Goal: Task Accomplishment & Management: Manage account settings

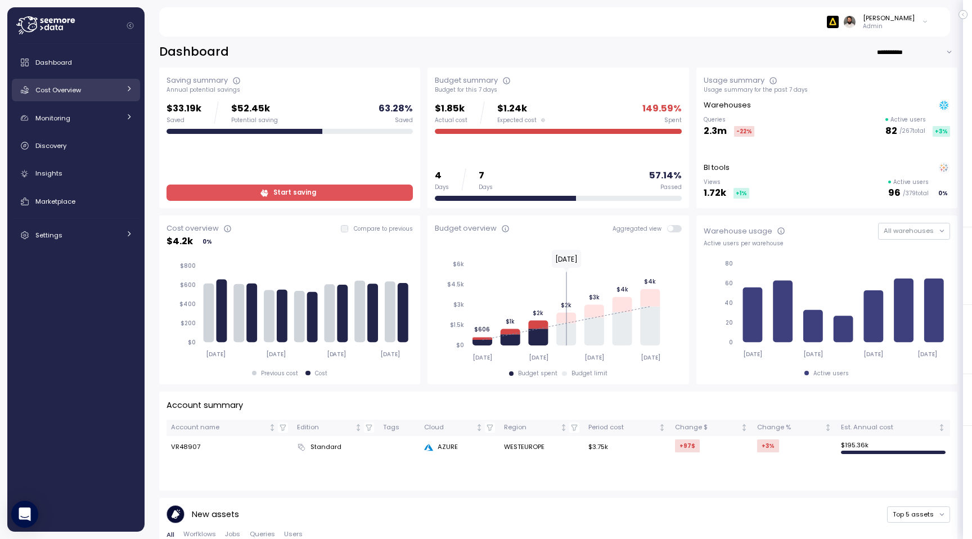
click at [83, 90] on div "Cost Overview" at bounding box center [77, 89] width 84 height 11
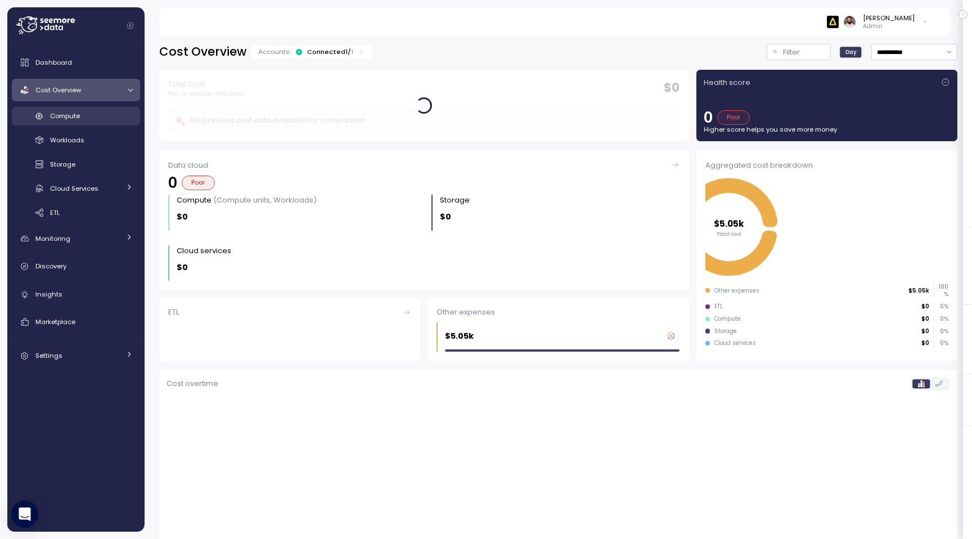
click at [92, 117] on div "Compute" at bounding box center [91, 115] width 83 height 11
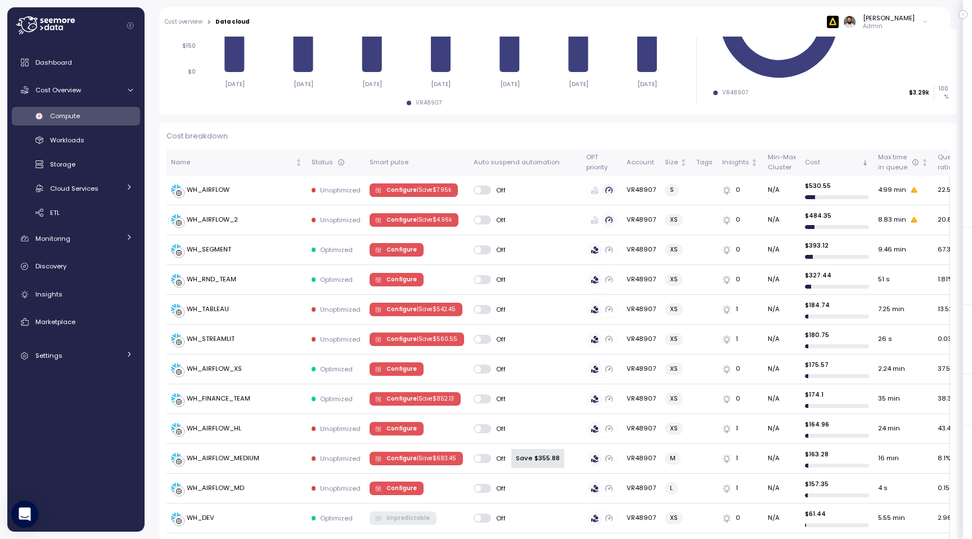
scroll to position [161, 0]
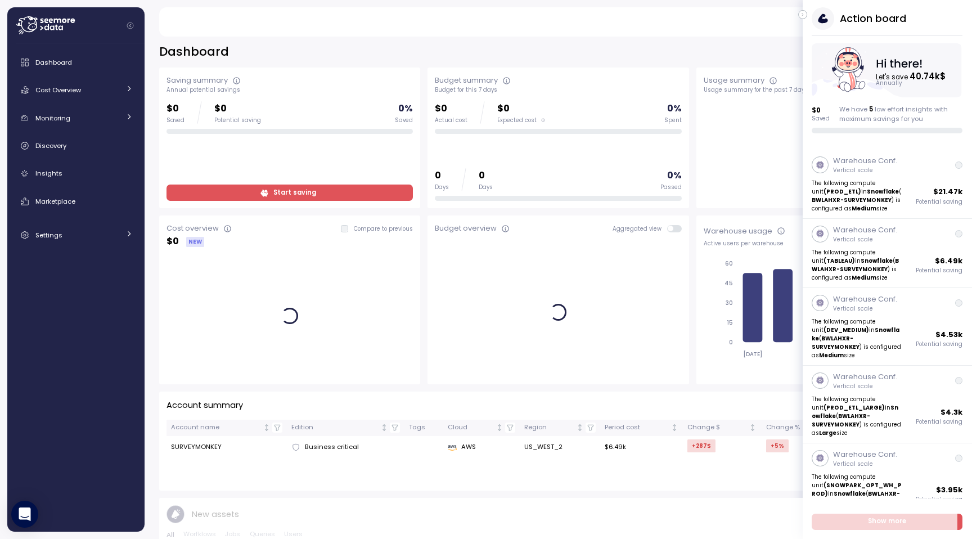
click at [805, 15] on icon "button" at bounding box center [803, 15] width 5 height 14
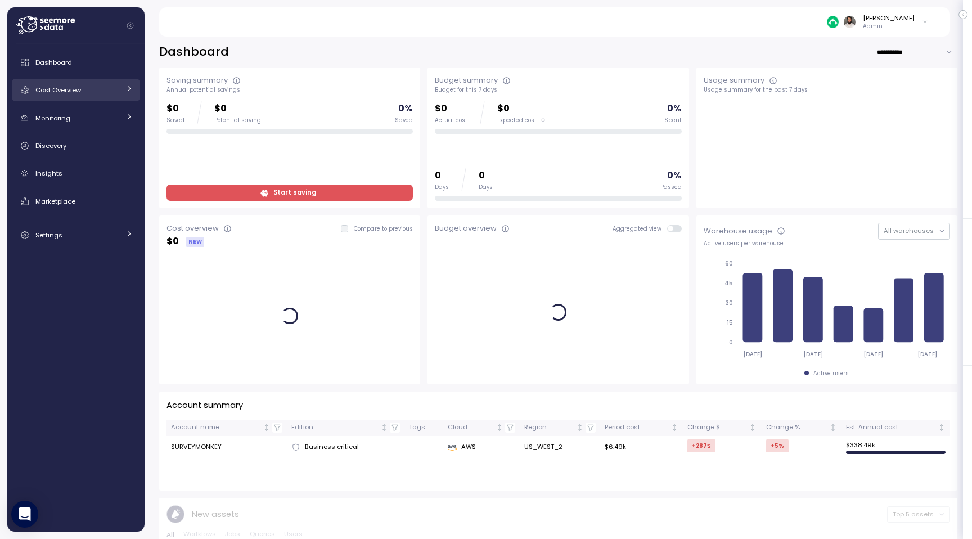
click at [87, 83] on link "Cost Overview" at bounding box center [76, 90] width 128 height 23
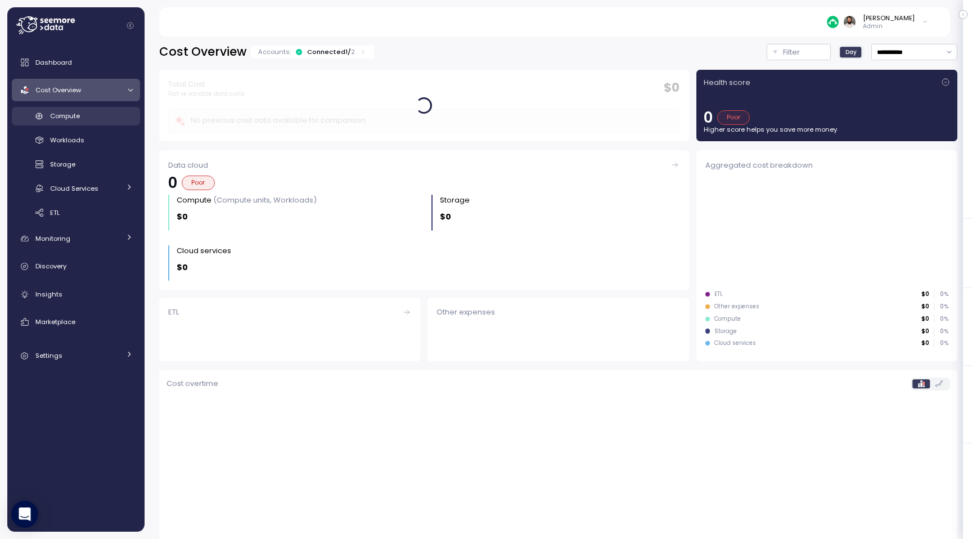
click at [95, 112] on div "Compute" at bounding box center [91, 115] width 83 height 11
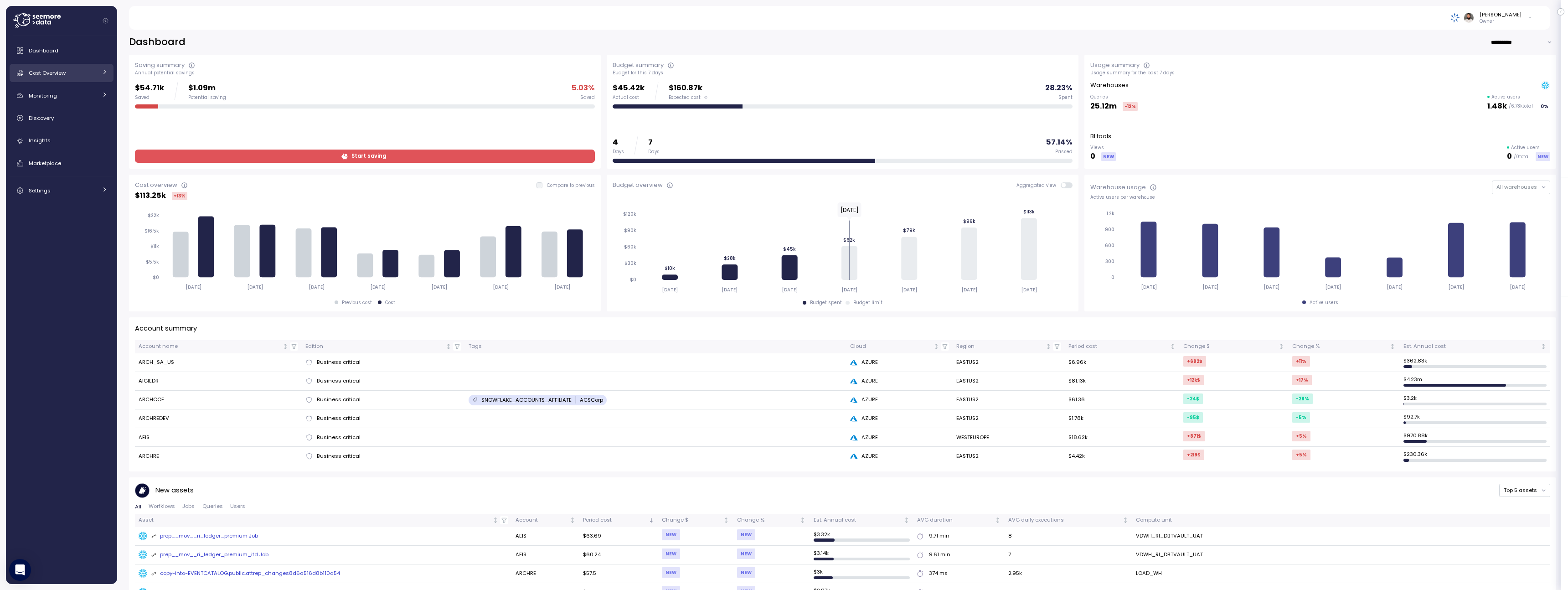
click at [75, 75] on div "Cost Overview" at bounding box center [62, 72] width 68 height 9
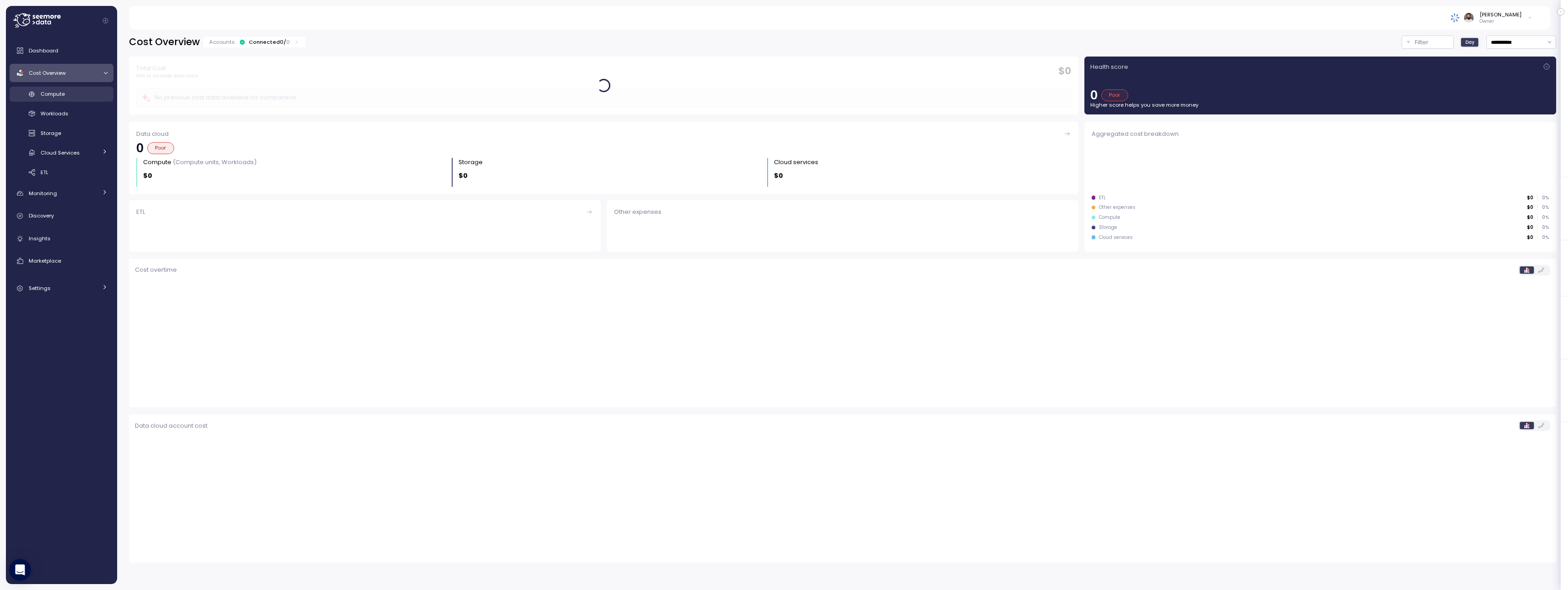
click at [75, 89] on div "Compute" at bounding box center [74, 93] width 67 height 9
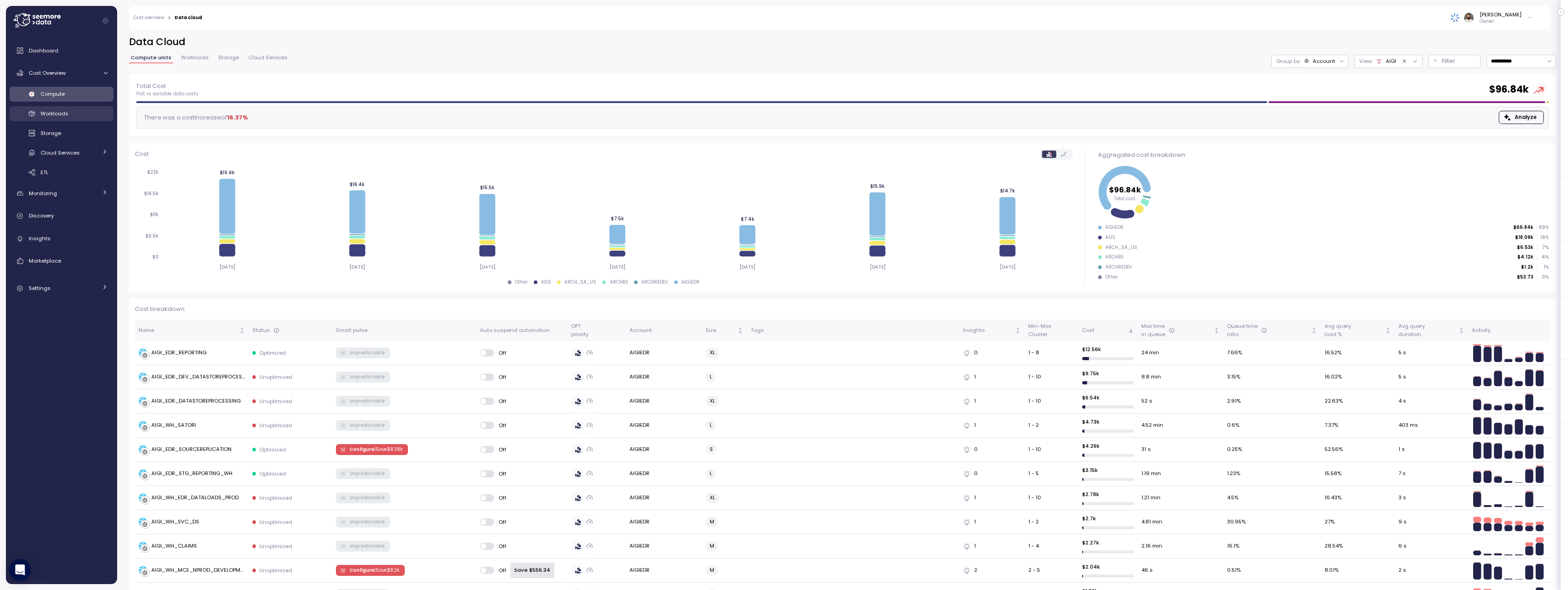
click at [90, 109] on div "Workloads" at bounding box center [74, 113] width 67 height 9
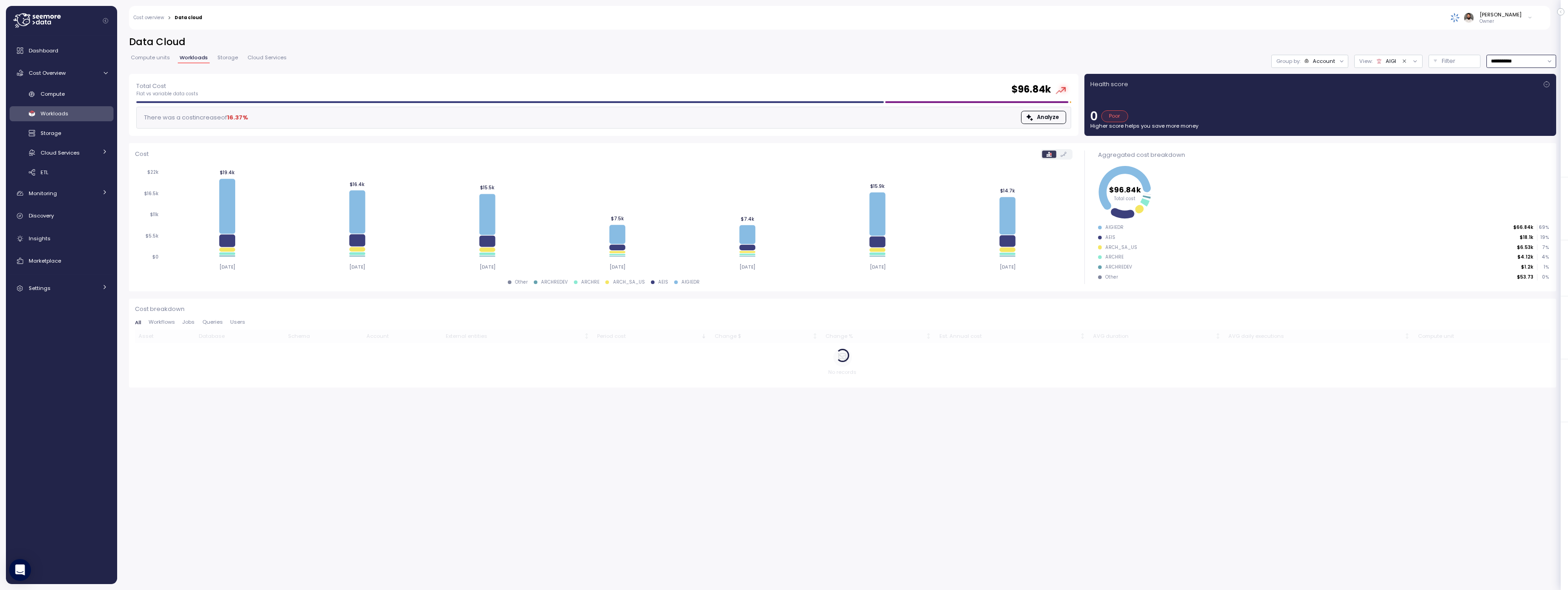
click at [1499, 58] on input "**********" at bounding box center [1521, 62] width 70 height 13
click at [1508, 110] on div "Last 14 days" at bounding box center [1520, 115] width 67 height 12
type input "**********"
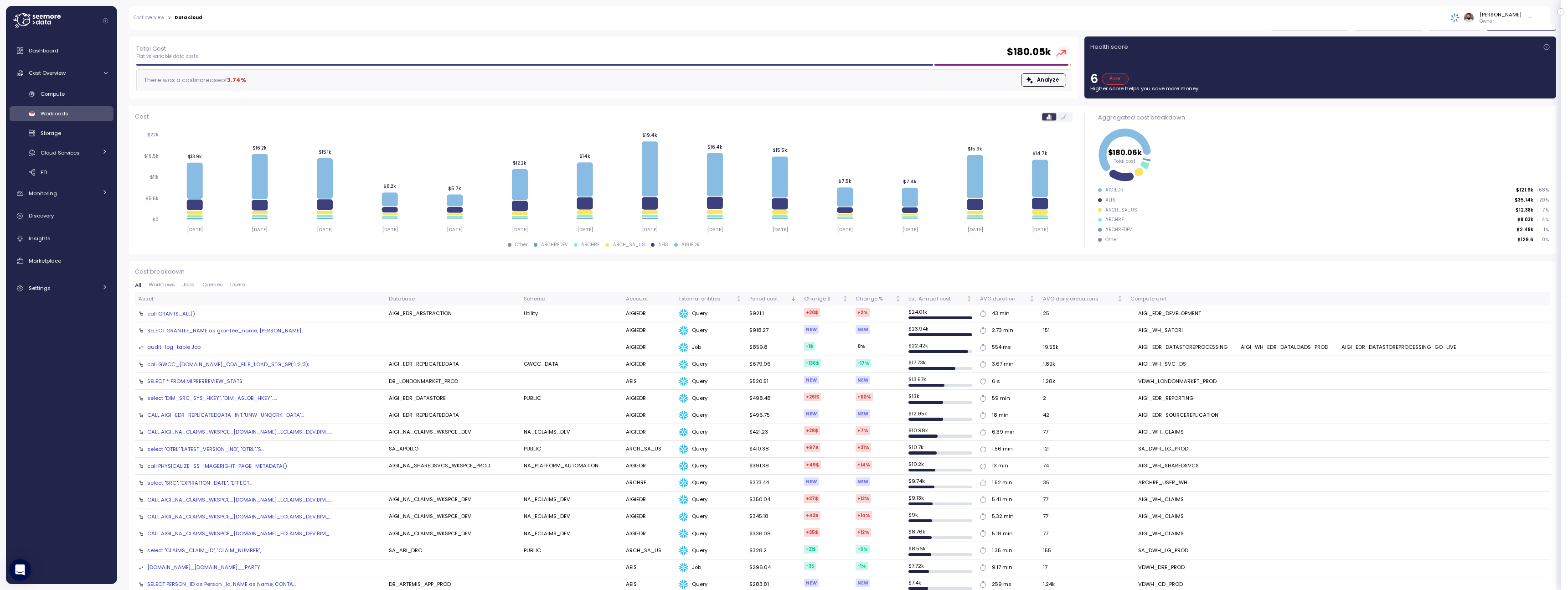
scroll to position [39, 0]
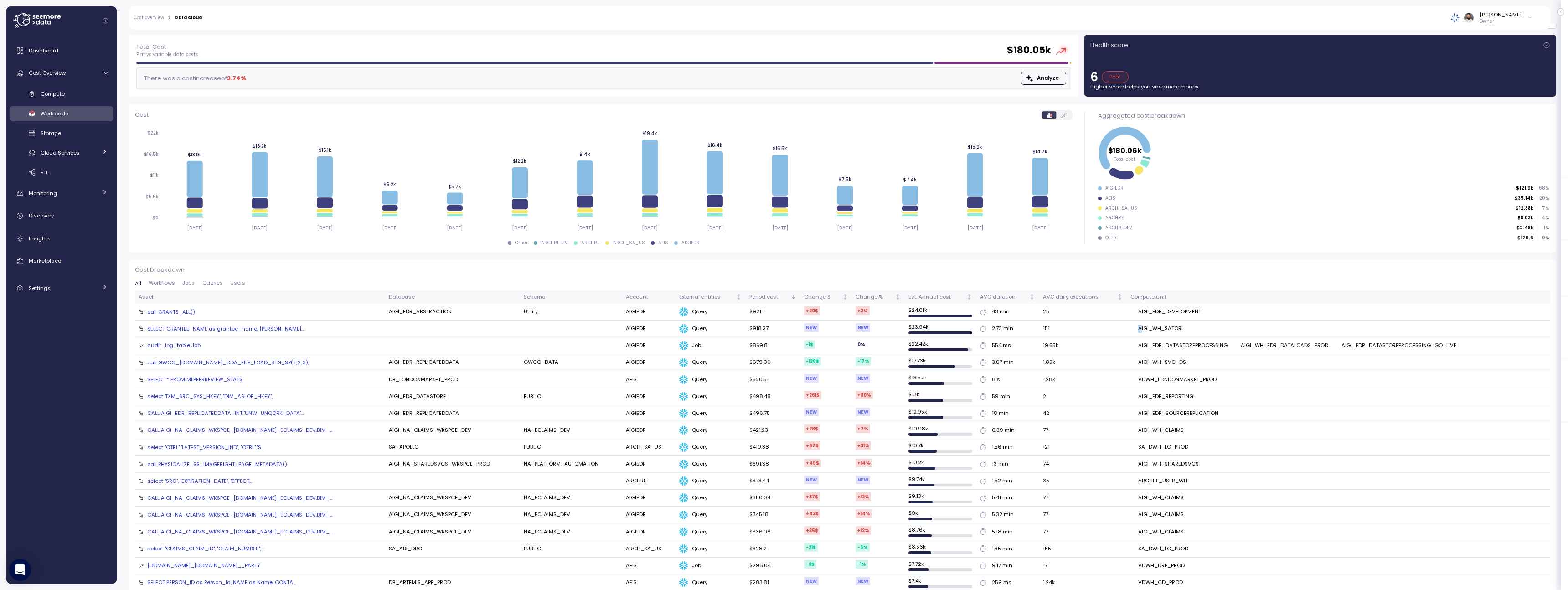
drag, startPoint x: 1129, startPoint y: 331, endPoint x: 1174, endPoint y: 331, distance: 45.0
click at [1174, 331] on div "AIGI_WH_SATORI" at bounding box center [1334, 329] width 407 height 8
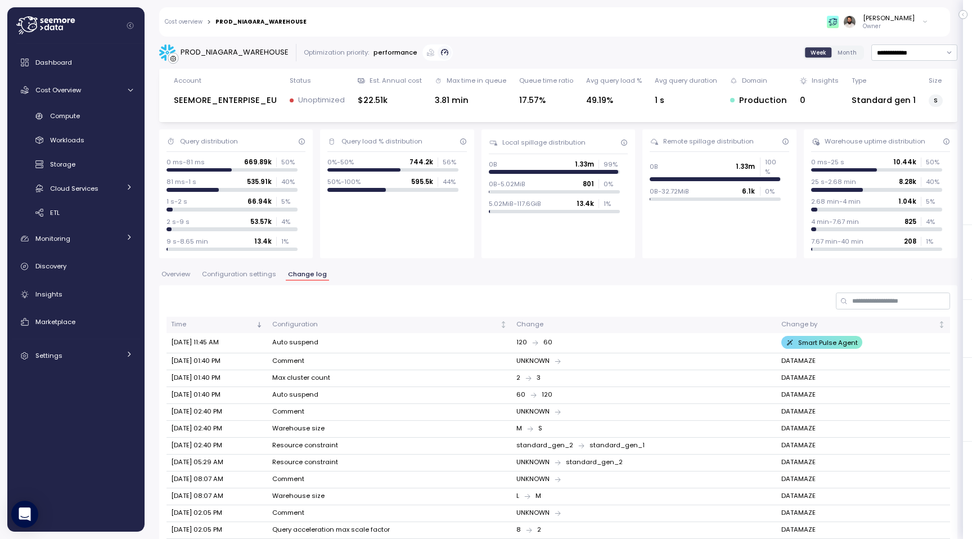
click at [194, 16] on div "Cost overview > PROD_NIAGARA_WAREHOUSE [PERSON_NAME] Owner" at bounding box center [547, 21] width 777 height 29
click at [192, 25] on link "Cost overview" at bounding box center [184, 22] width 38 height 6
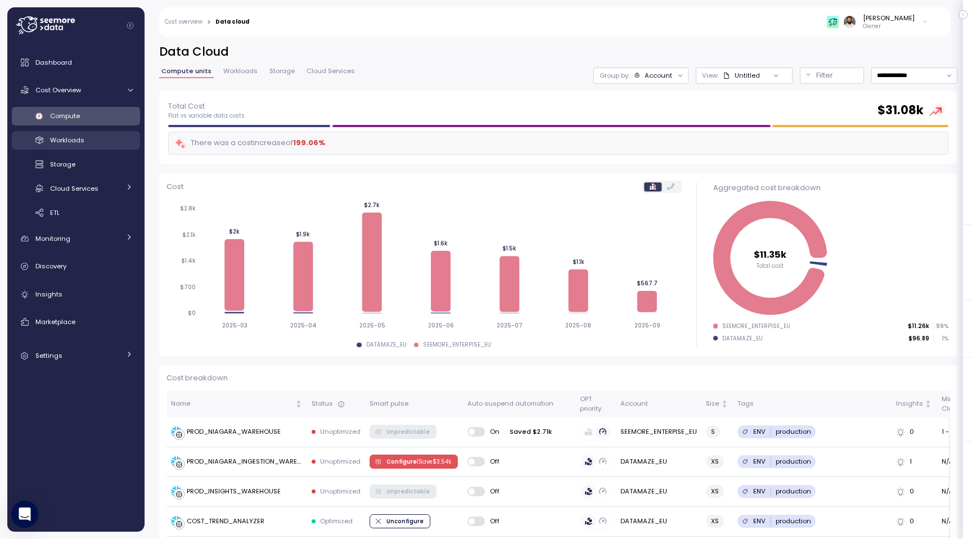
click at [113, 137] on div "Workloads" at bounding box center [91, 139] width 83 height 11
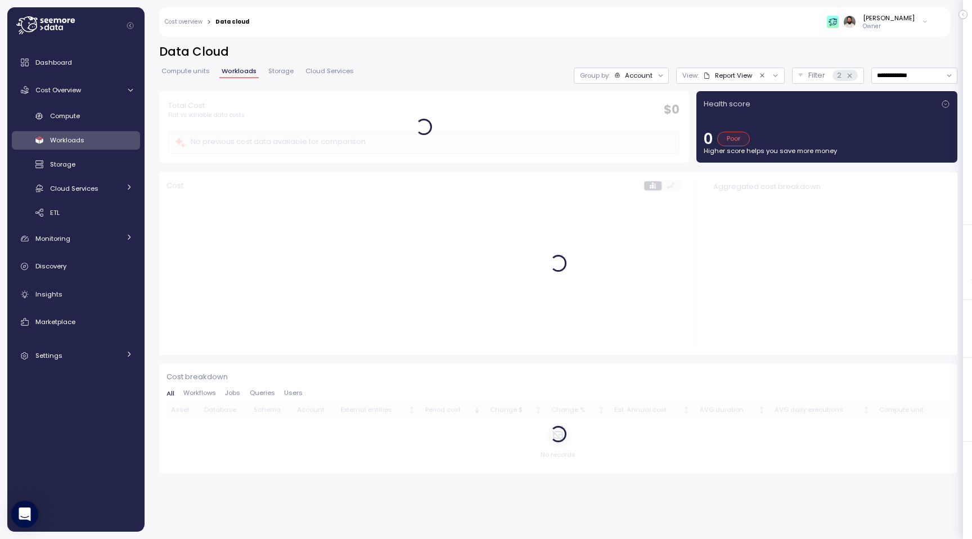
click at [763, 73] on icon "Clear value" at bounding box center [762, 75] width 7 height 7
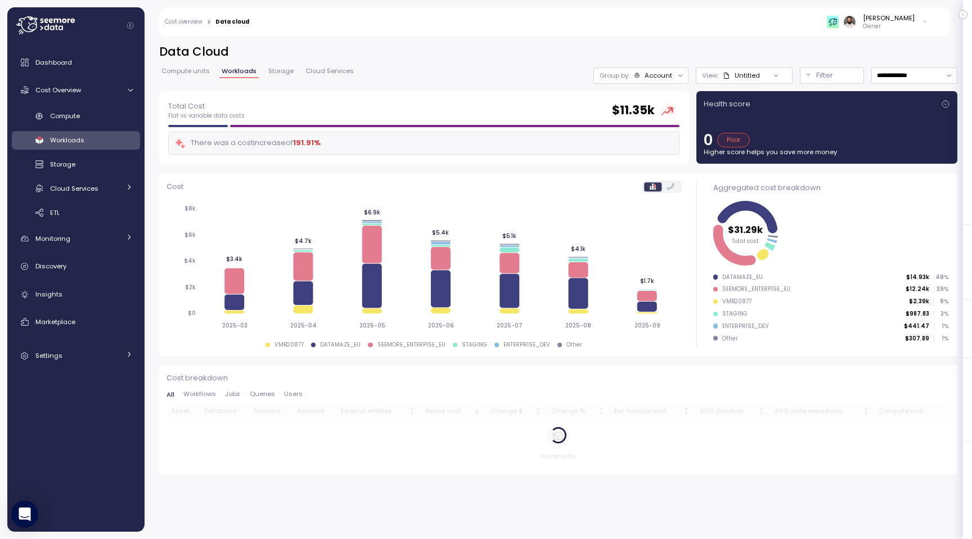
click at [899, 62] on div "**********" at bounding box center [558, 67] width 799 height 47
click at [899, 71] on input "**********" at bounding box center [915, 76] width 86 height 16
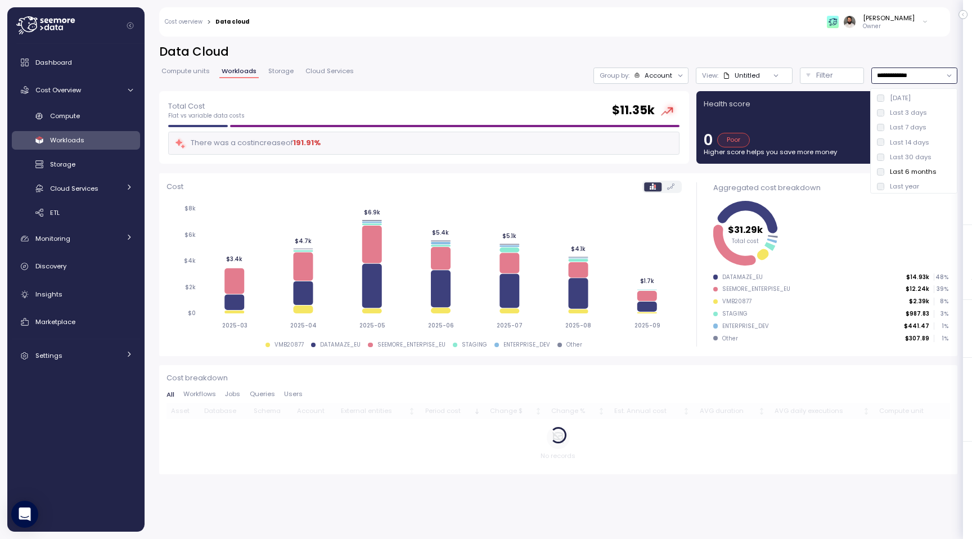
click at [896, 125] on div "Last 7 days" at bounding box center [908, 127] width 37 height 9
type input "**********"
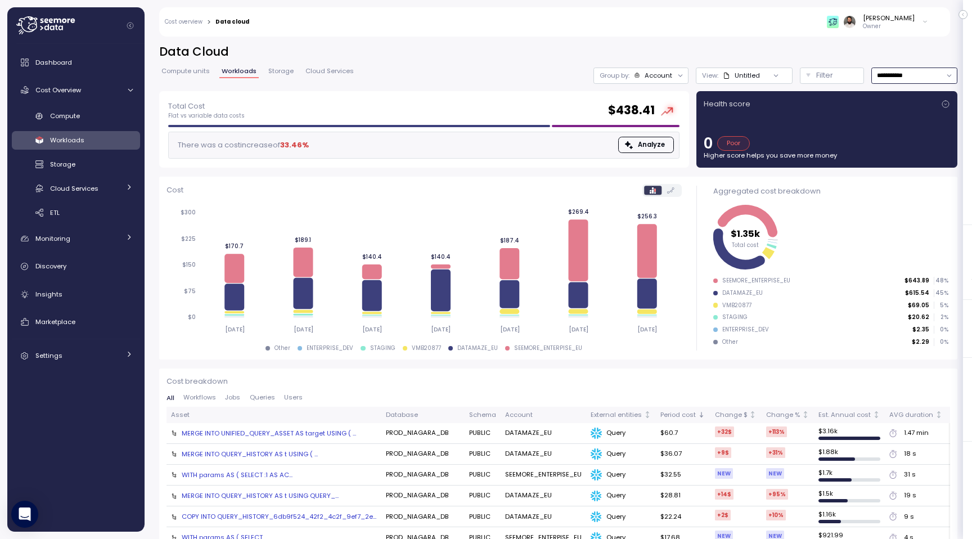
click at [665, 69] on div "Group by: Account" at bounding box center [641, 76] width 95 height 16
click at [811, 79] on button "Filter" at bounding box center [832, 76] width 64 height 16
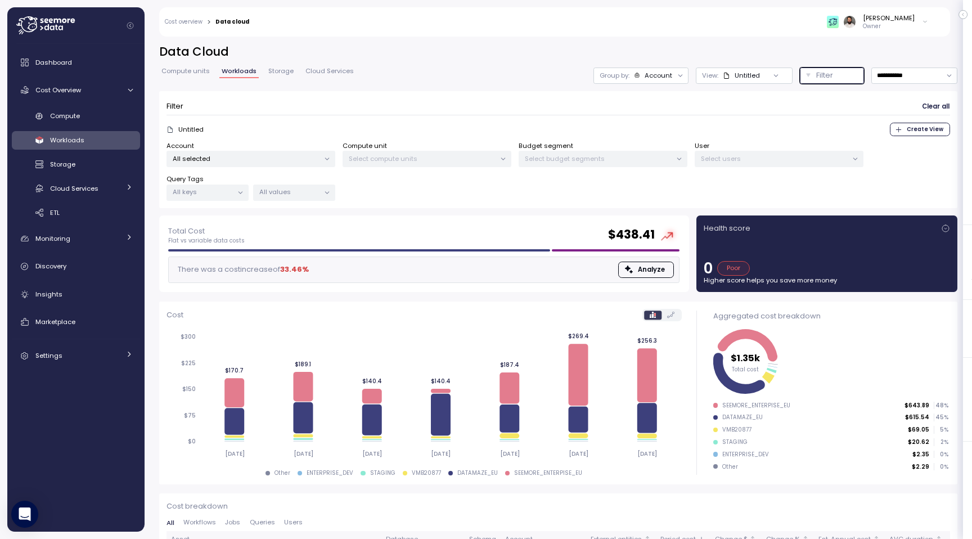
click at [653, 77] on div "Account" at bounding box center [659, 75] width 28 height 9
click at [640, 34] on div "Guy Biecher Owner" at bounding box center [596, 21] width 679 height 29
click at [89, 120] on div "Compute" at bounding box center [91, 115] width 83 height 11
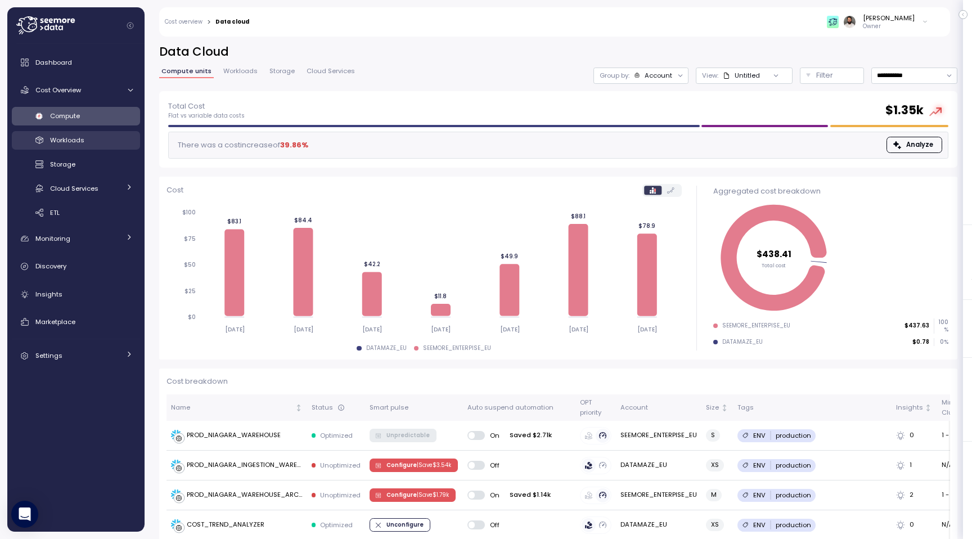
click at [89, 149] on link "Workloads" at bounding box center [76, 140] width 128 height 19
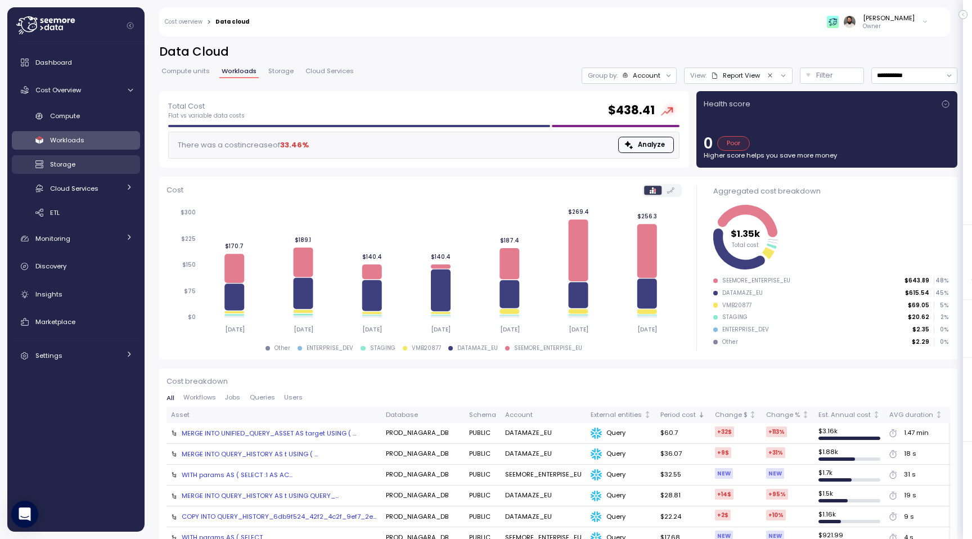
click at [101, 164] on div "Storage" at bounding box center [91, 164] width 83 height 11
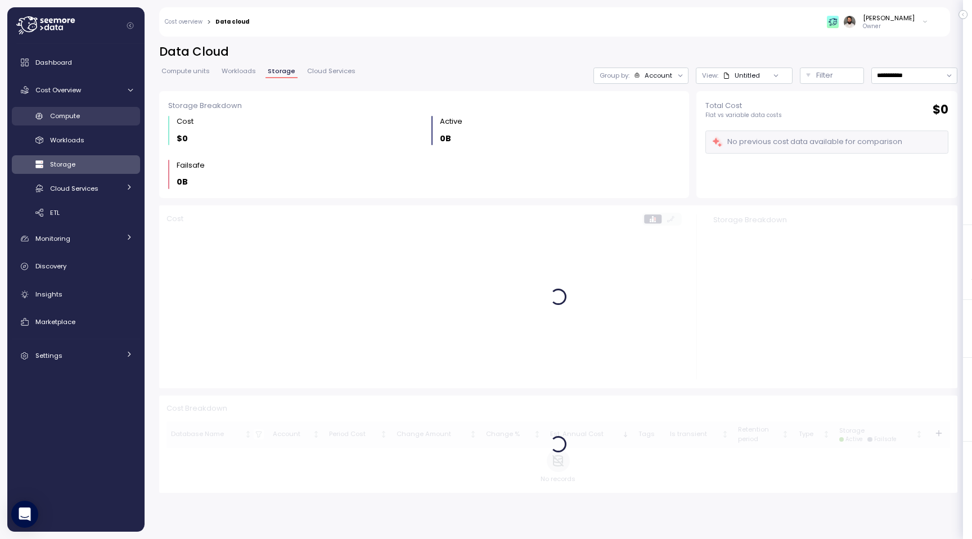
click at [100, 123] on link "Compute" at bounding box center [76, 116] width 128 height 19
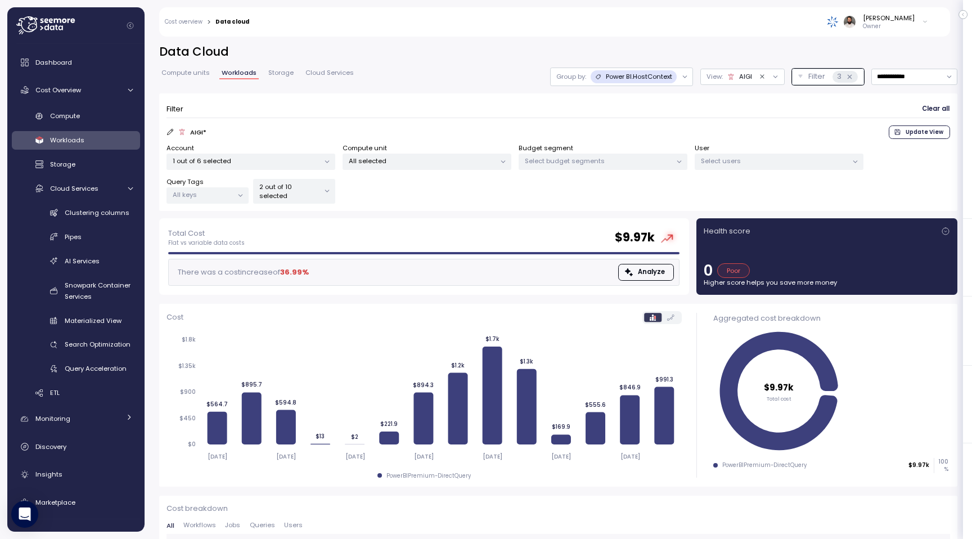
scroll to position [10, 0]
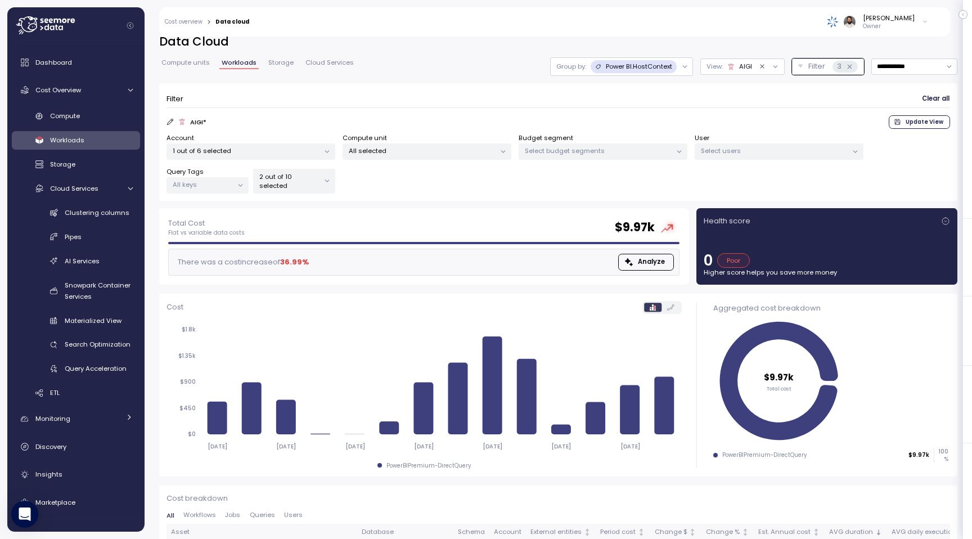
click at [185, 61] on span "Compute units" at bounding box center [186, 63] width 48 height 6
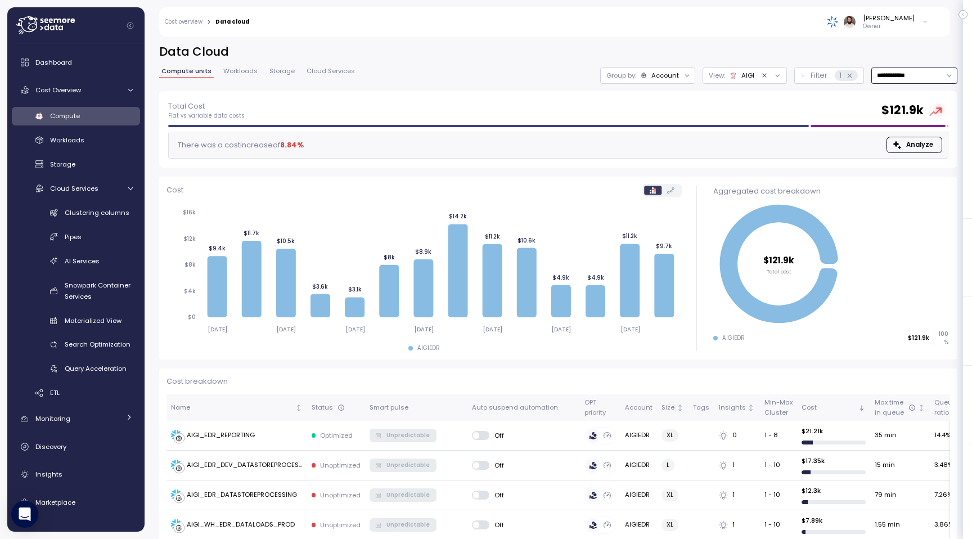
click at [918, 68] on input "**********" at bounding box center [915, 76] width 86 height 16
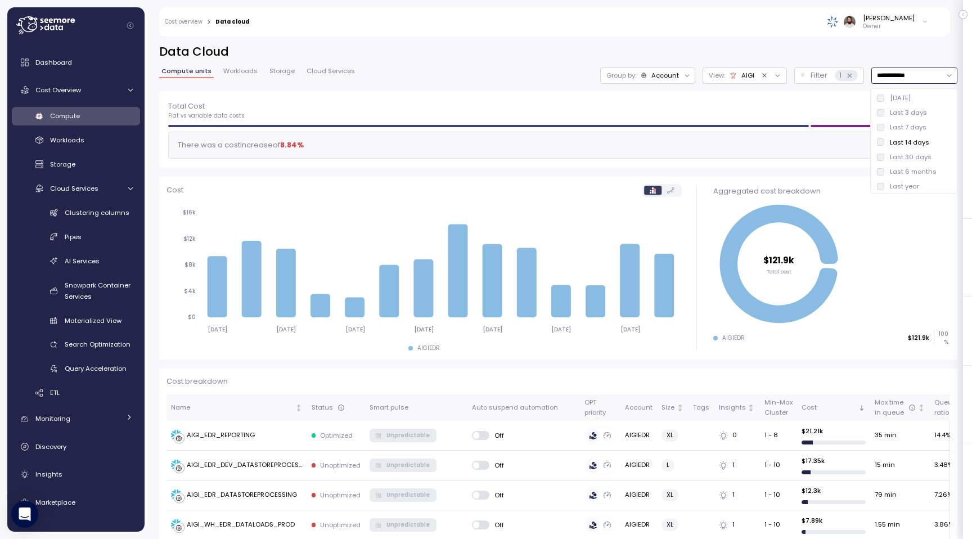
click at [912, 169] on div "Last 6 months" at bounding box center [913, 171] width 47 height 9
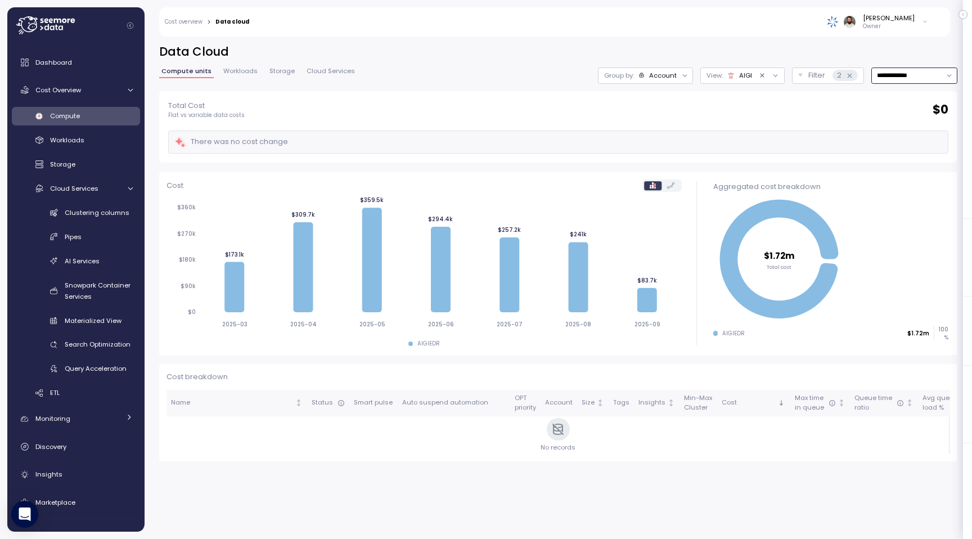
click at [898, 72] on input "**********" at bounding box center [915, 76] width 86 height 16
click at [907, 182] on div "Last year" at bounding box center [914, 186] width 82 height 15
type input "*********"
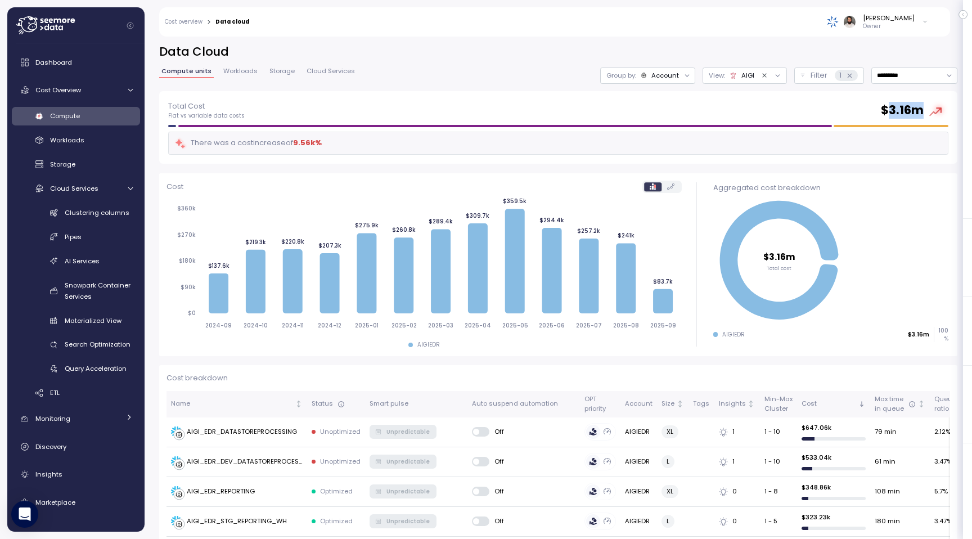
drag, startPoint x: 927, startPoint y: 109, endPoint x: 886, endPoint y: 110, distance: 41.1
click at [886, 110] on div "$ 3.16m" at bounding box center [915, 110] width 68 height 20
click at [244, 69] on span "Workloads" at bounding box center [240, 71] width 34 height 6
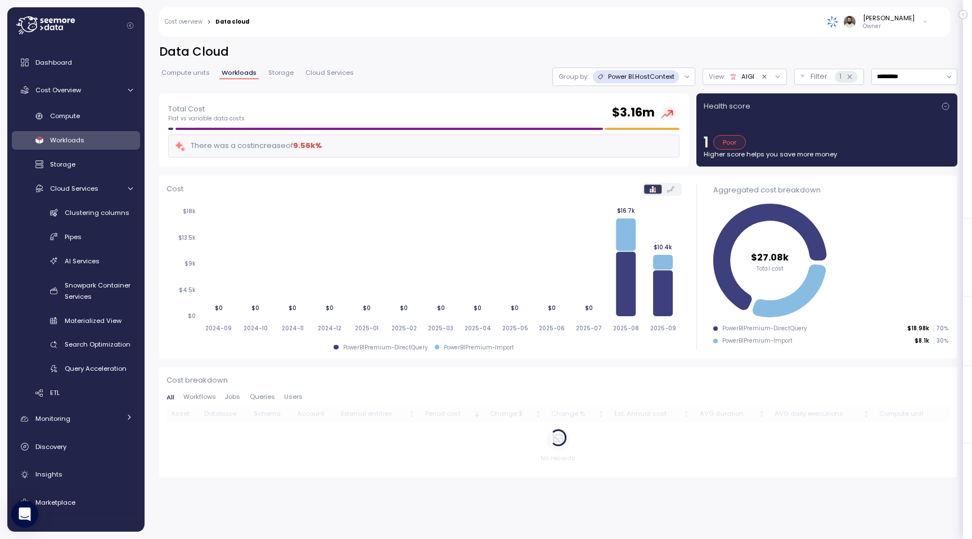
click at [194, 73] on span "Compute units" at bounding box center [186, 73] width 48 height 6
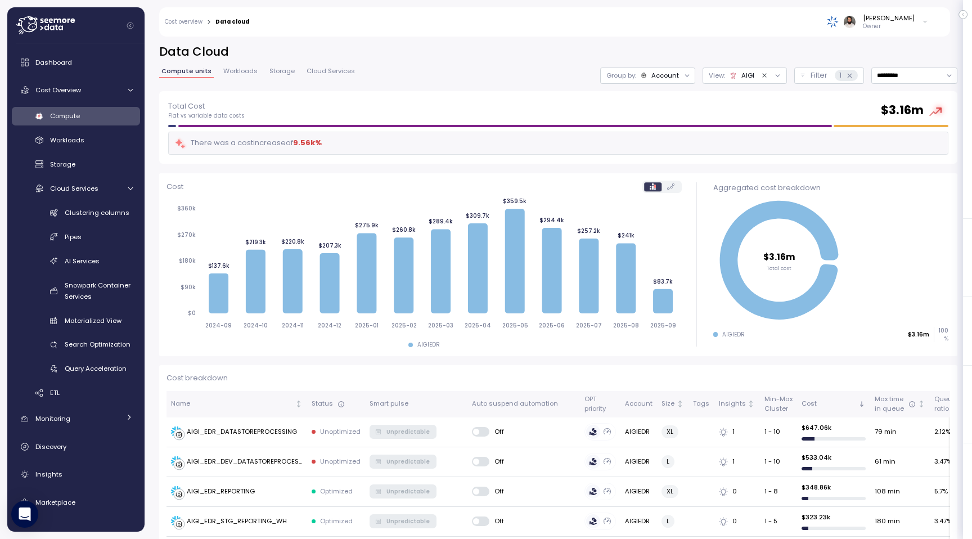
click at [661, 77] on div "Account" at bounding box center [666, 75] width 28 height 9
click at [661, 137] on p "Compute unit" at bounding box center [655, 137] width 44 height 9
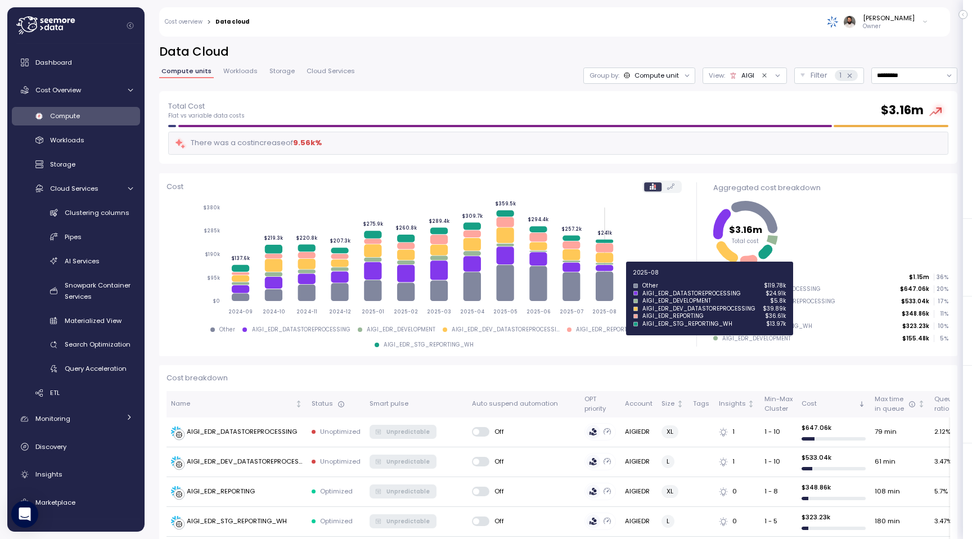
click at [613, 271] on icon at bounding box center [604, 268] width 17 height 6
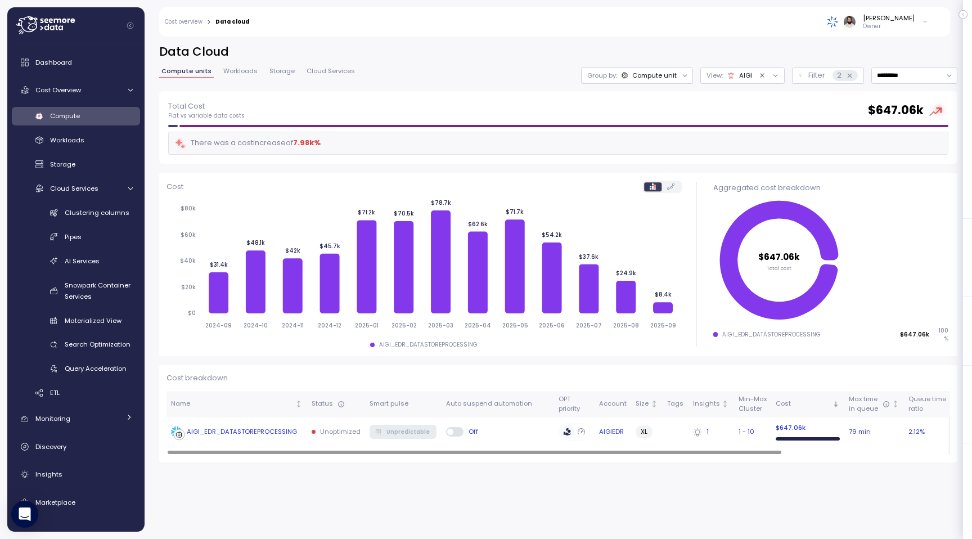
click at [264, 428] on div "AIGI_EDR_DATASTOREPROCESSING" at bounding box center [242, 432] width 110 height 10
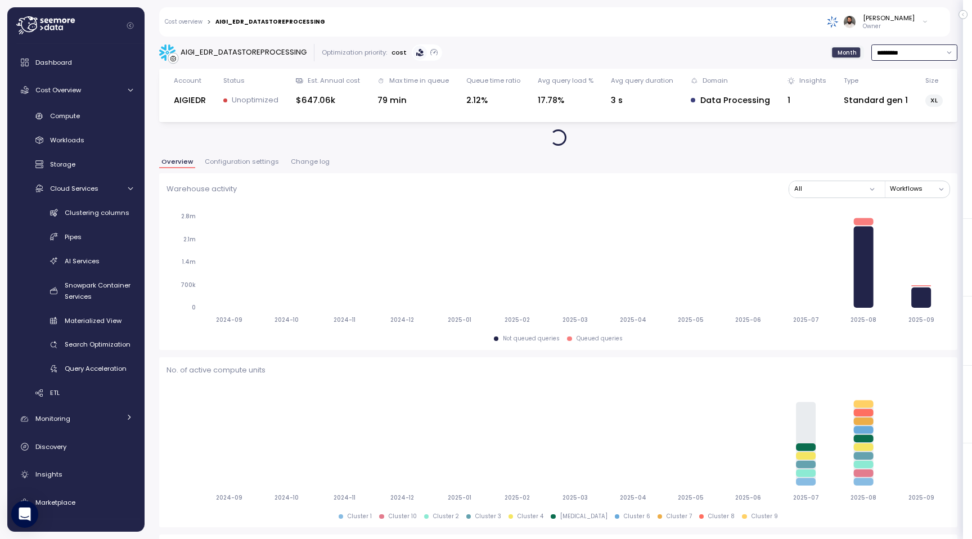
click at [913, 57] on input "*********" at bounding box center [915, 52] width 86 height 16
click at [909, 106] on div "Last 7 days" at bounding box center [908, 102] width 37 height 9
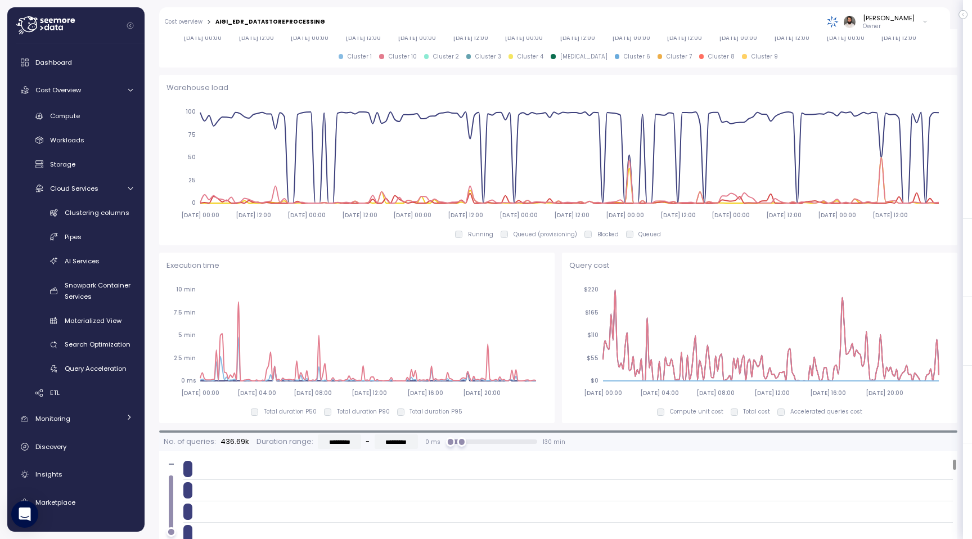
scroll to position [297, 0]
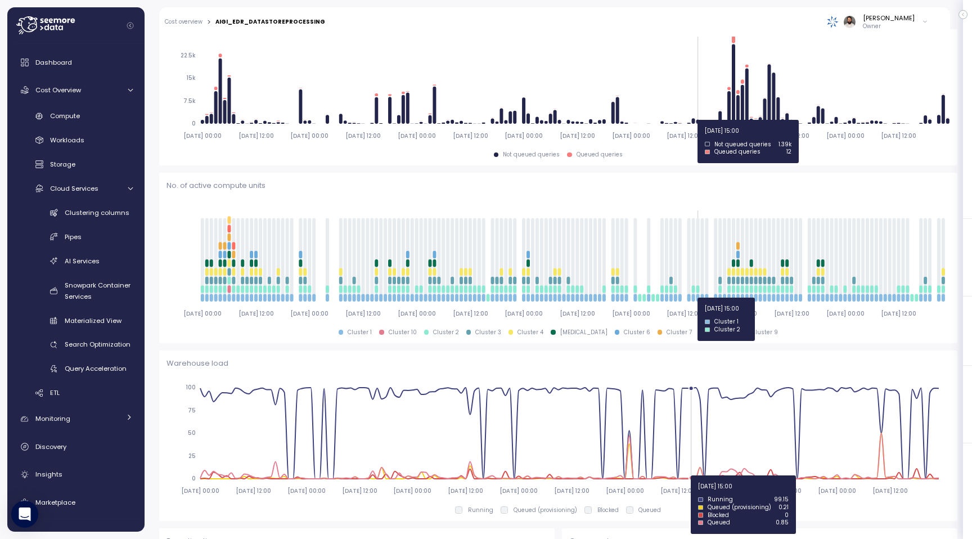
click at [696, 116] on icon "2025-09-03 00:00 2025-09-03 12:00 2025-09-04 00:00 2025-09-04 12:00 2025-09-05 …" at bounding box center [559, 83] width 784 height 125
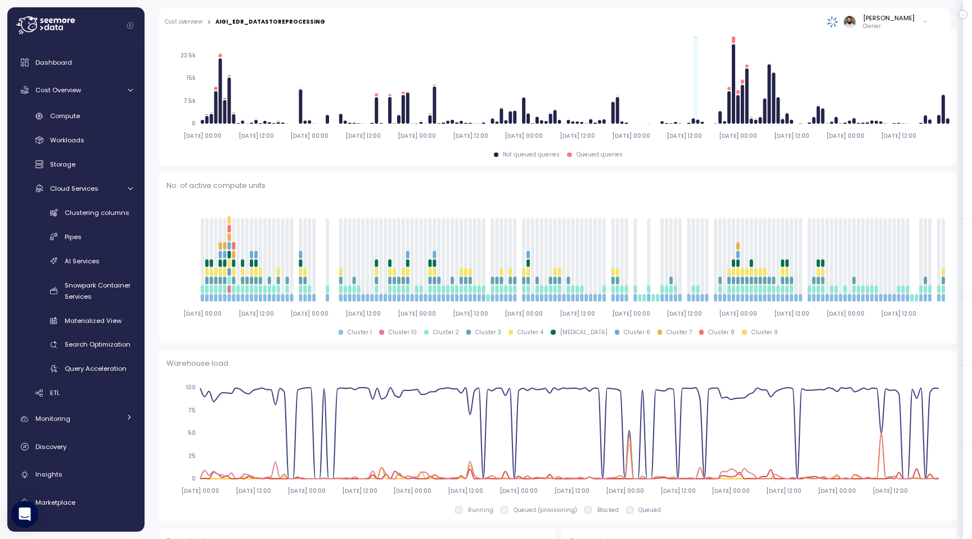
scroll to position [0, 0]
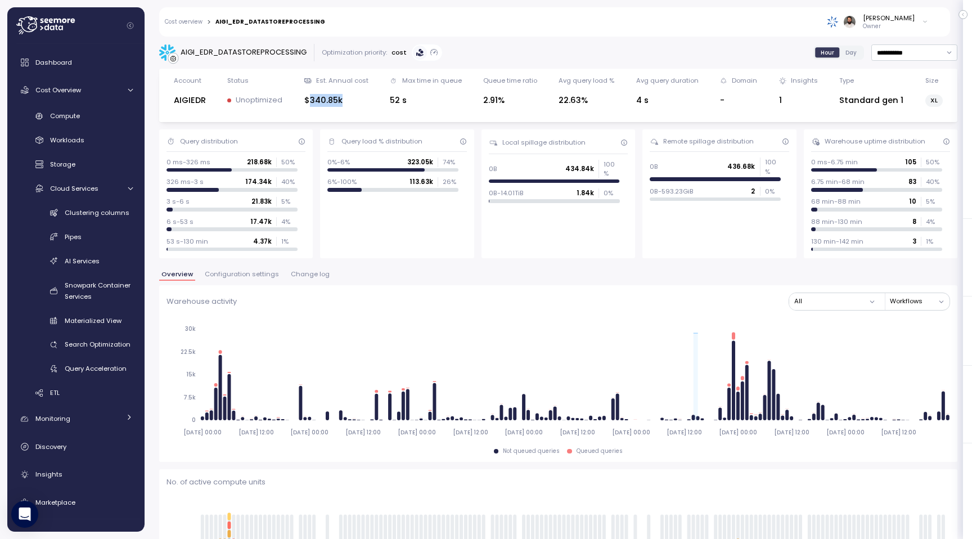
drag, startPoint x: 310, startPoint y: 102, endPoint x: 357, endPoint y: 101, distance: 47.8
click at [358, 101] on div "$340.85k" at bounding box center [336, 100] width 64 height 13
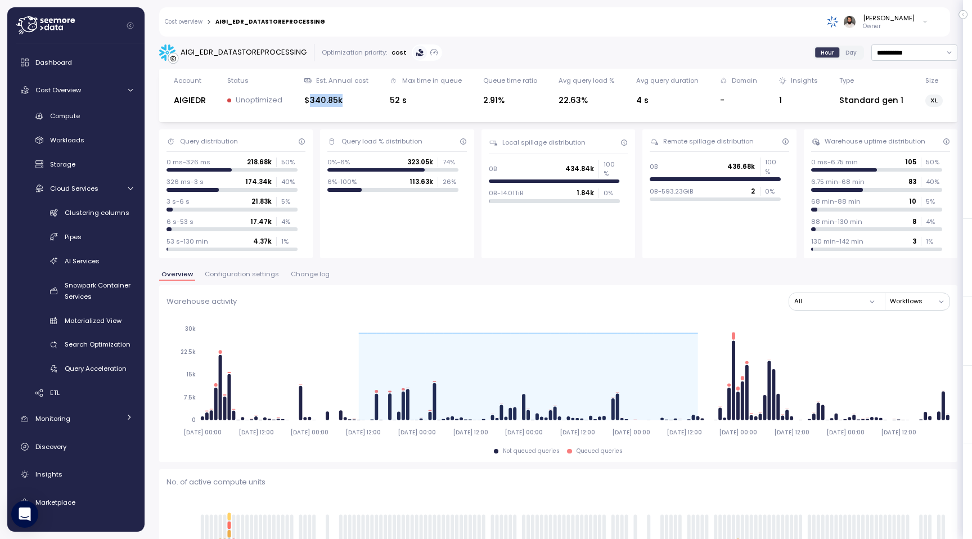
click at [310, 271] on span "Change log" at bounding box center [310, 274] width 39 height 6
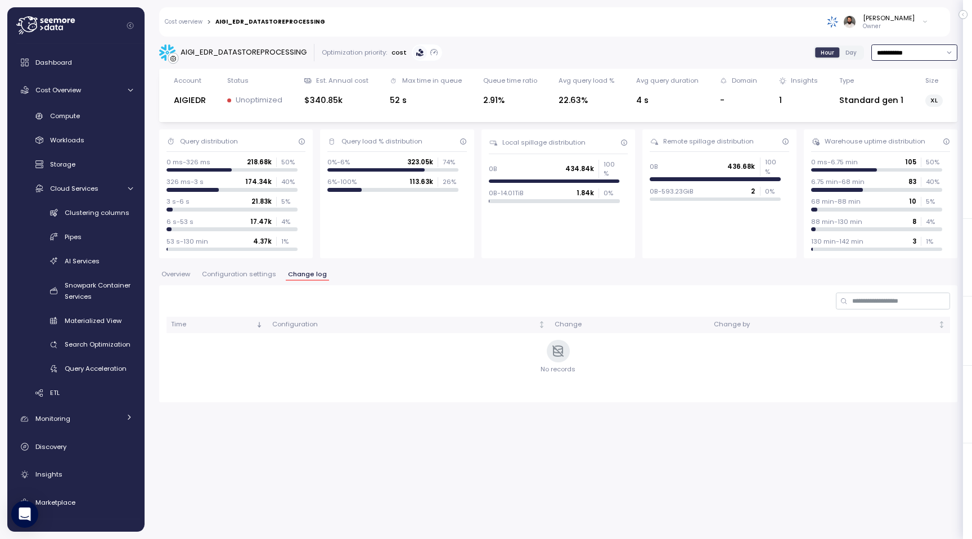
click at [909, 52] on input "**********" at bounding box center [915, 52] width 86 height 16
click at [907, 140] on div "Last 6 months" at bounding box center [914, 147] width 82 height 15
type input "**********"
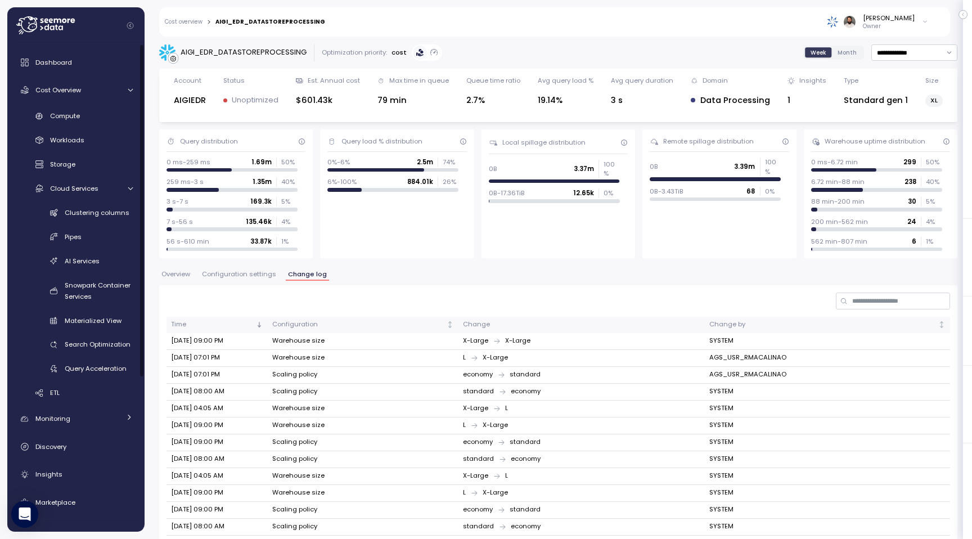
click at [100, 116] on div "Compute" at bounding box center [91, 115] width 83 height 11
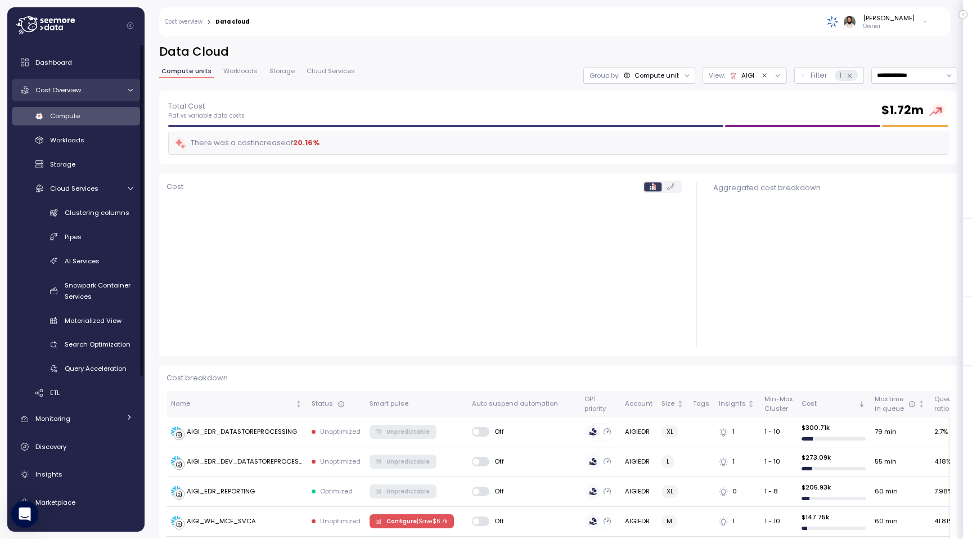
click at [104, 96] on div "Cost Overview" at bounding box center [77, 89] width 84 height 11
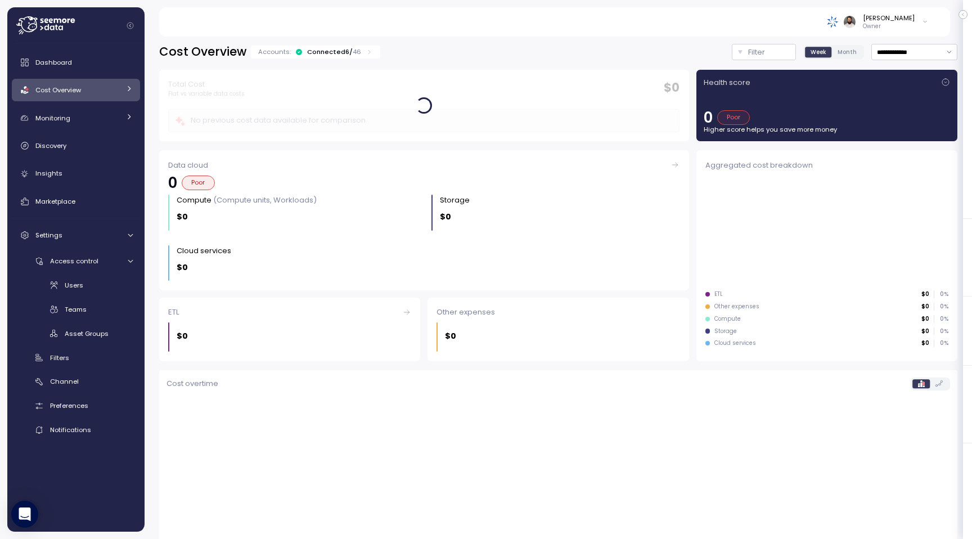
click at [115, 93] on div "Cost Overview" at bounding box center [77, 89] width 84 height 11
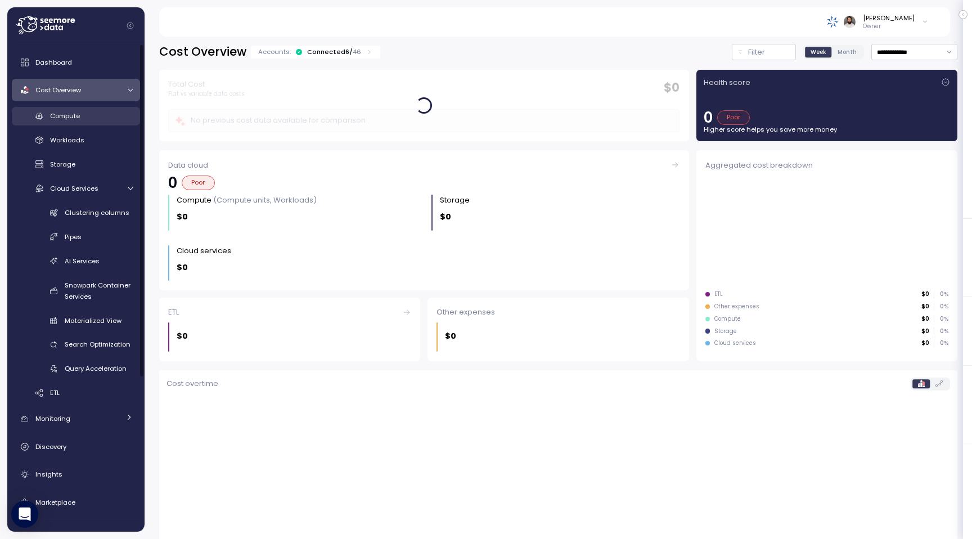
click at [110, 117] on div "Compute" at bounding box center [91, 115] width 83 height 11
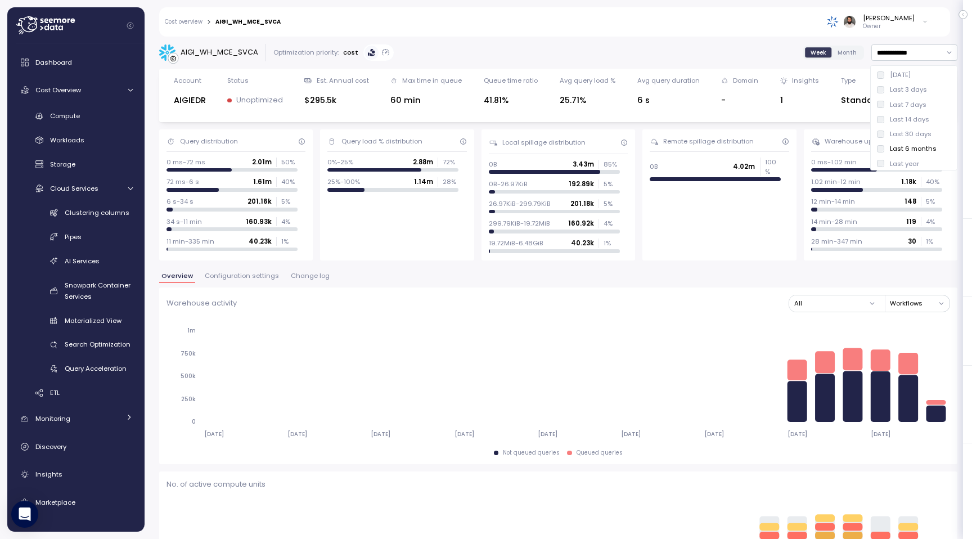
click at [904, 133] on div "Last 30 days" at bounding box center [911, 133] width 42 height 9
type input "**********"
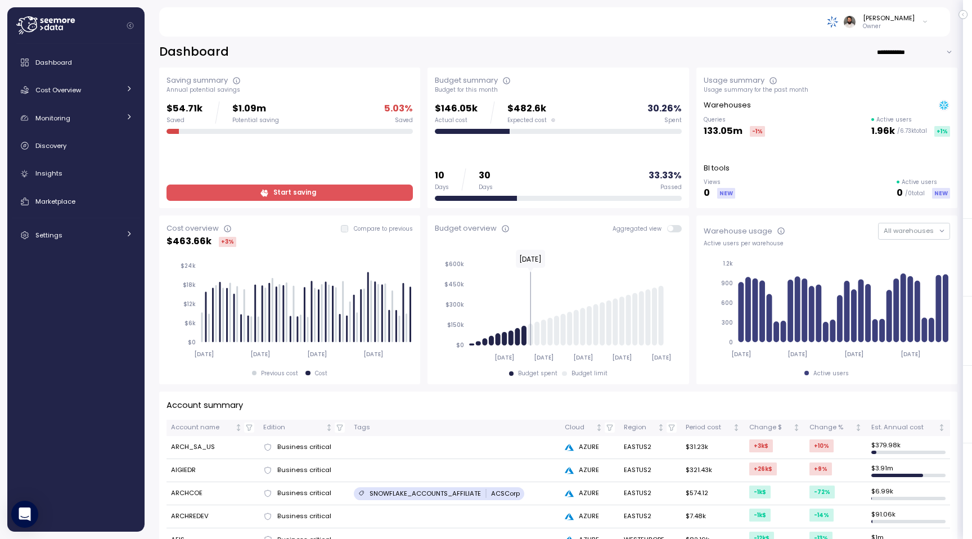
click at [912, 52] on input "**********" at bounding box center [917, 52] width 81 height 16
click at [913, 80] on div "Last 7 days" at bounding box center [916, 75] width 77 height 15
type input "**********"
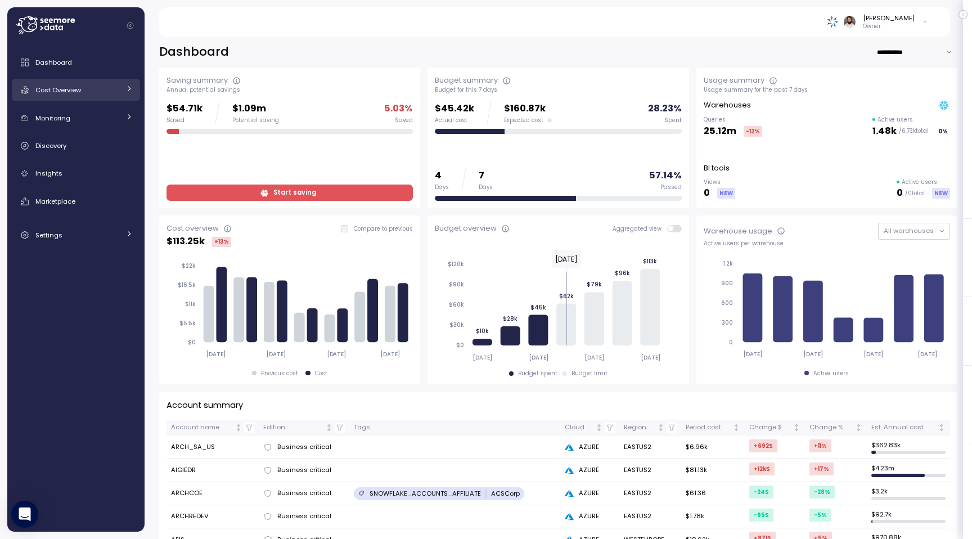
click at [114, 82] on link "Cost Overview" at bounding box center [76, 90] width 128 height 23
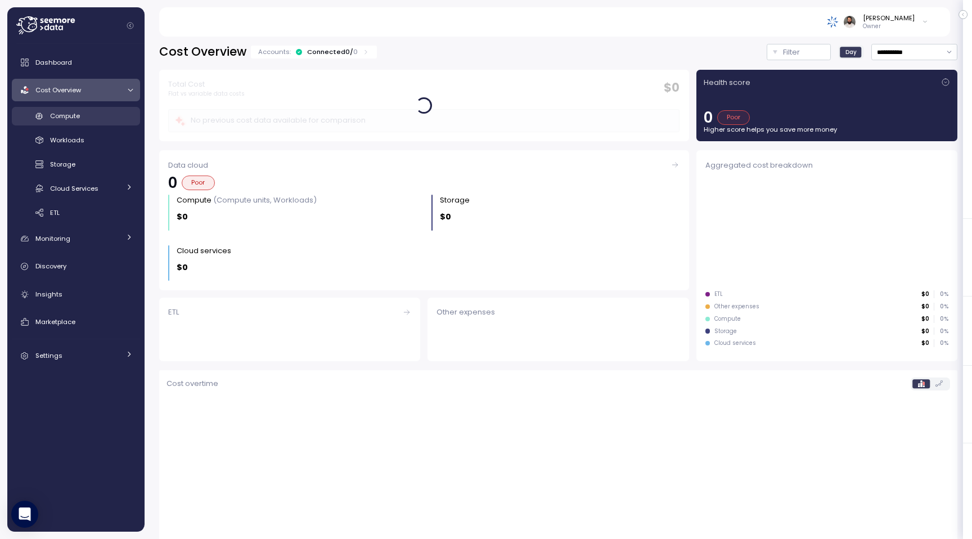
click at [115, 115] on div "Compute" at bounding box center [91, 115] width 83 height 11
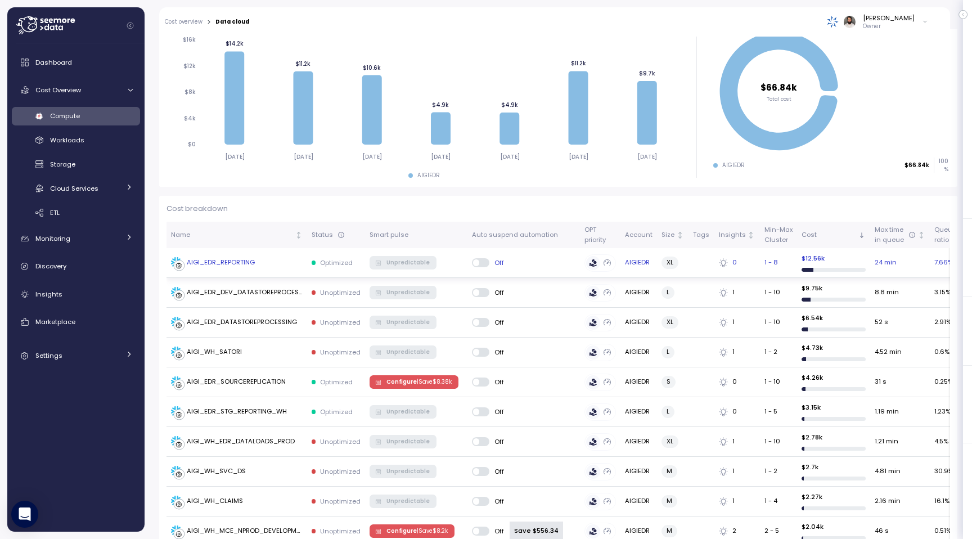
scroll to position [176, 0]
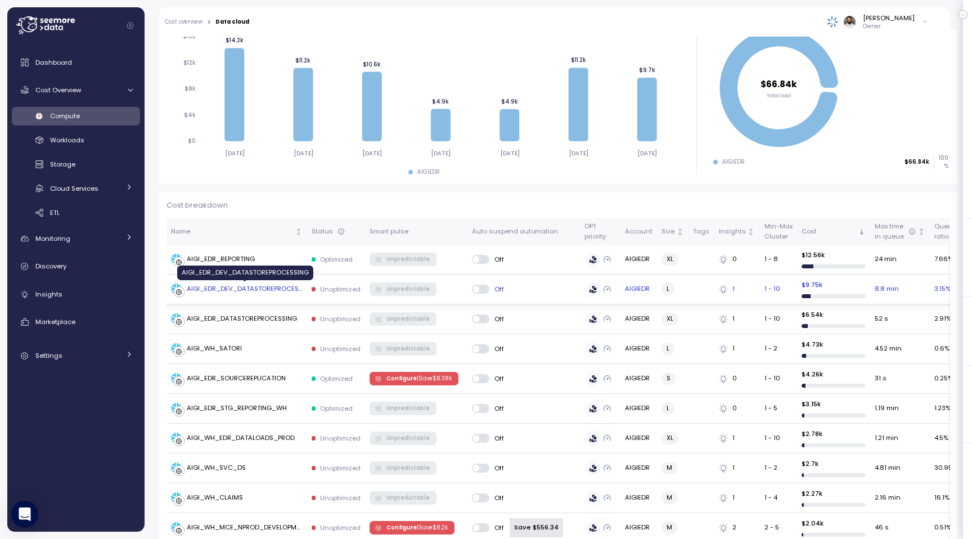
click at [277, 289] on div "AIGI_EDR_DEV_DATASTOREPROCESSING" at bounding box center [245, 289] width 116 height 10
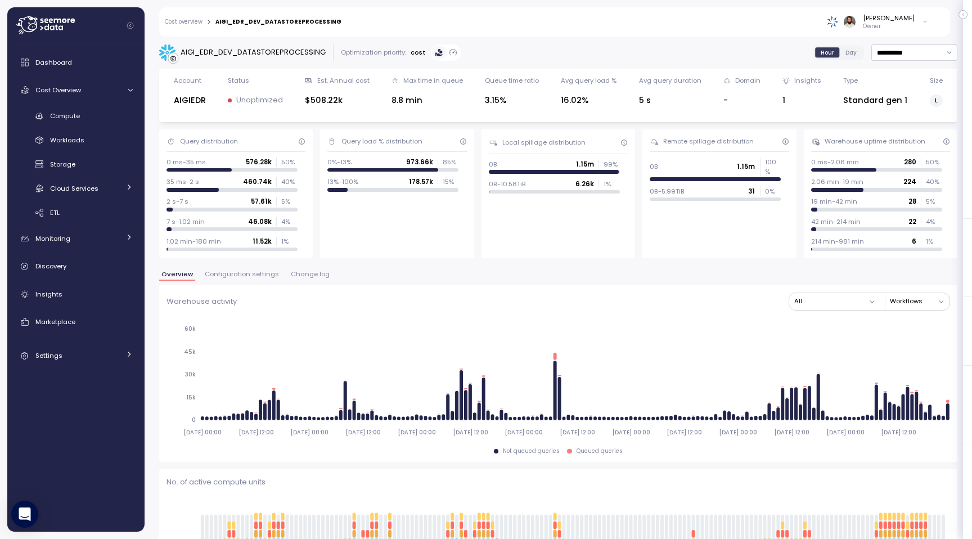
click at [186, 20] on link "Cost overview" at bounding box center [184, 22] width 38 height 6
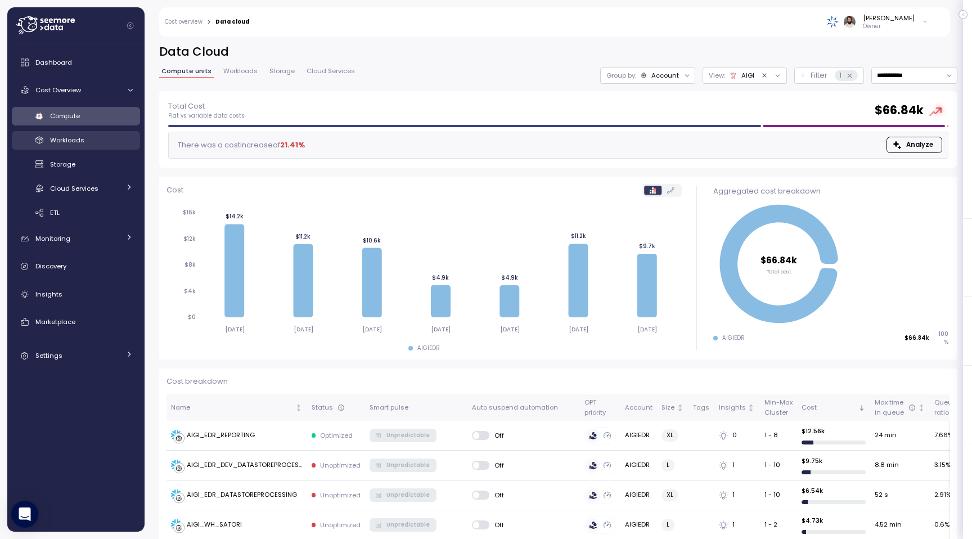
click at [94, 137] on div "Workloads" at bounding box center [91, 139] width 83 height 11
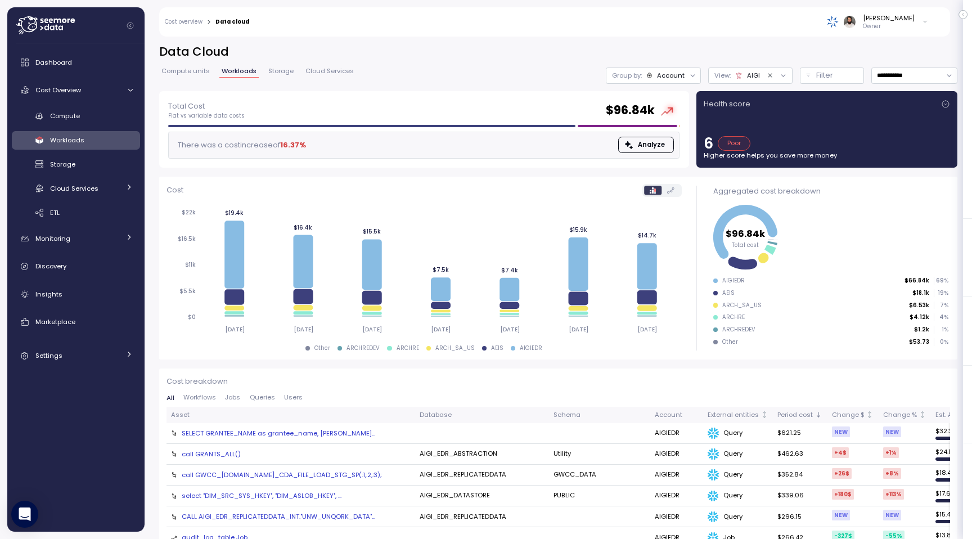
click at [237, 74] on span "Workloads" at bounding box center [239, 71] width 35 height 6
click at [194, 74] on span "Compute units" at bounding box center [186, 71] width 48 height 6
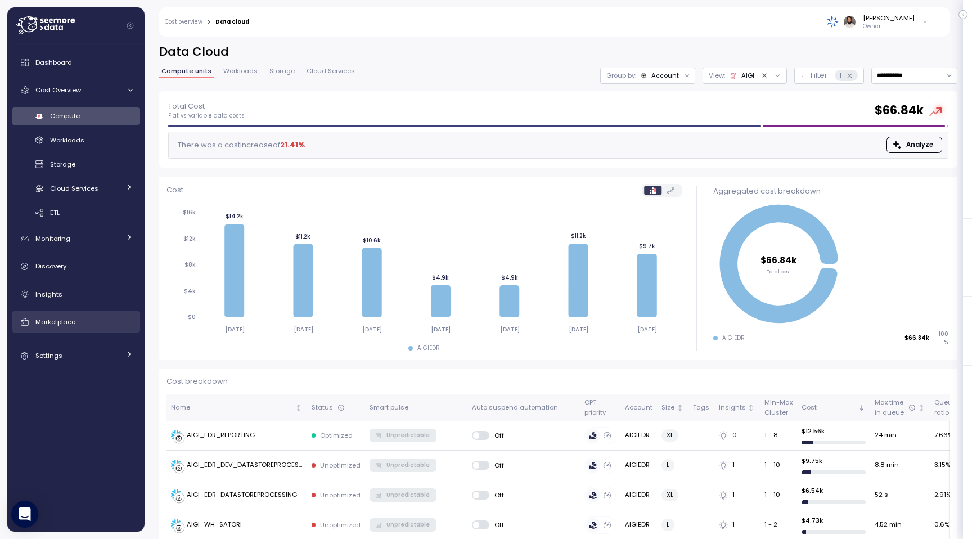
click at [97, 320] on div "Marketplace" at bounding box center [83, 321] width 97 height 11
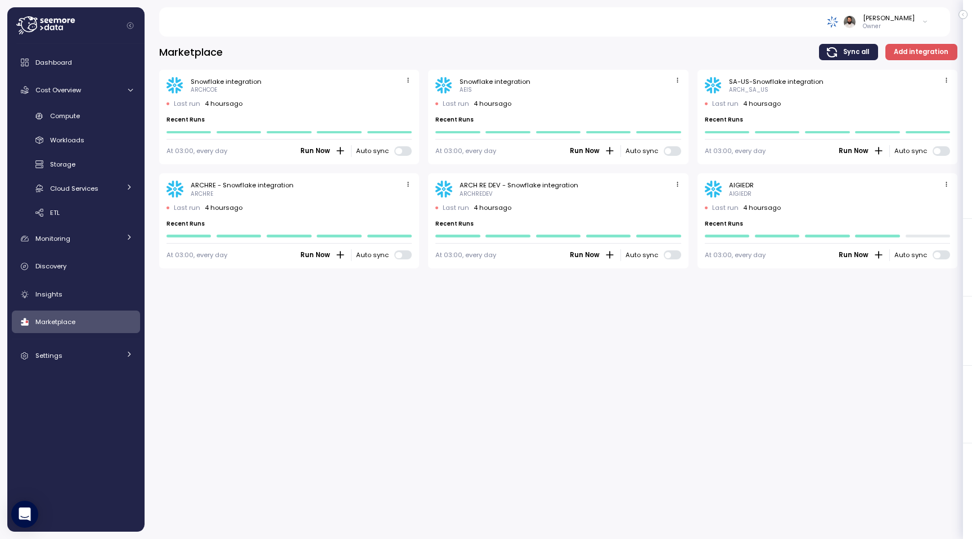
click at [674, 80] on icon "button" at bounding box center [677, 80] width 7 height 7
click at [674, 91] on div "Snowflake integration AEIS" at bounding box center [558, 85] width 245 height 17
click at [682, 78] on span "button" at bounding box center [678, 81] width 12 height 12
click at [679, 96] on button "Edit" at bounding box center [660, 102] width 42 height 16
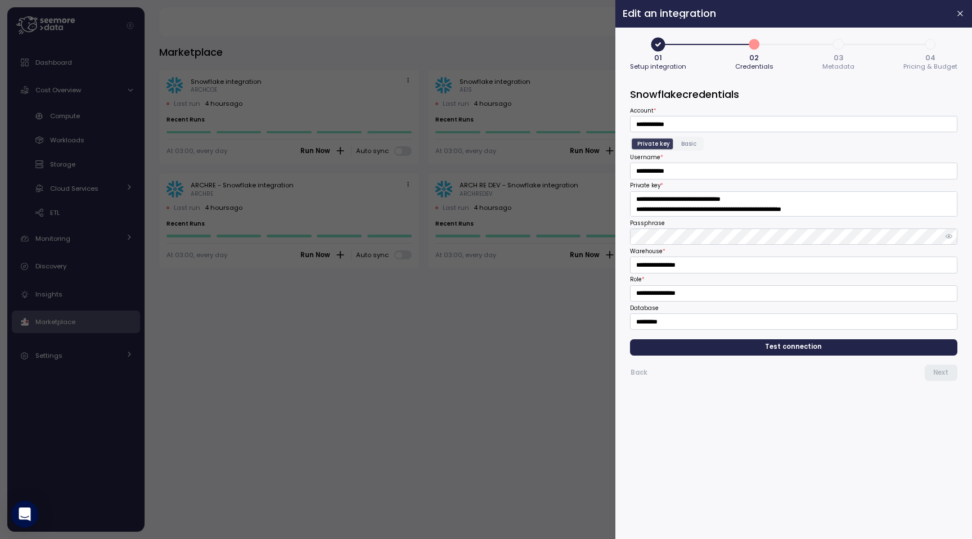
click at [846, 46] on span "3" at bounding box center [838, 44] width 19 height 19
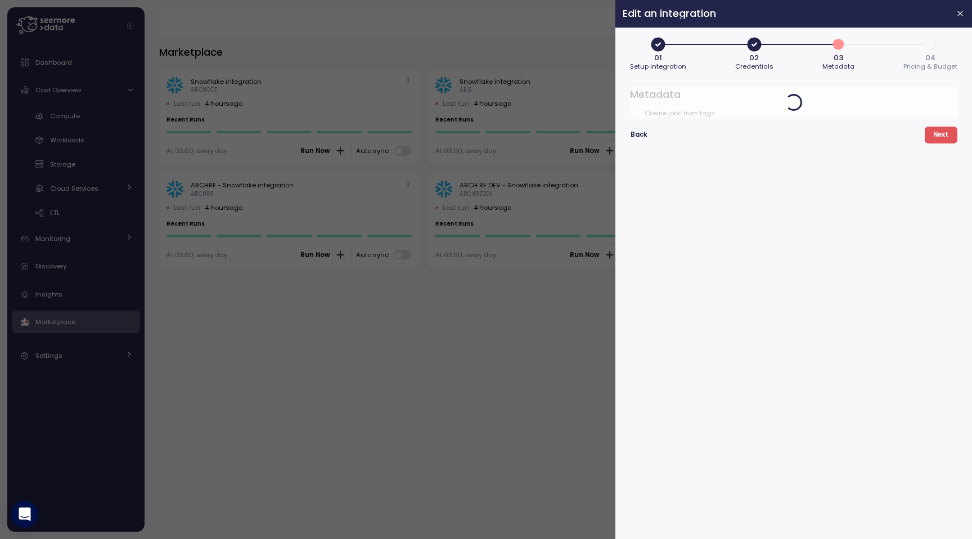
click at [936, 46] on span "4" at bounding box center [930, 44] width 19 height 19
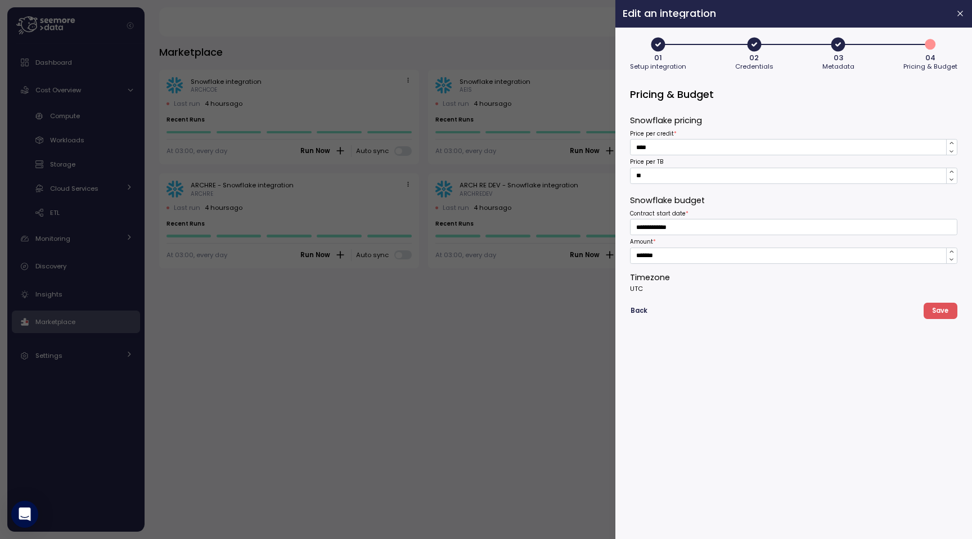
click at [840, 48] on icon "button" at bounding box center [839, 44] width 14 height 14
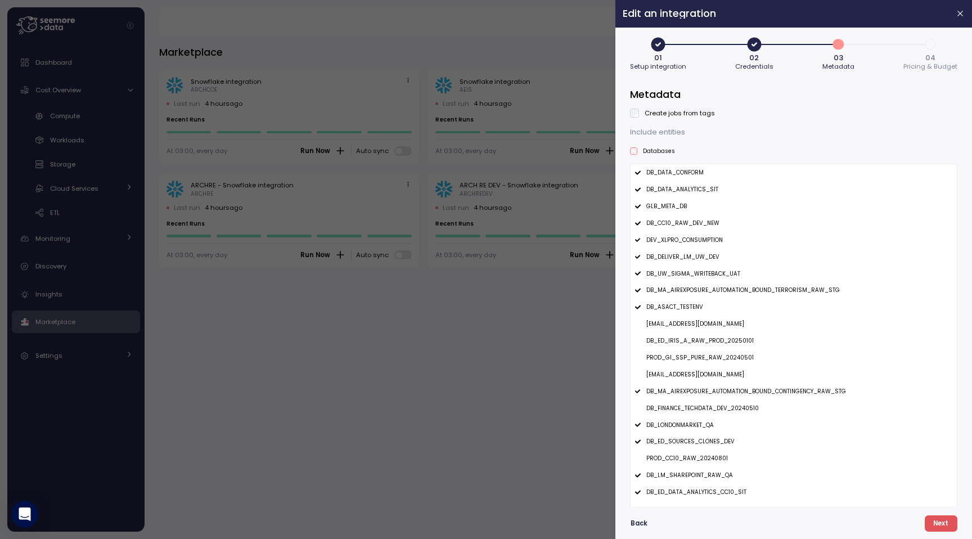
click at [911, 49] on button "4 04 Pricing & Budget" at bounding box center [931, 54] width 54 height 38
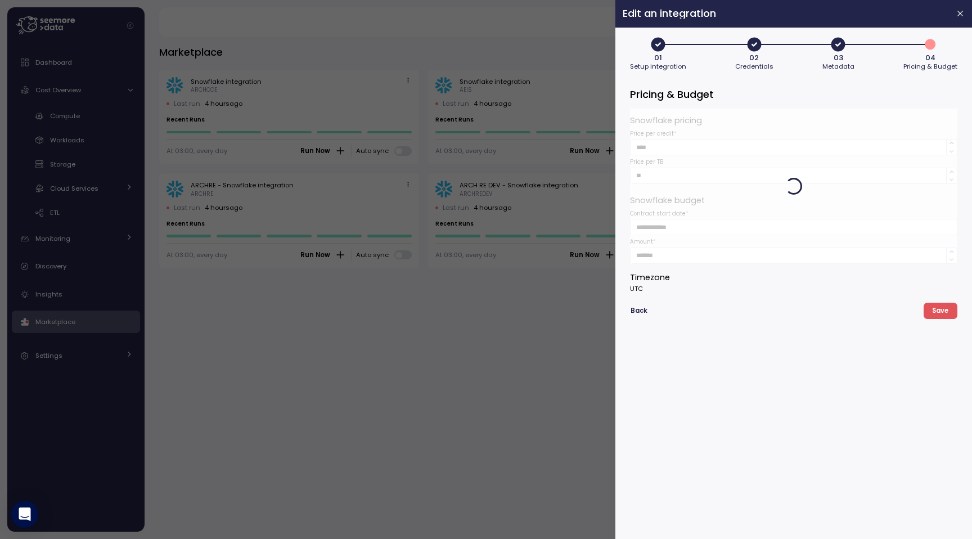
click at [824, 47] on button "03 Metadata" at bounding box center [839, 54] width 32 height 38
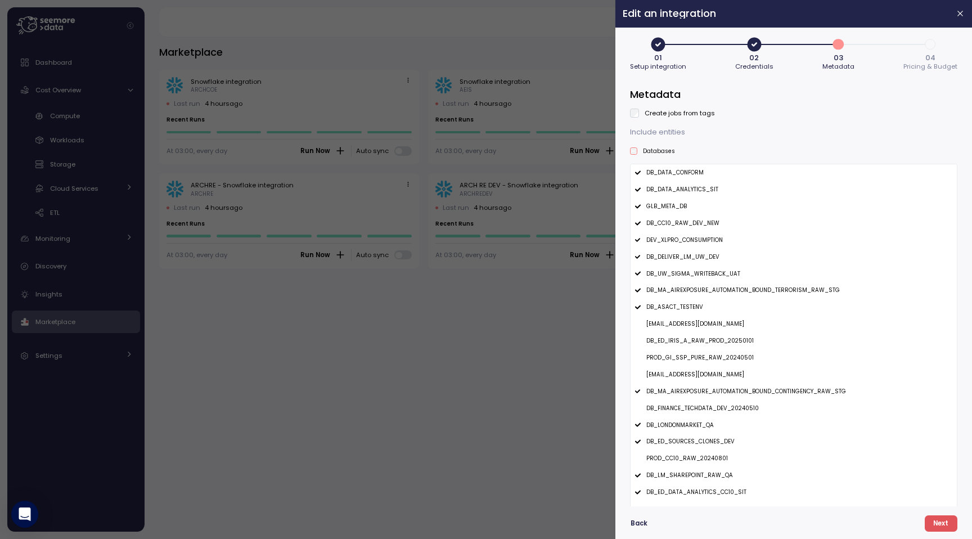
click at [581, 47] on div at bounding box center [486, 269] width 972 height 539
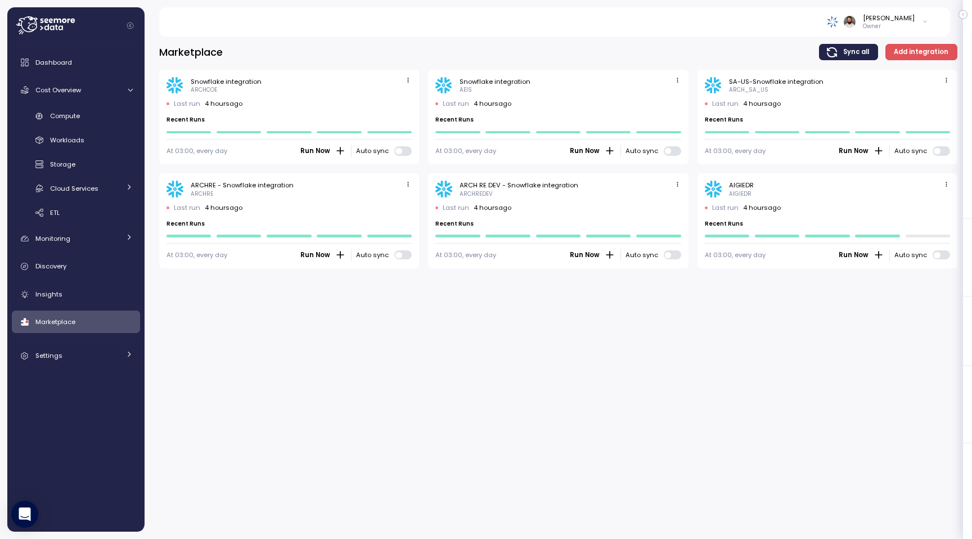
click at [673, 77] on span "button" at bounding box center [678, 81] width 12 height 12
click at [670, 103] on div "Edit" at bounding box center [666, 102] width 20 height 10
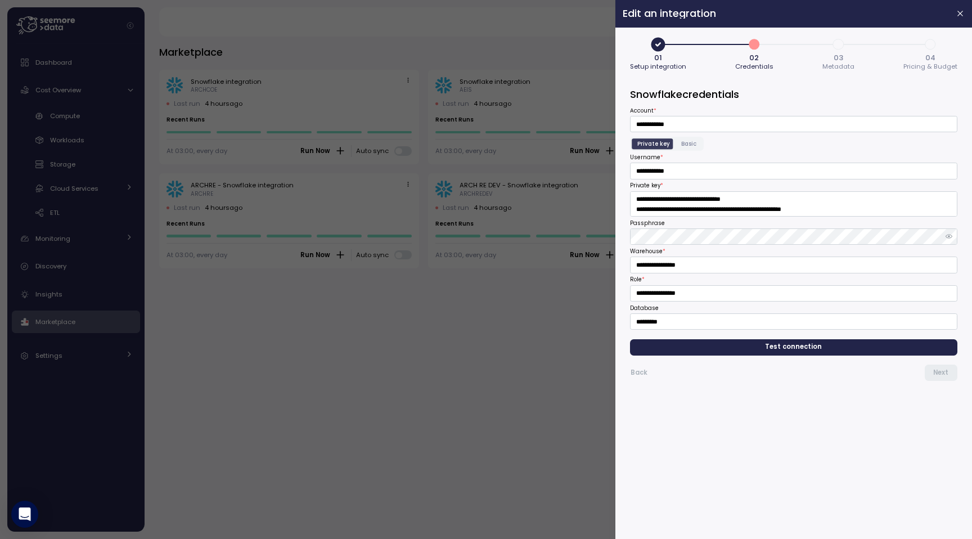
click at [927, 47] on span "4" at bounding box center [930, 44] width 19 height 19
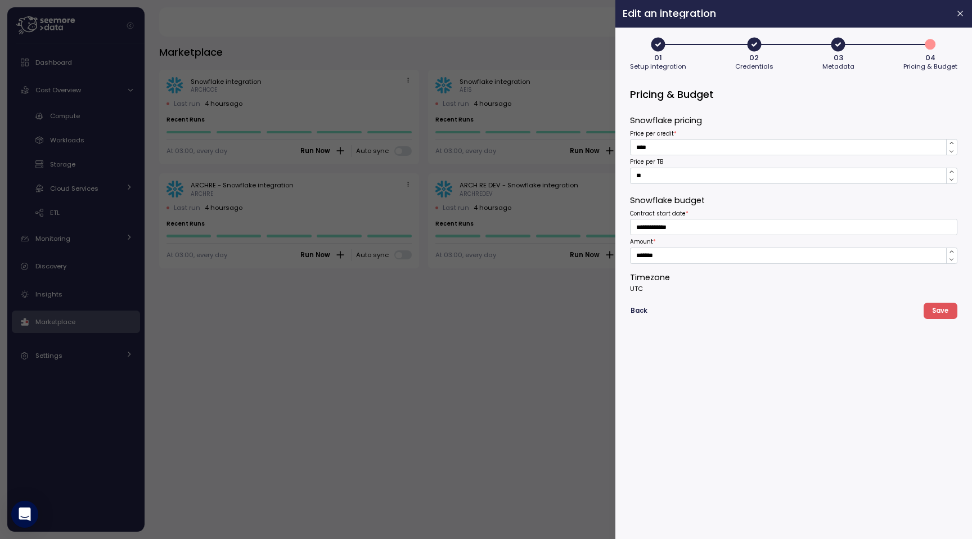
click at [445, 69] on div at bounding box center [486, 269] width 972 height 539
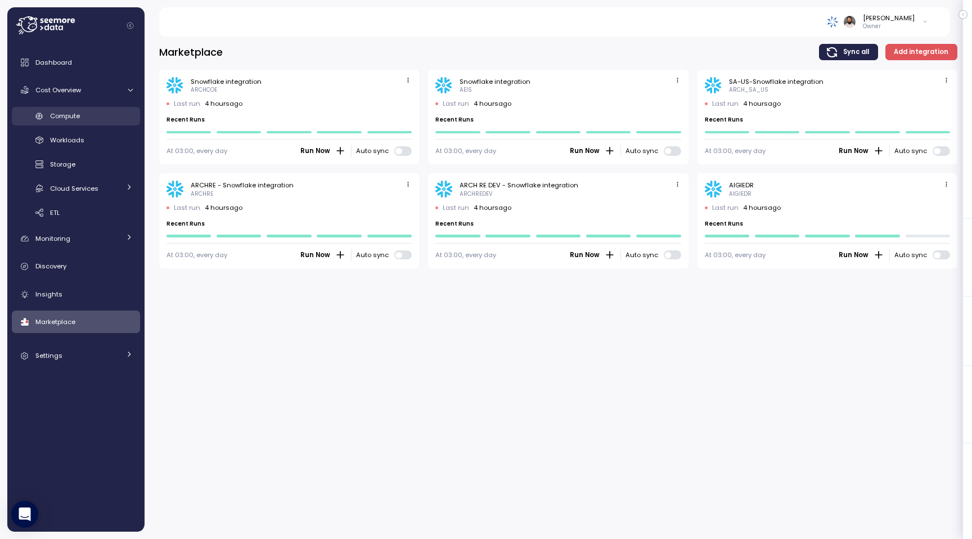
click at [96, 118] on div "Compute" at bounding box center [91, 115] width 83 height 11
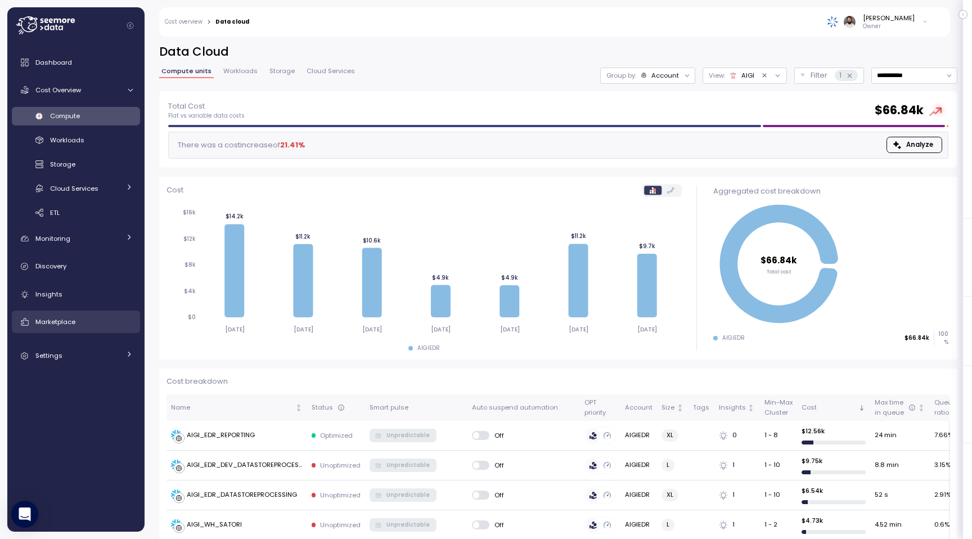
click at [73, 317] on div "Marketplace" at bounding box center [83, 321] width 97 height 11
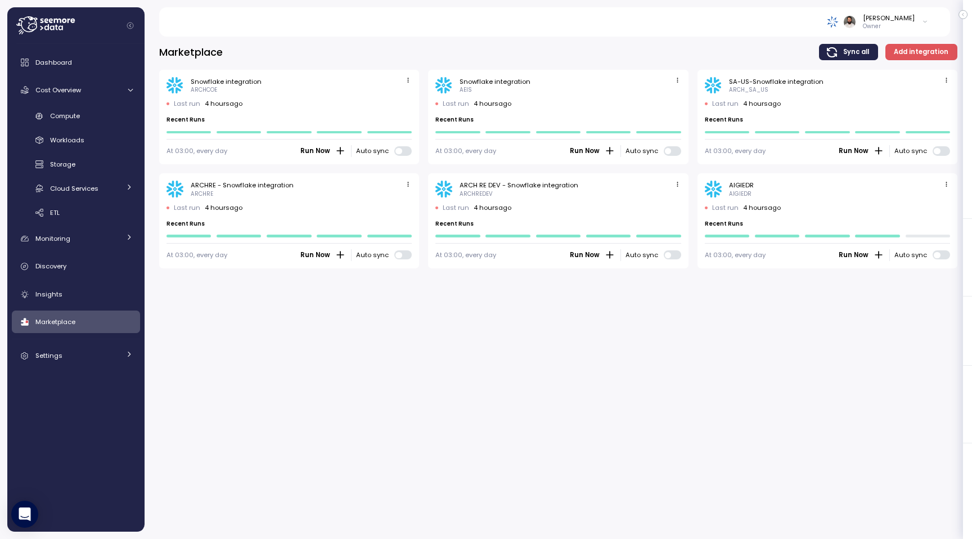
click at [677, 83] on icon "button" at bounding box center [677, 80] width 7 height 7
click at [413, 78] on span "button" at bounding box center [408, 81] width 12 height 12
click at [952, 80] on span "button" at bounding box center [947, 81] width 12 height 12
click at [936, 97] on div "Edit" at bounding box center [935, 102] width 20 height 10
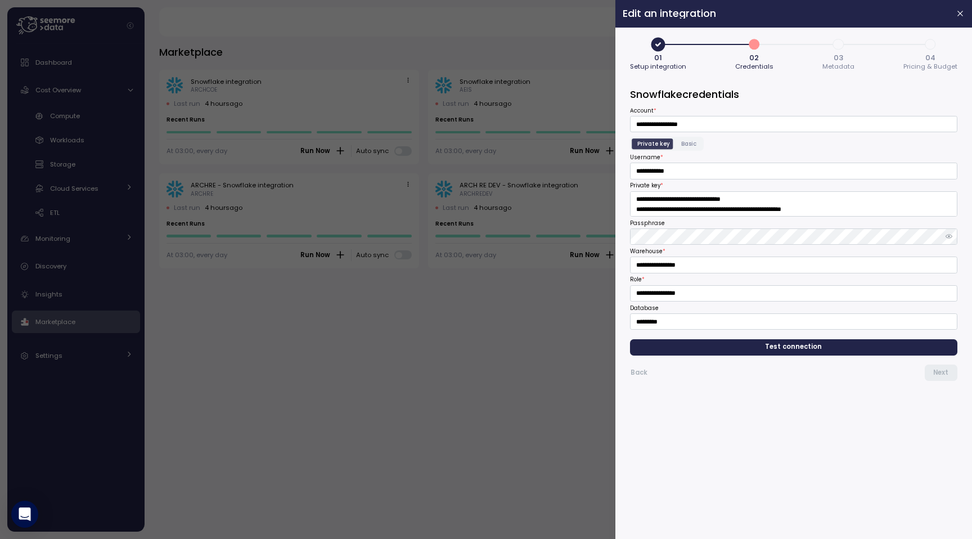
click at [836, 48] on span "3" at bounding box center [838, 44] width 19 height 19
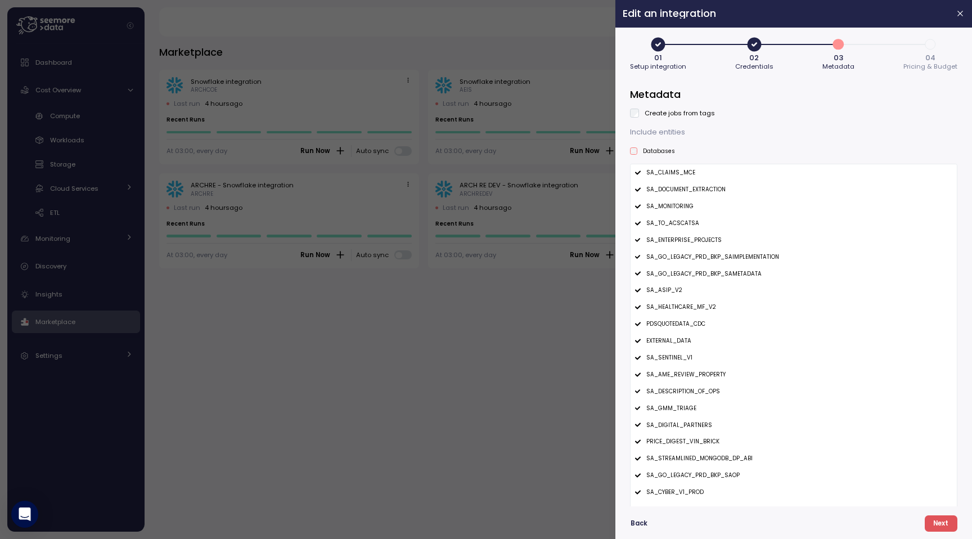
click at [939, 46] on span "4" at bounding box center [930, 44] width 19 height 19
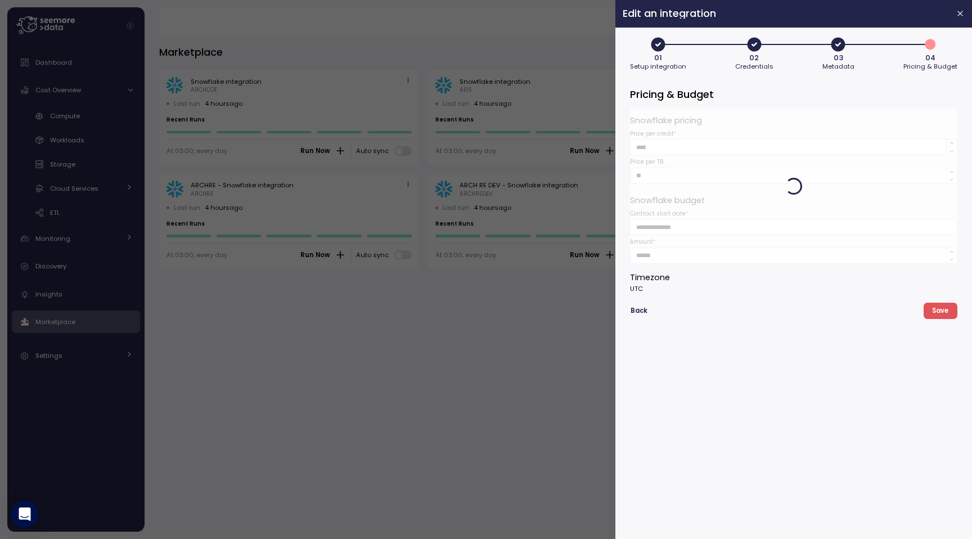
click at [117, 138] on div at bounding box center [486, 269] width 972 height 539
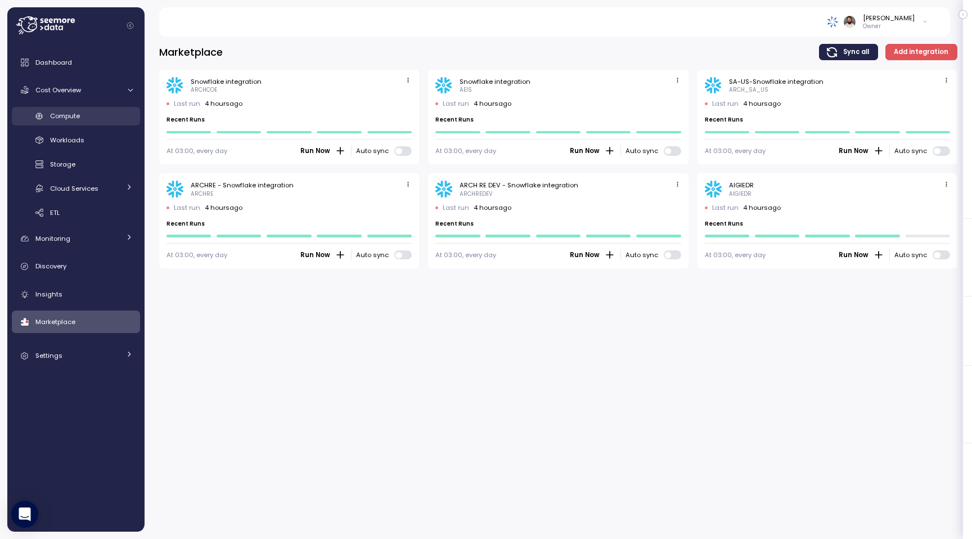
click at [99, 117] on div "Compute" at bounding box center [91, 115] width 83 height 11
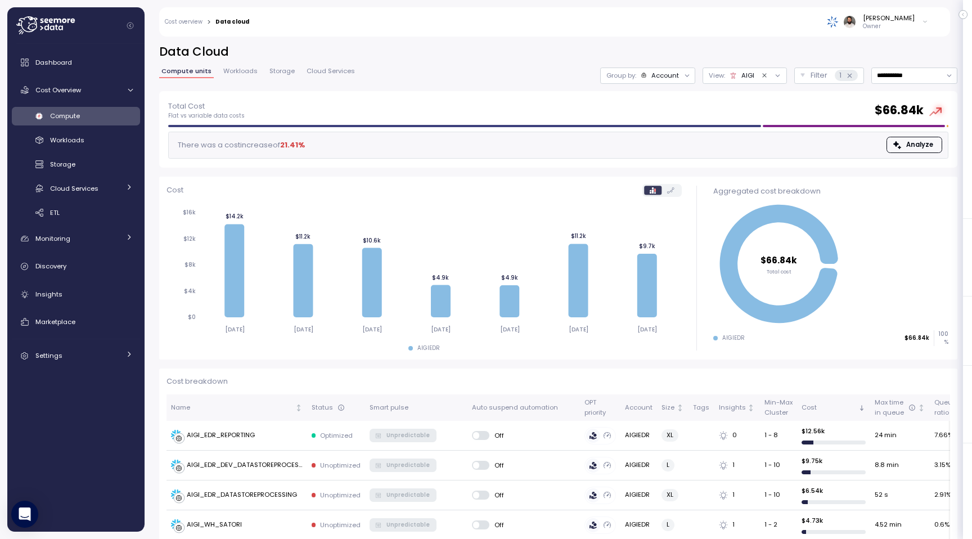
click at [194, 15] on div "Cost overview > Data cloud [PERSON_NAME] Owner" at bounding box center [547, 21] width 777 height 29
click at [194, 28] on div "Cost overview > Data cloud Guy Biecher Owner" at bounding box center [547, 21] width 777 height 29
click at [194, 22] on link "Cost overview" at bounding box center [184, 22] width 38 height 6
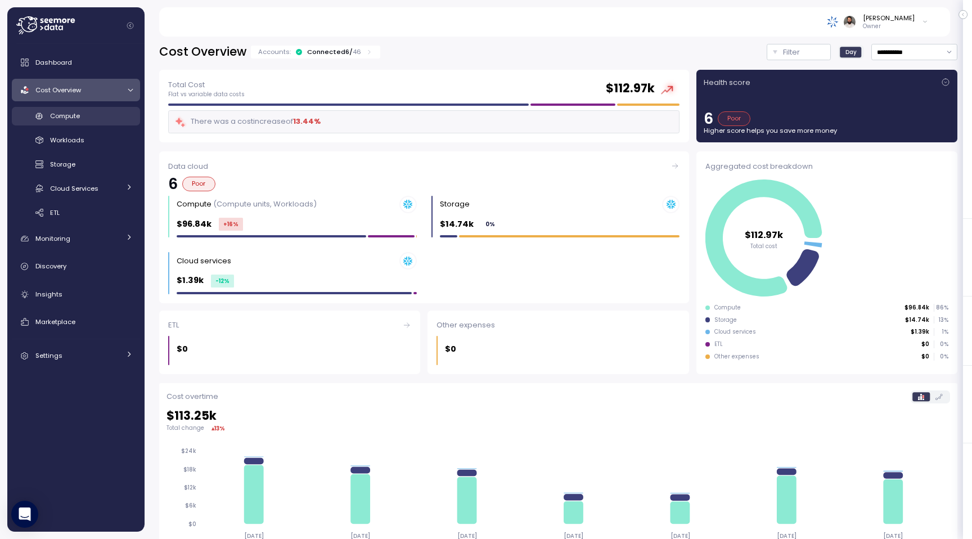
click at [109, 120] on div "Compute" at bounding box center [91, 115] width 83 height 11
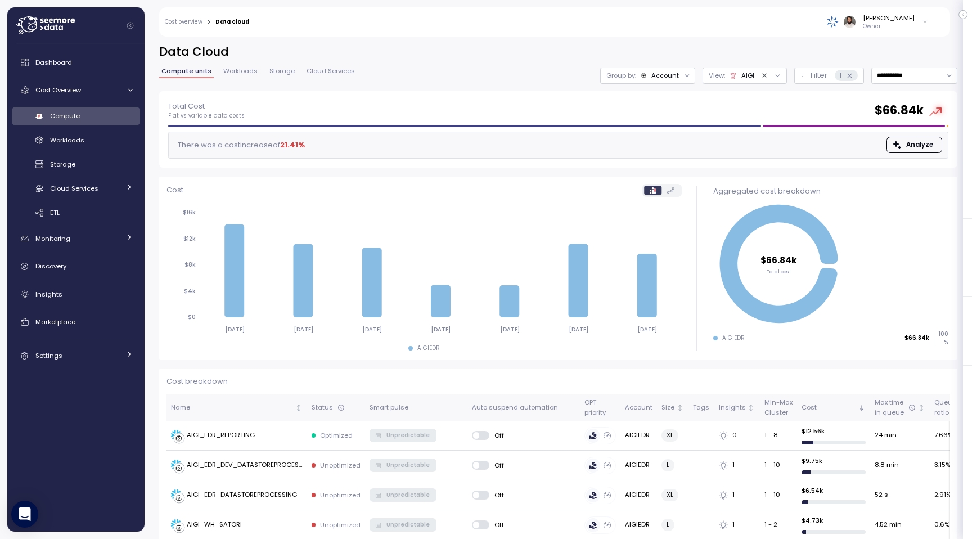
click at [741, 78] on div "AIGI" at bounding box center [742, 75] width 25 height 9
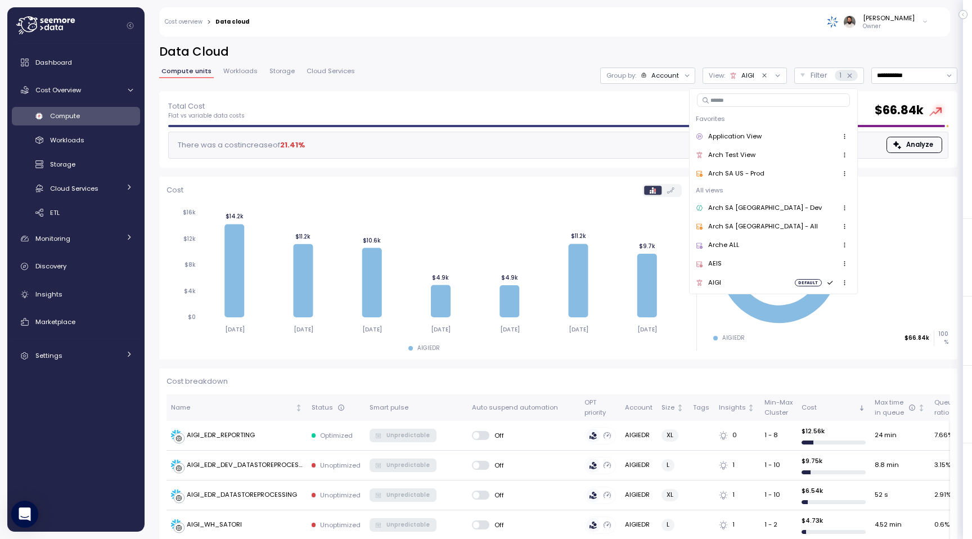
click at [732, 259] on div "AEIS" at bounding box center [773, 265] width 155 height 14
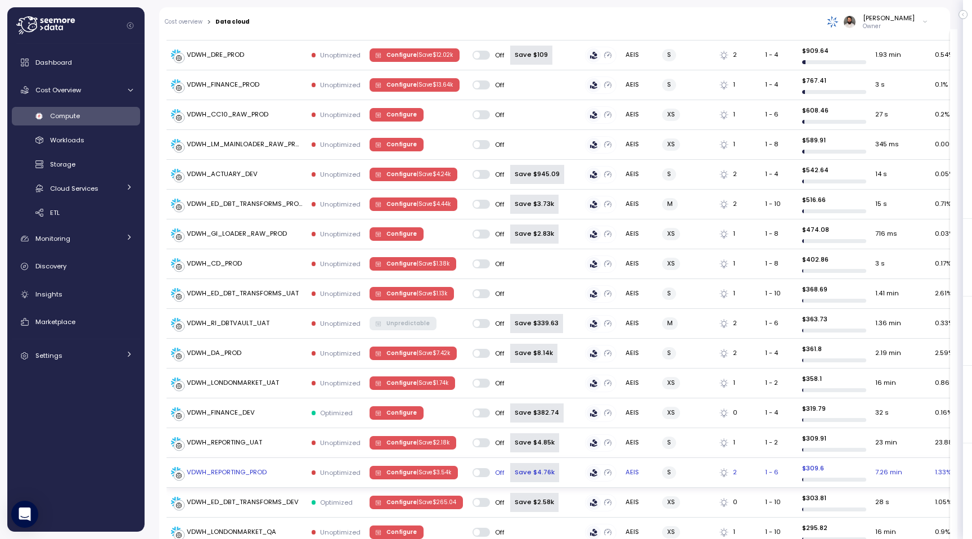
scroll to position [471, 0]
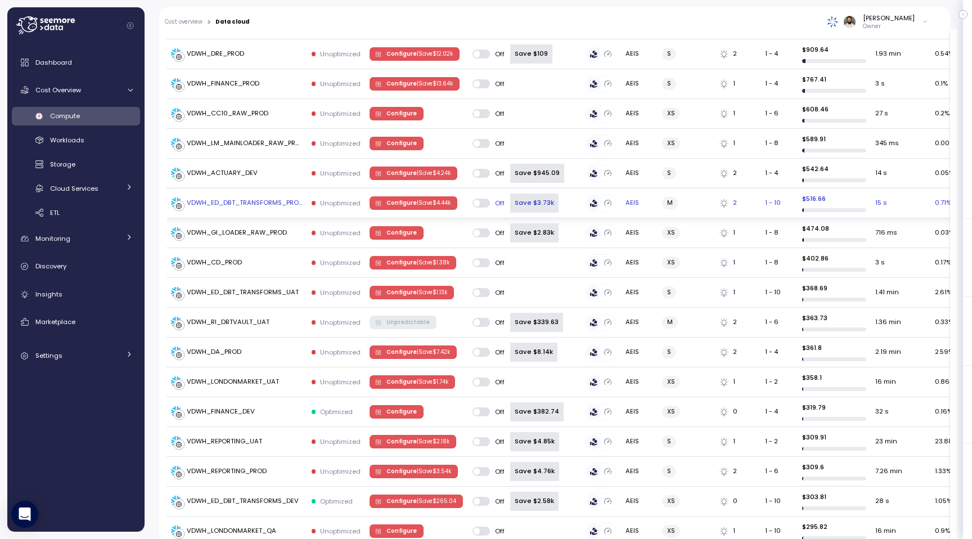
click at [317, 199] on div "Unoptimized" at bounding box center [336, 203] width 49 height 9
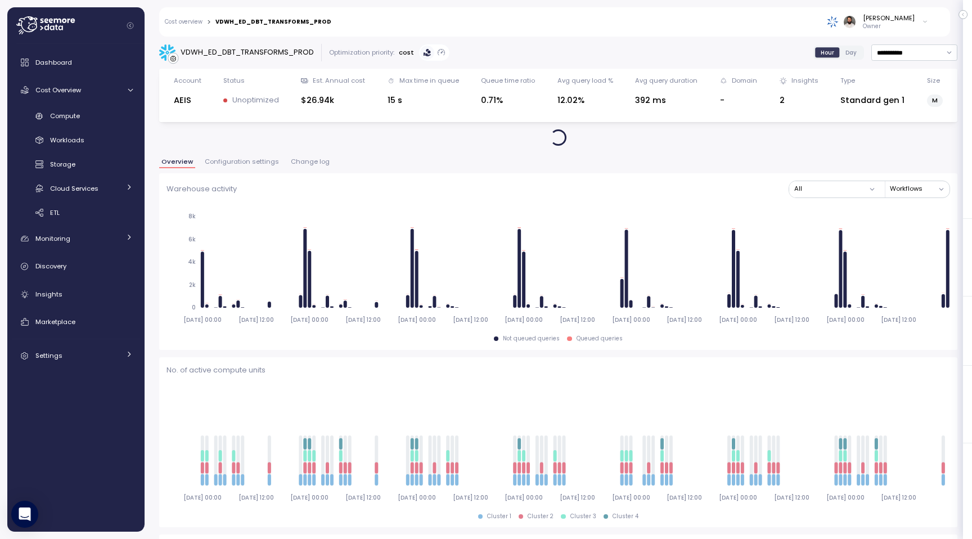
click at [264, 159] on span "Configuration settings" at bounding box center [242, 162] width 74 height 6
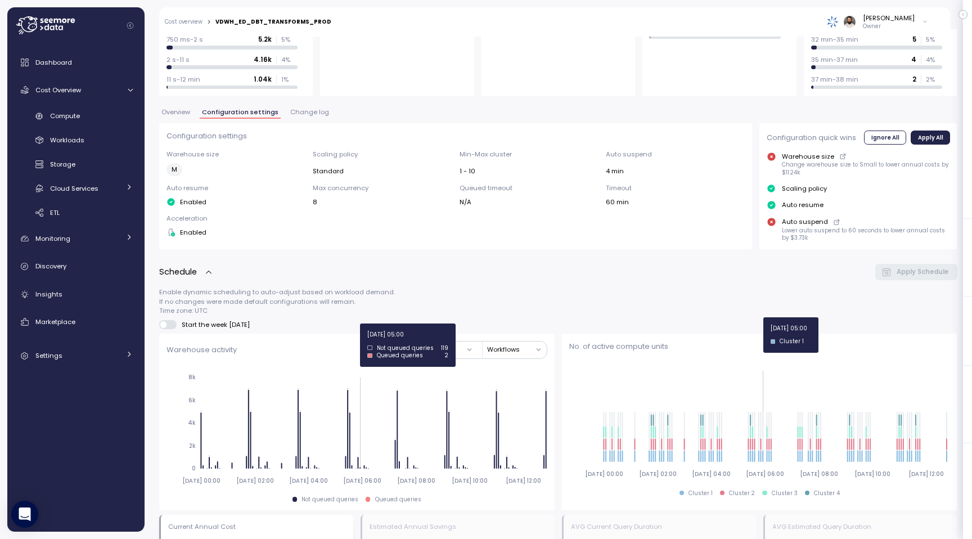
scroll to position [156, 0]
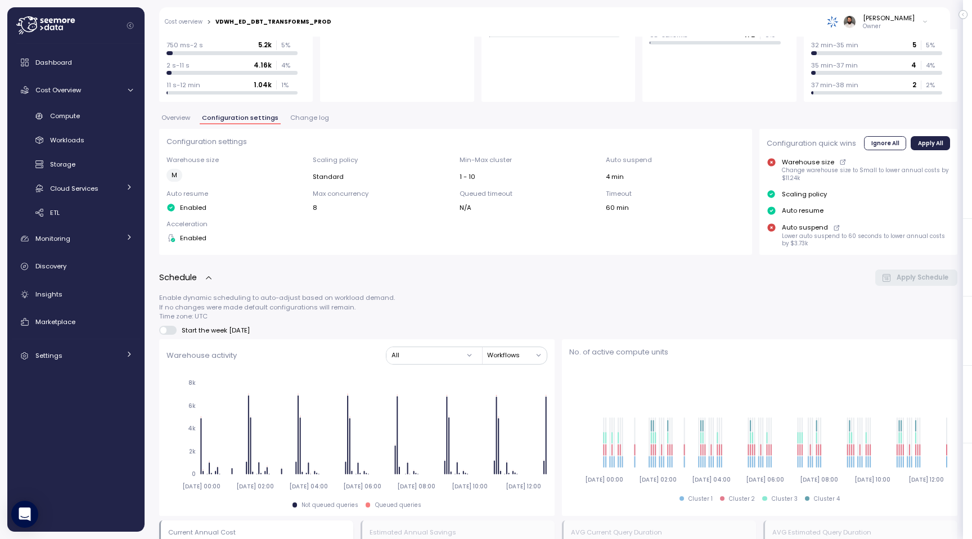
click at [306, 115] on span "Change log" at bounding box center [309, 118] width 39 height 6
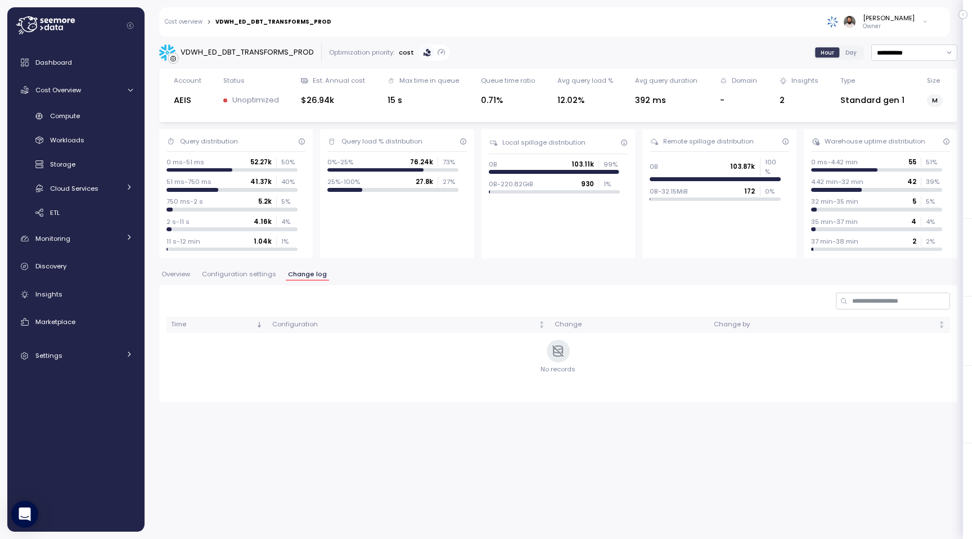
drag, startPoint x: 256, startPoint y: 259, endPoint x: 255, endPoint y: 267, distance: 7.9
click at [256, 259] on div "**********" at bounding box center [558, 223] width 799 height 358
click at [255, 267] on div "**********" at bounding box center [558, 223] width 799 height 358
click at [255, 276] on span "Configuration settings" at bounding box center [239, 274] width 74 height 6
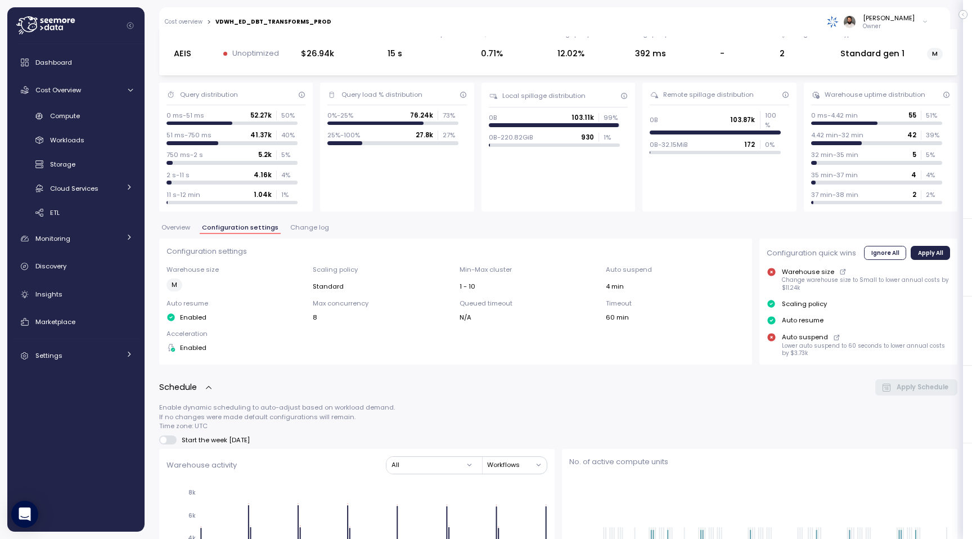
scroll to position [18, 0]
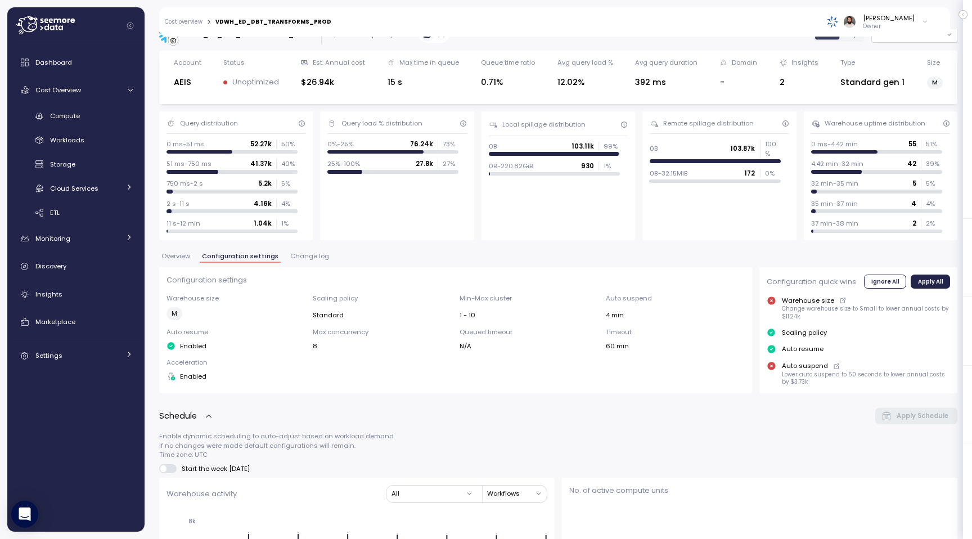
click at [186, 255] on span "Overview" at bounding box center [176, 256] width 29 height 6
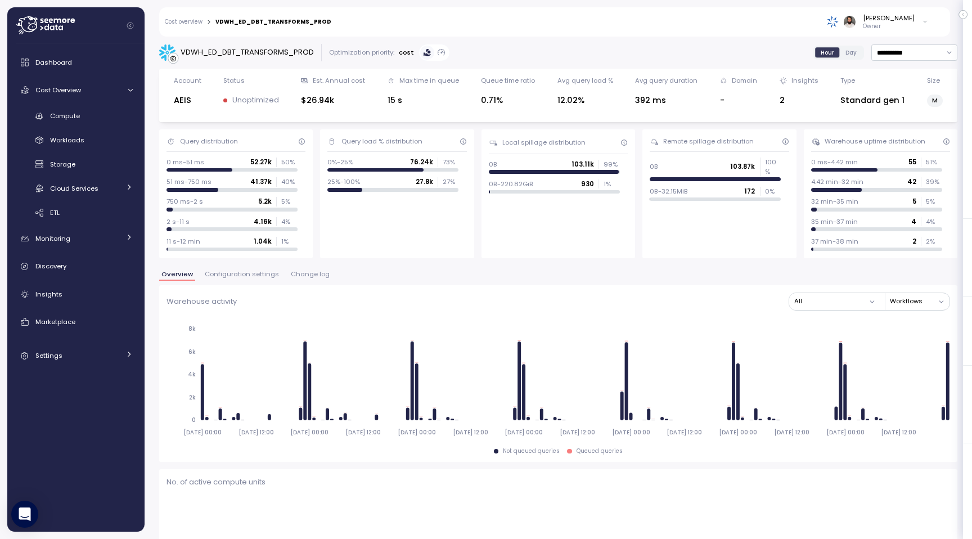
click at [264, 275] on span "Configuration settings" at bounding box center [242, 274] width 74 height 6
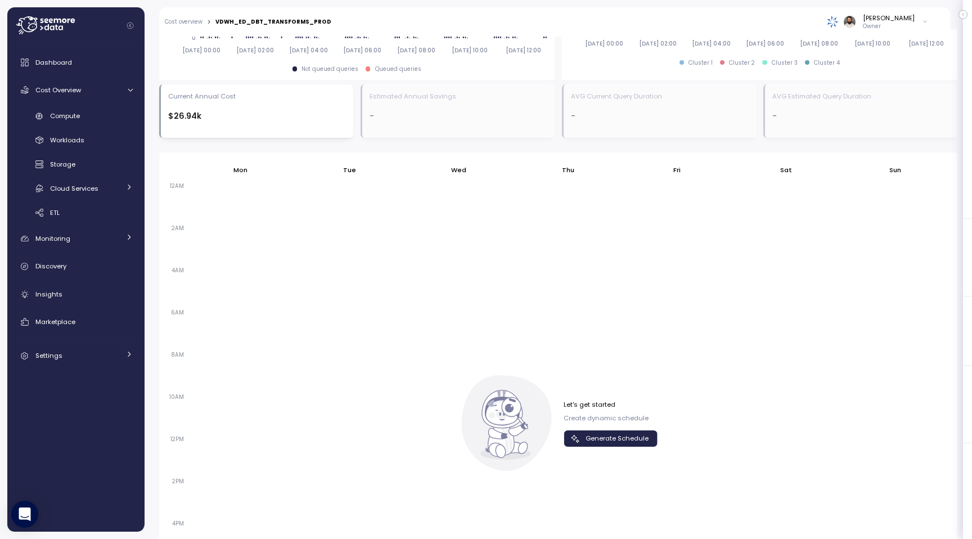
scroll to position [755, 0]
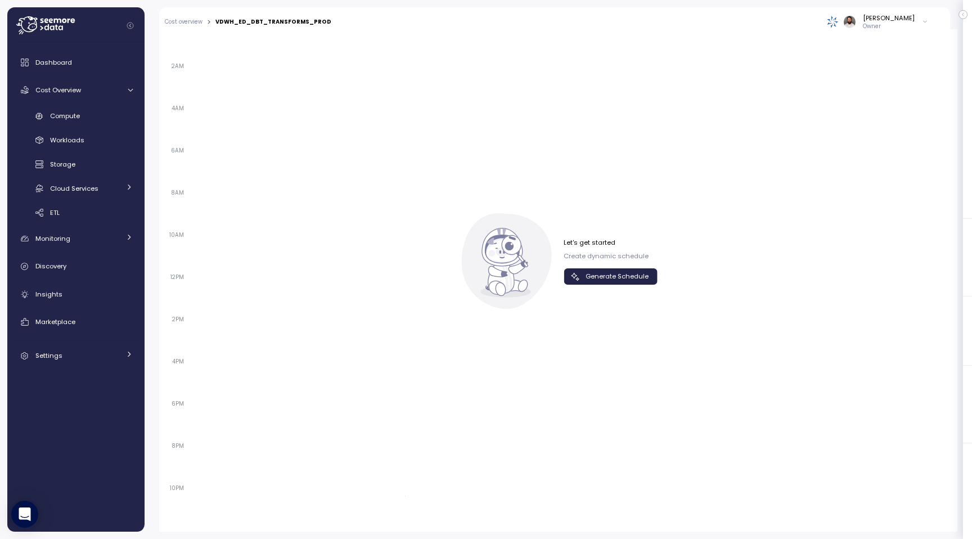
click at [608, 273] on span "Generate Schedule" at bounding box center [617, 276] width 63 height 15
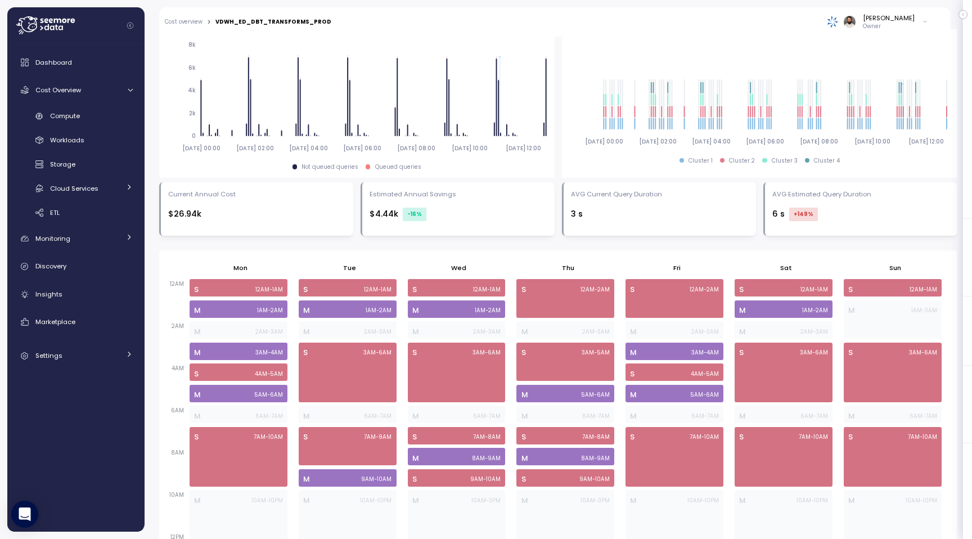
scroll to position [0, 0]
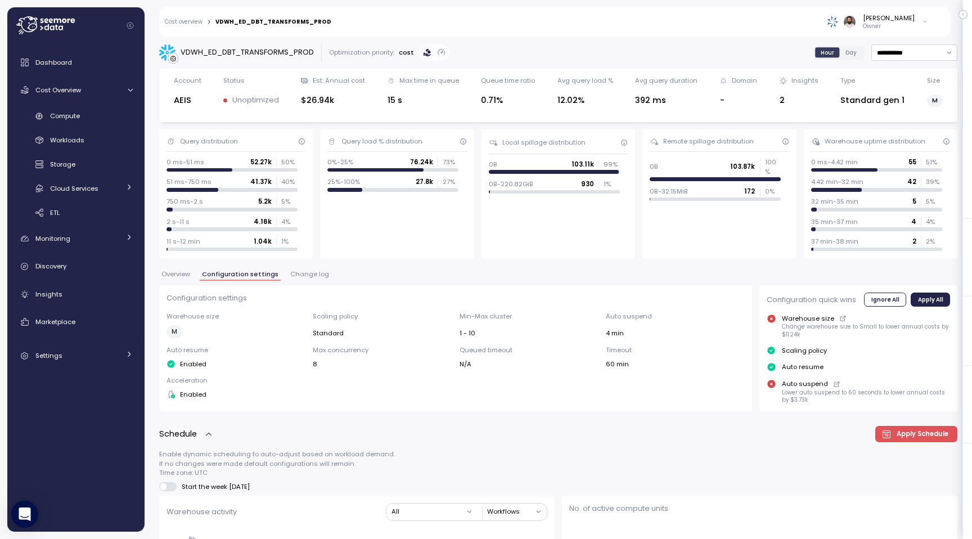
click at [194, 22] on link "Cost overview" at bounding box center [184, 22] width 38 height 6
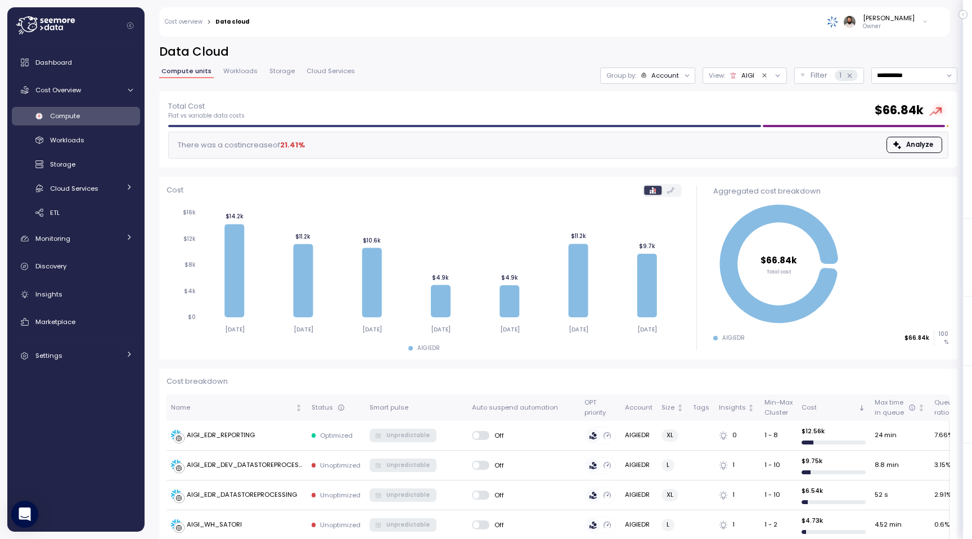
click at [664, 62] on div "**********" at bounding box center [558, 67] width 799 height 47
click at [664, 70] on div "Group by: Account" at bounding box center [647, 76] width 95 height 16
click at [761, 75] on icon "Clear value" at bounding box center [764, 75] width 7 height 7
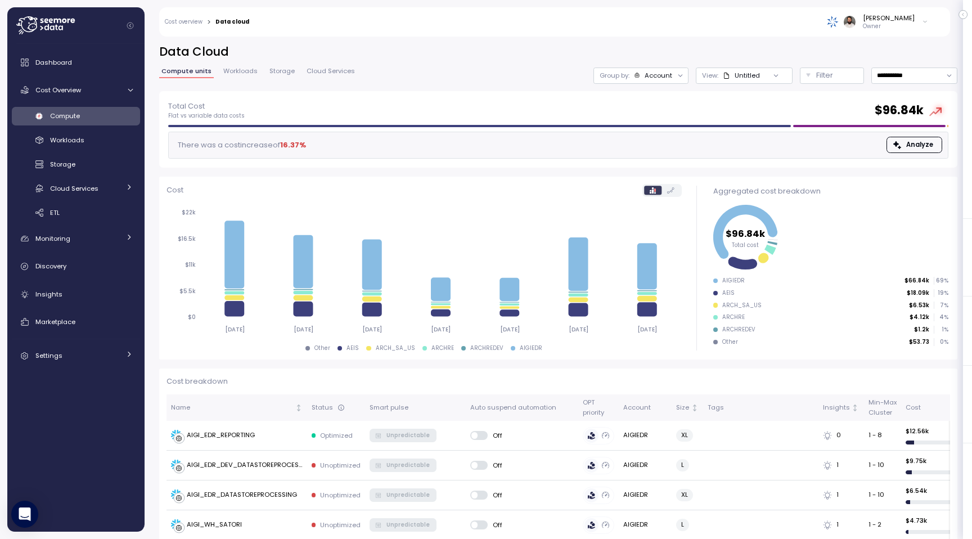
click at [761, 75] on div at bounding box center [776, 76] width 32 height 16
click at [755, 75] on div "Untitled" at bounding box center [741, 75] width 37 height 9
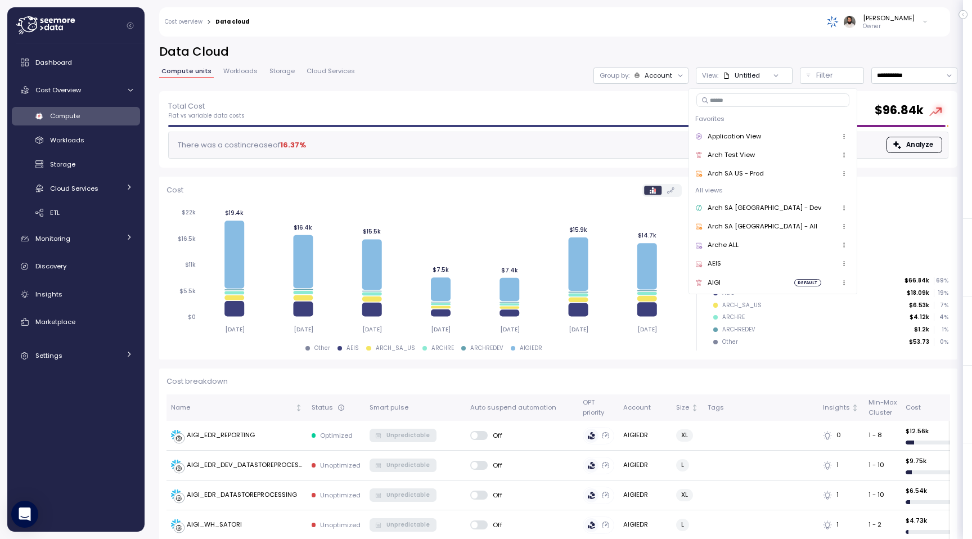
drag, startPoint x: 737, startPoint y: 259, endPoint x: 667, endPoint y: 198, distance: 92.9
click at [737, 259] on div "AEIS" at bounding box center [773, 265] width 155 height 14
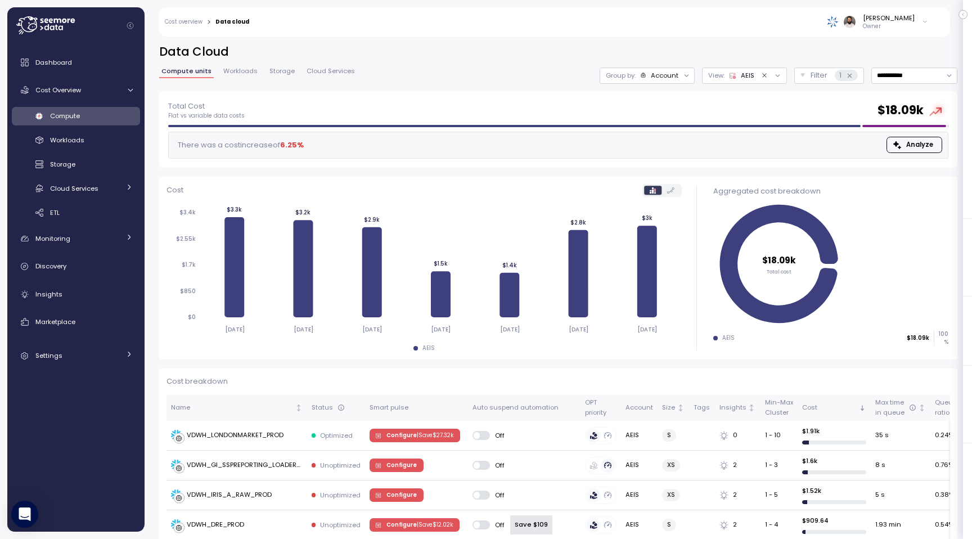
click at [283, 74] on span "Storage" at bounding box center [282, 71] width 25 height 6
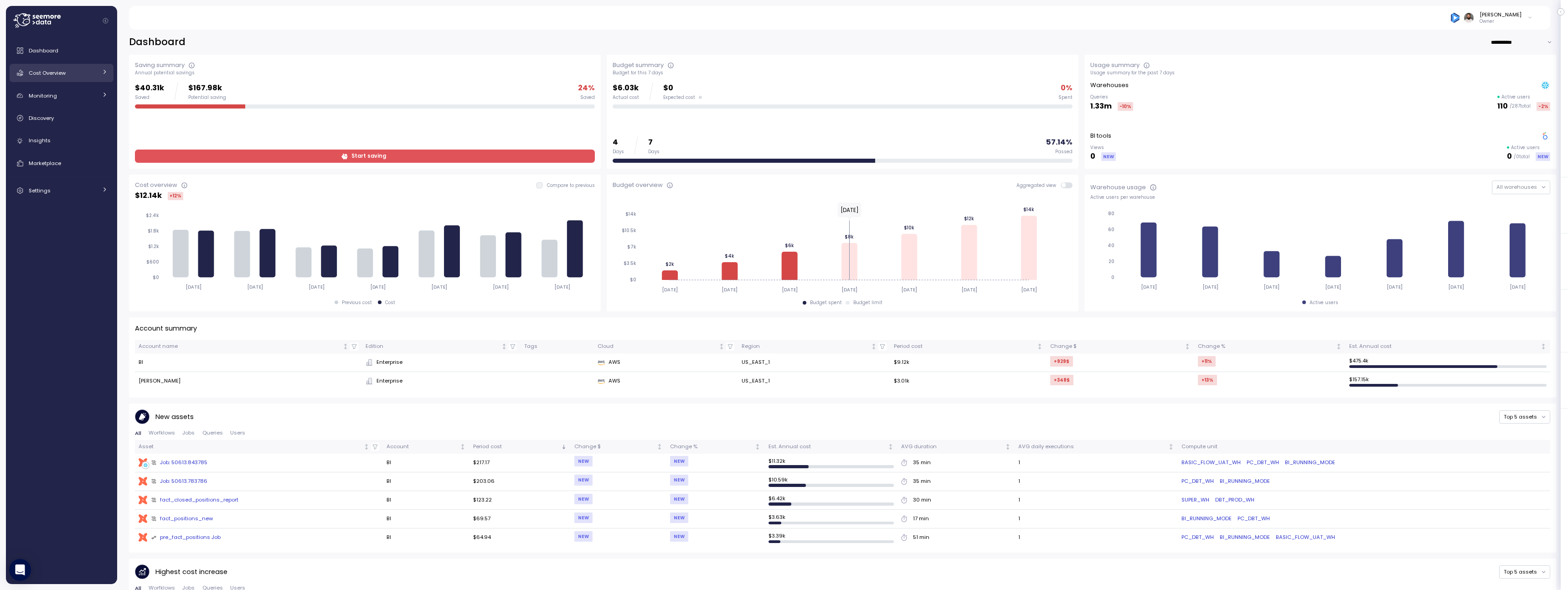
click at [88, 79] on link "Cost Overview" at bounding box center [62, 73] width 104 height 19
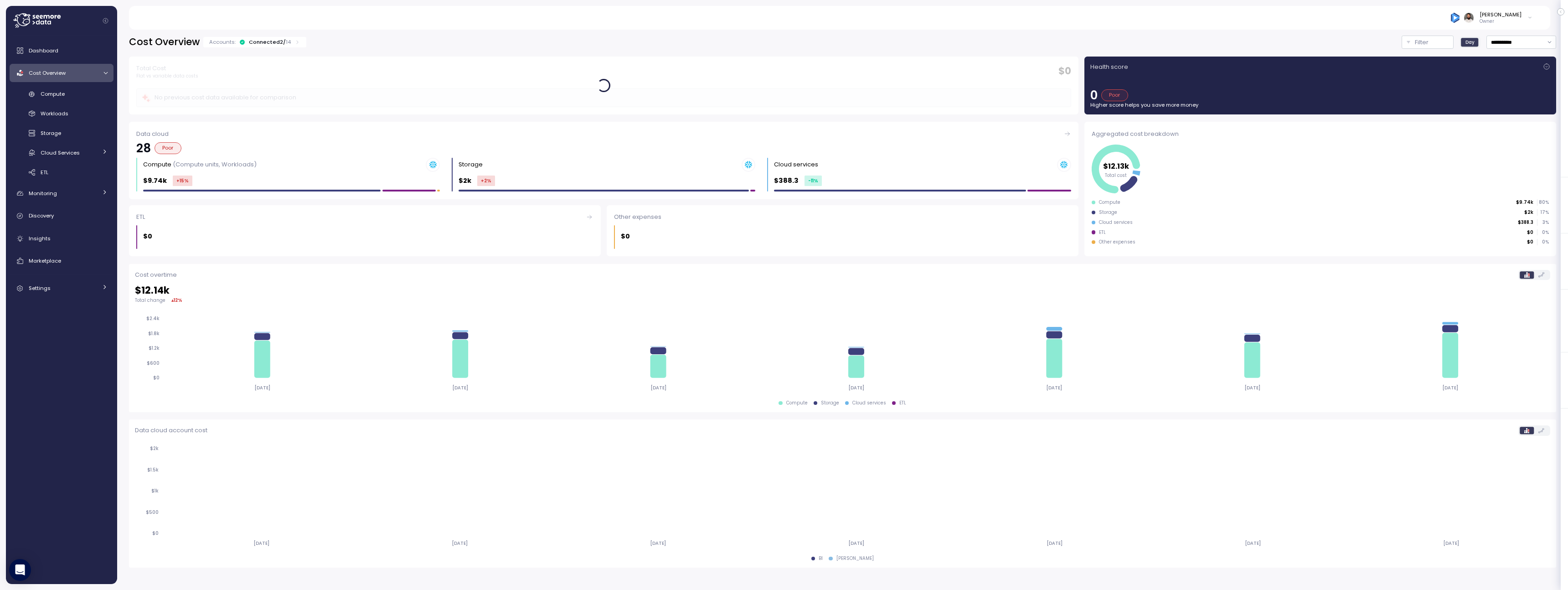
click at [60, 226] on div "Dashboard Cost Overview Compute Workloads Storage Cloud Services Clustering col…" at bounding box center [62, 169] width 104 height 256
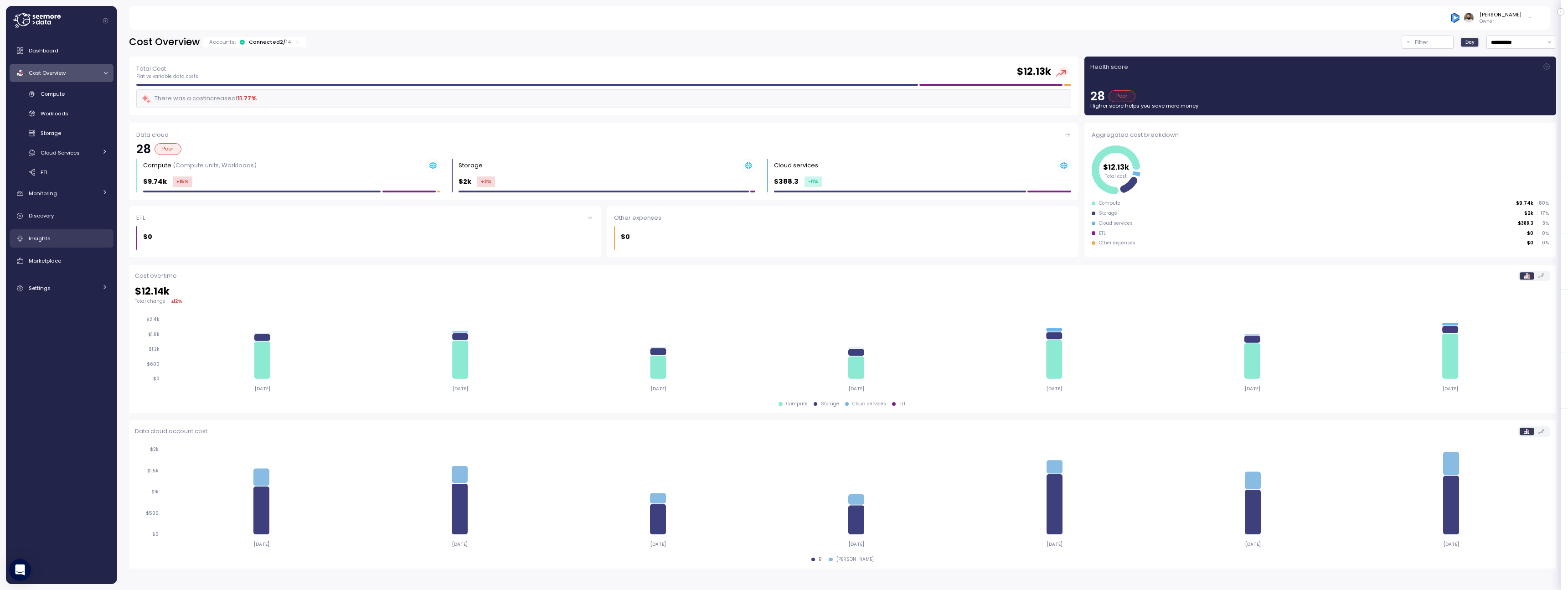
click at [60, 237] on div "Insights" at bounding box center [67, 238] width 79 height 9
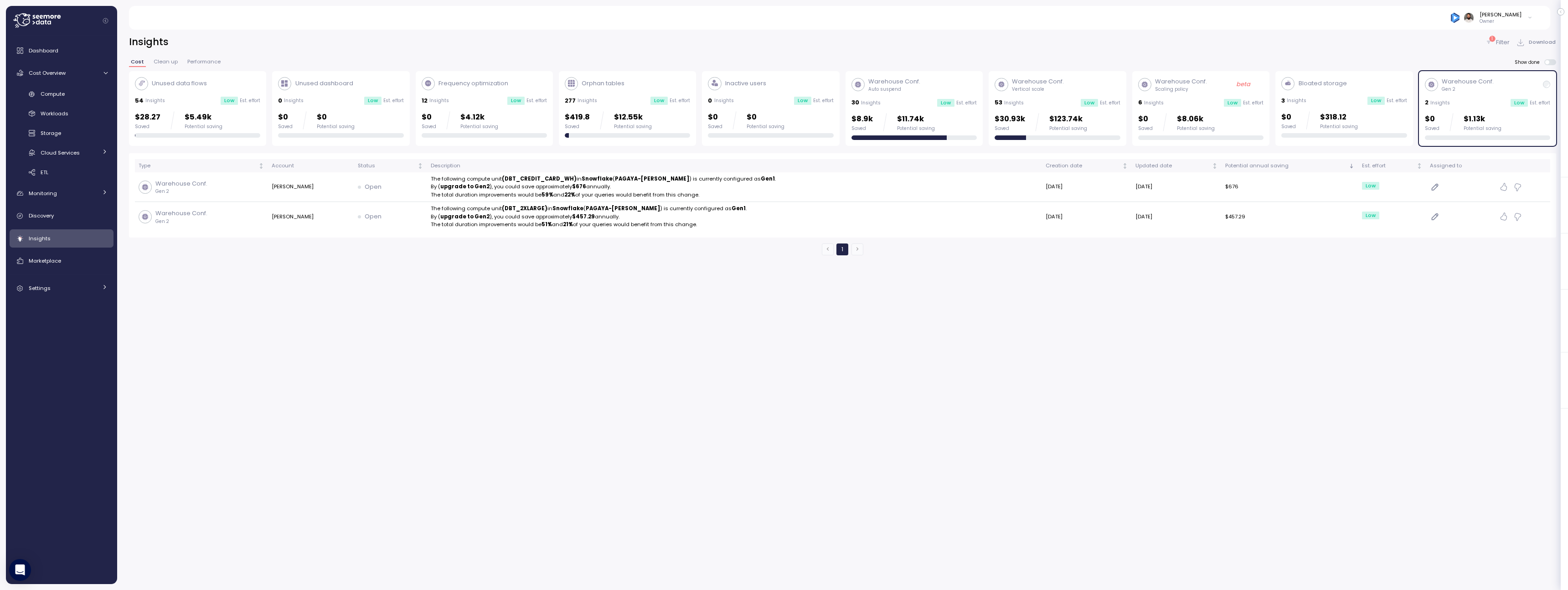
click at [1025, 129] on div "$30.93k Saved $123.74k Potential saving" at bounding box center [1041, 122] width 92 height 19
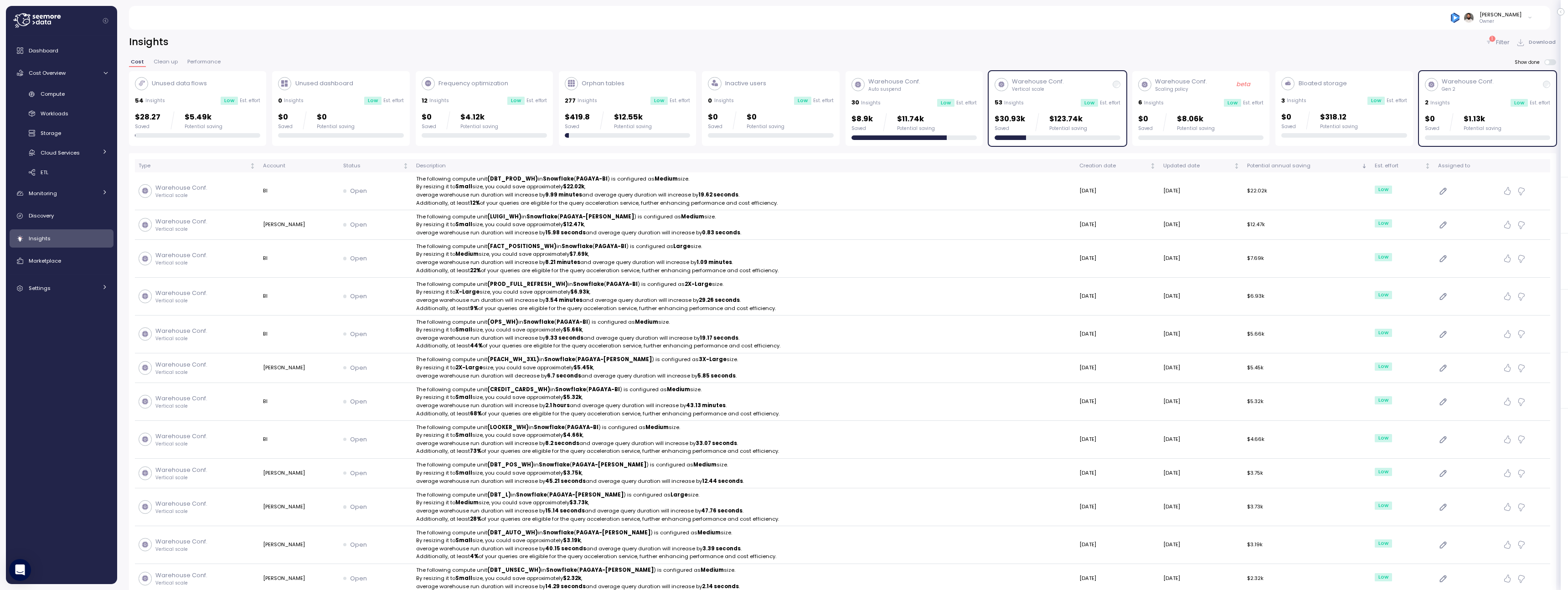
click at [79, 103] on div "Compute Workloads Storage Cloud Services Clustering columns Pipes AI Services S…" at bounding box center [62, 133] width 104 height 93
click at [69, 154] on span "Cloud Services" at bounding box center [60, 152] width 39 height 7
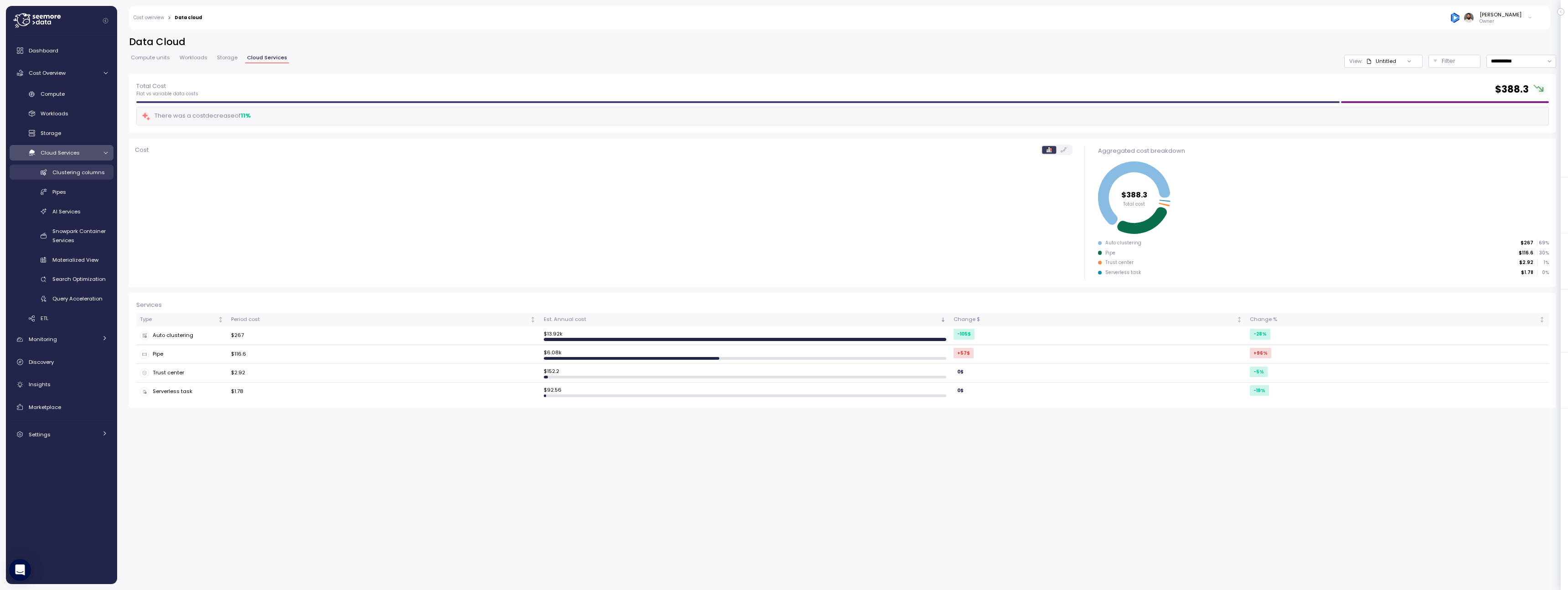
click at [83, 173] on span "Clustering columns" at bounding box center [79, 172] width 53 height 7
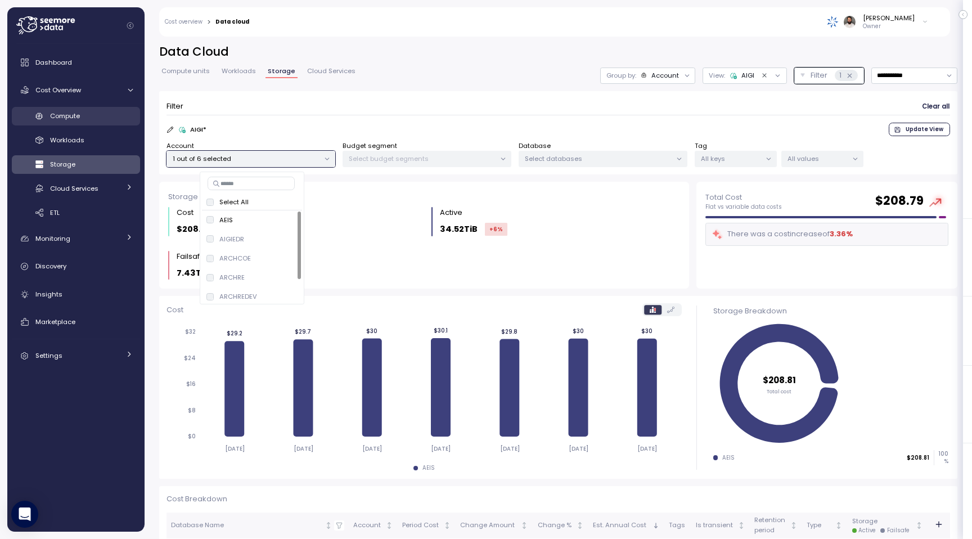
click at [88, 122] on link "Compute" at bounding box center [76, 116] width 128 height 19
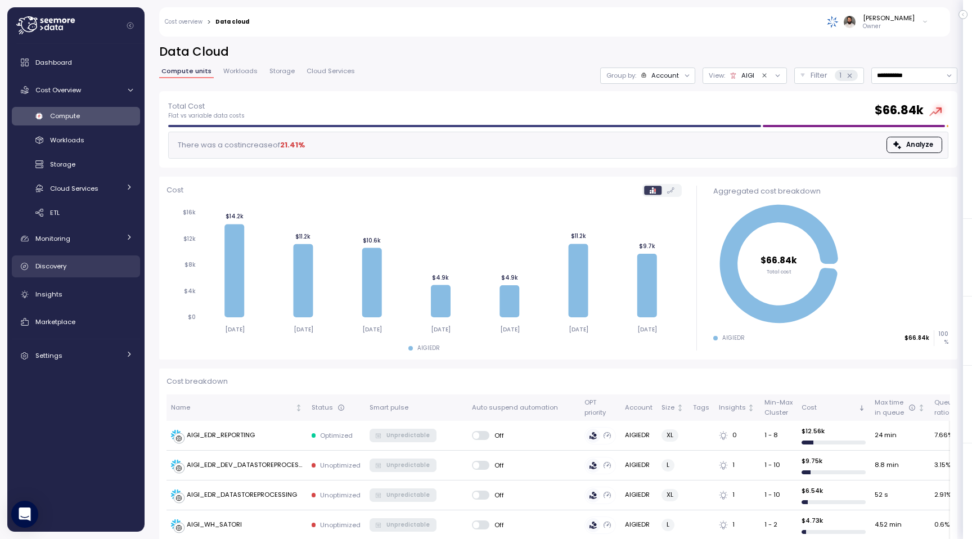
click at [81, 277] on link "Discovery" at bounding box center [76, 266] width 128 height 23
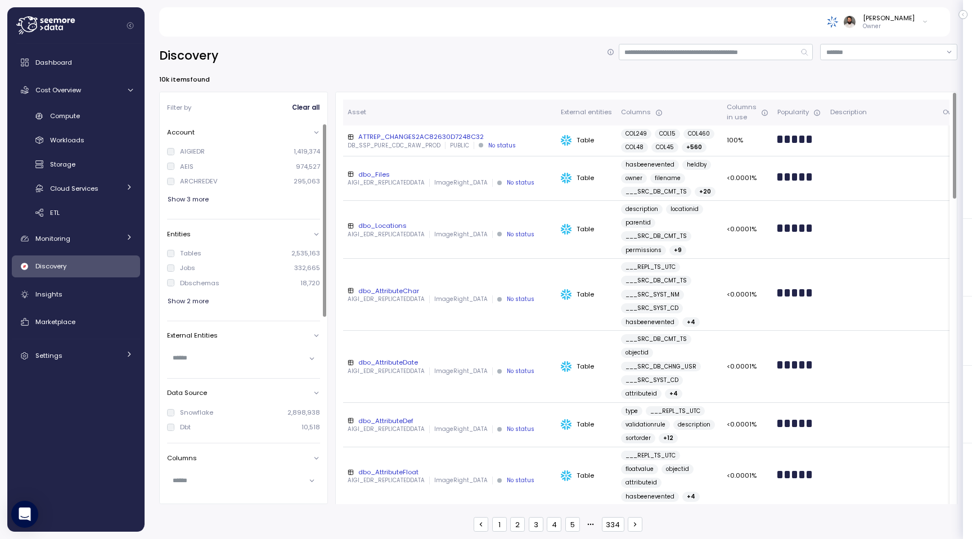
click at [189, 254] on div "Tables" at bounding box center [190, 253] width 21 height 9
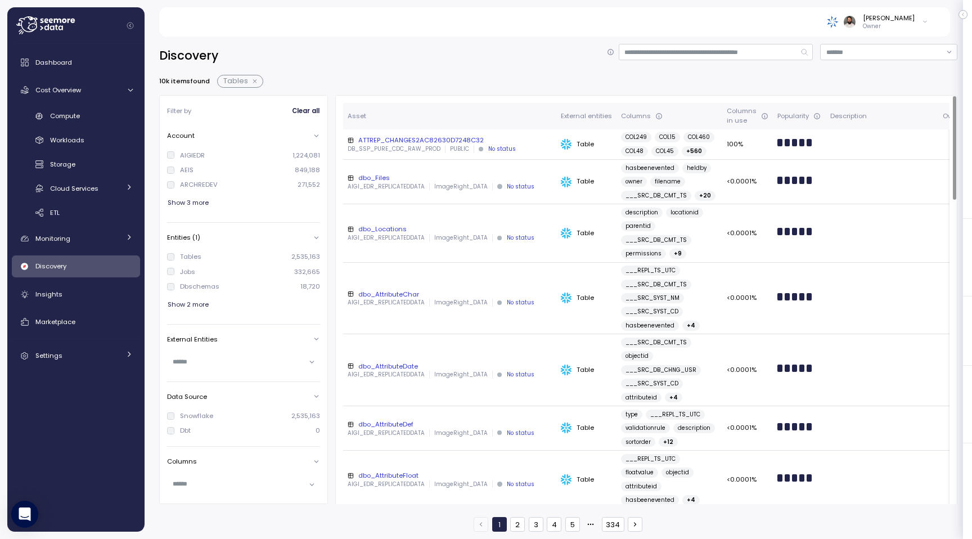
click at [249, 83] on button "button" at bounding box center [255, 81] width 15 height 9
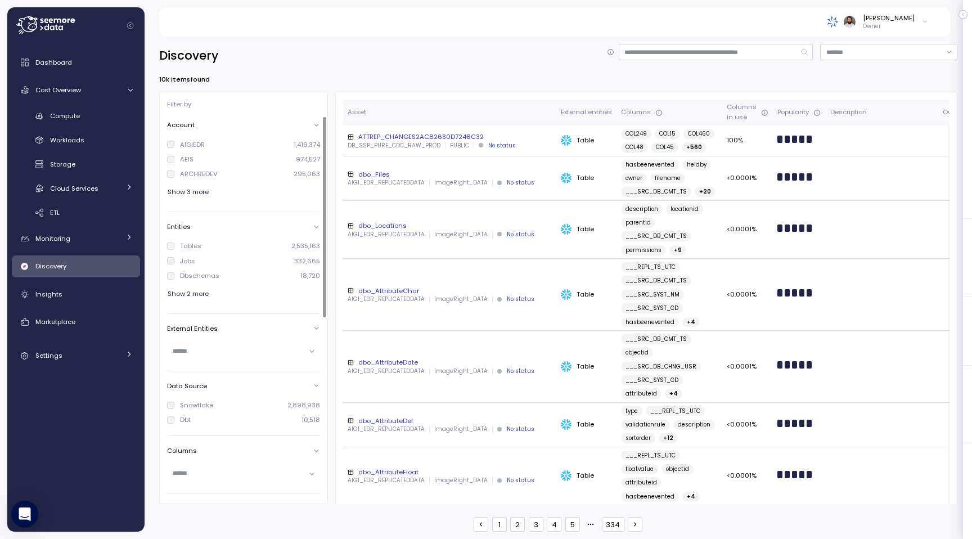
click at [191, 180] on div "AIGIEDR 1,419,374 AEIS 974,527 ARCHREDEV 295,063 Show 3 more" at bounding box center [243, 169] width 153 height 71
click at [100, 116] on div "Compute" at bounding box center [91, 115] width 83 height 11
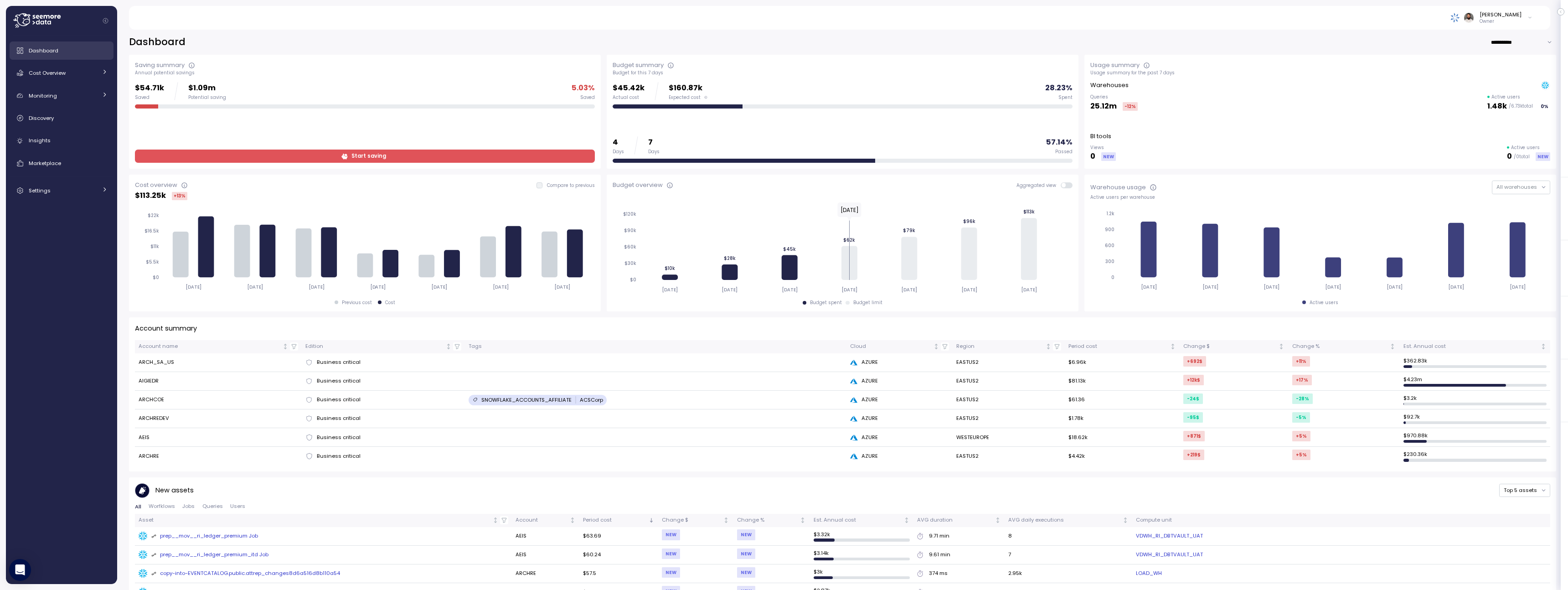
click at [69, 55] on link "Dashboard" at bounding box center [62, 50] width 104 height 19
click at [72, 75] on div "Cost Overview" at bounding box center [62, 72] width 68 height 9
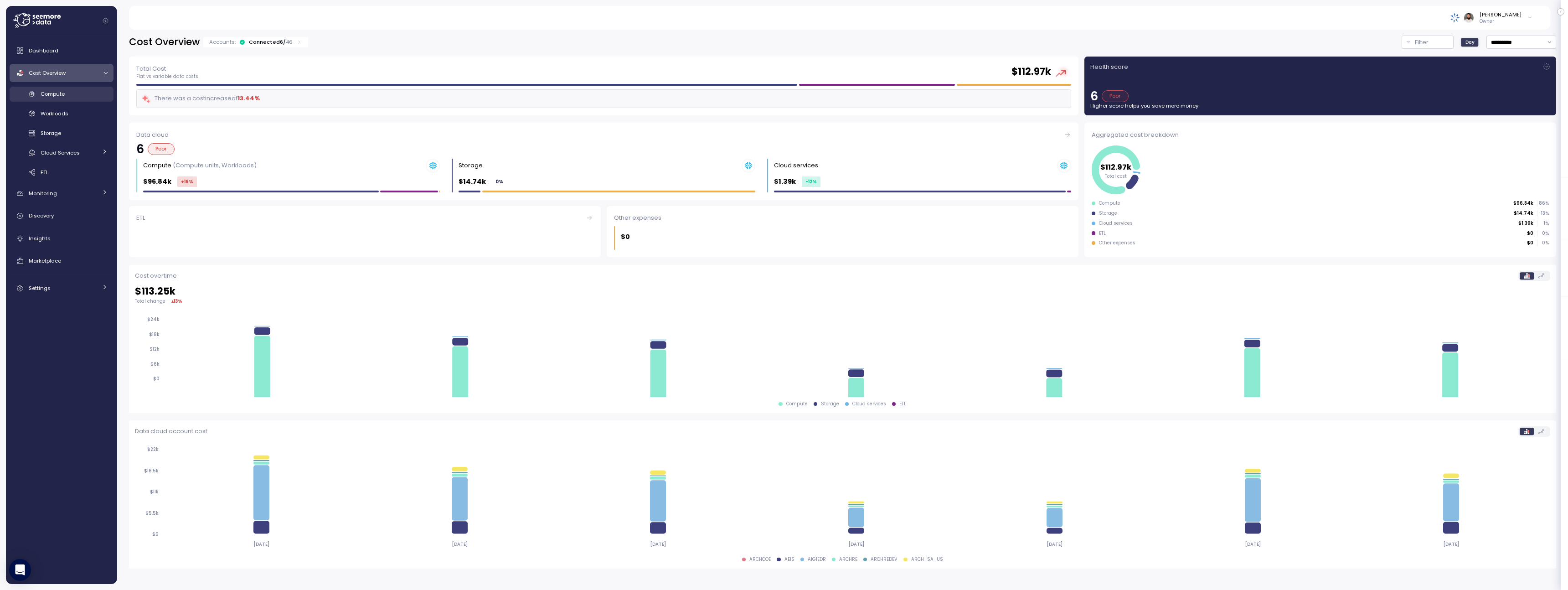
click at [71, 96] on div "Compute" at bounding box center [74, 93] width 67 height 9
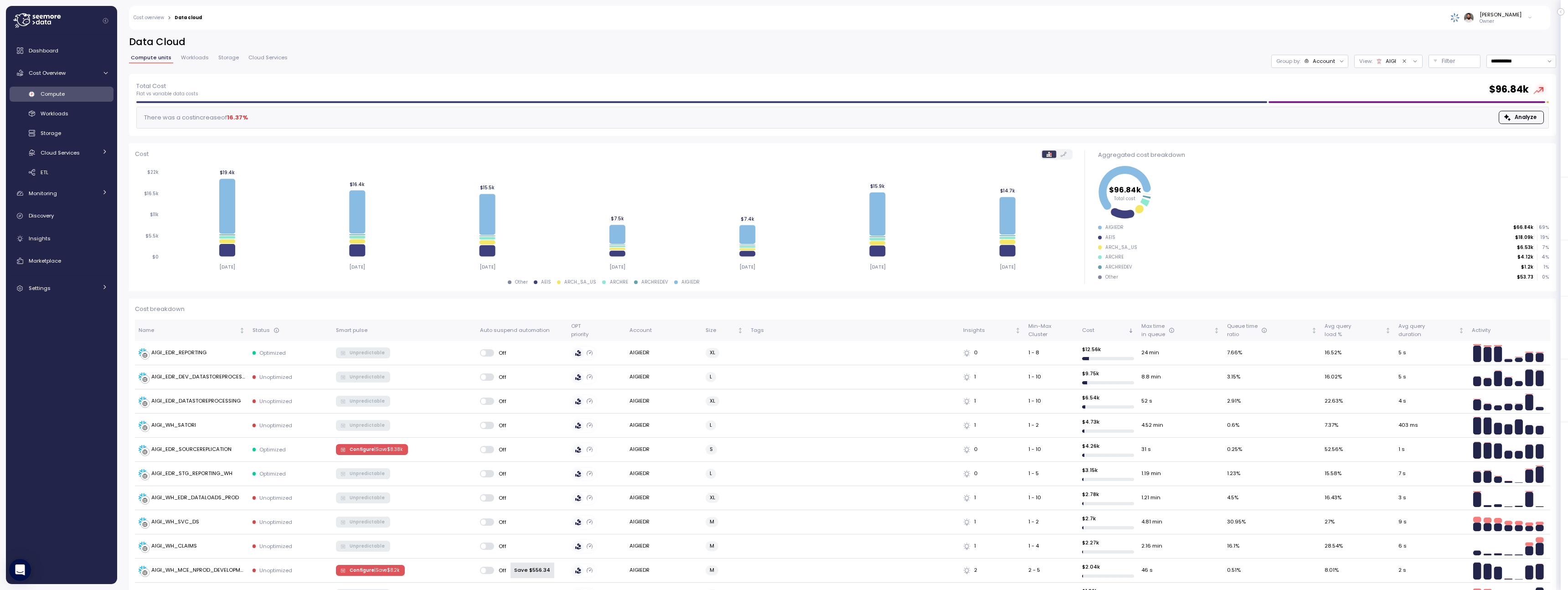
click at [207, 56] on link "Workloads" at bounding box center [194, 59] width 32 height 8
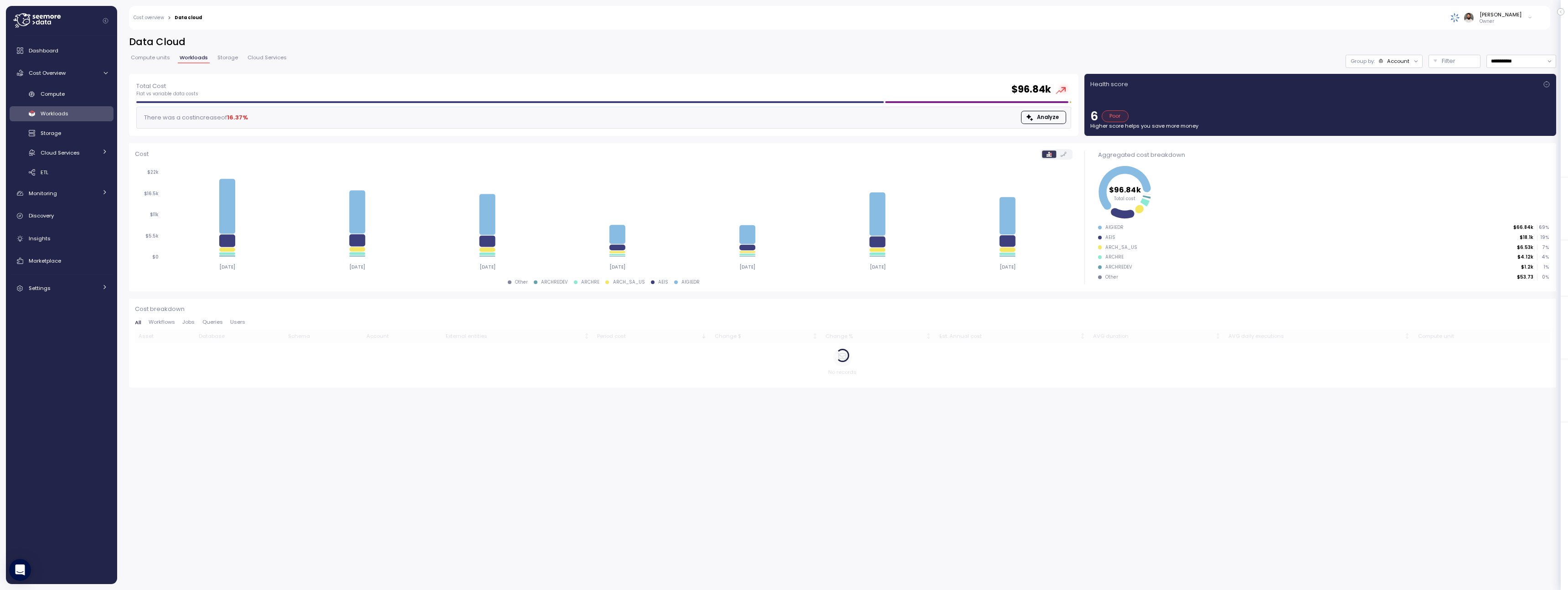
click at [232, 58] on span "Storage" at bounding box center [227, 58] width 20 height 5
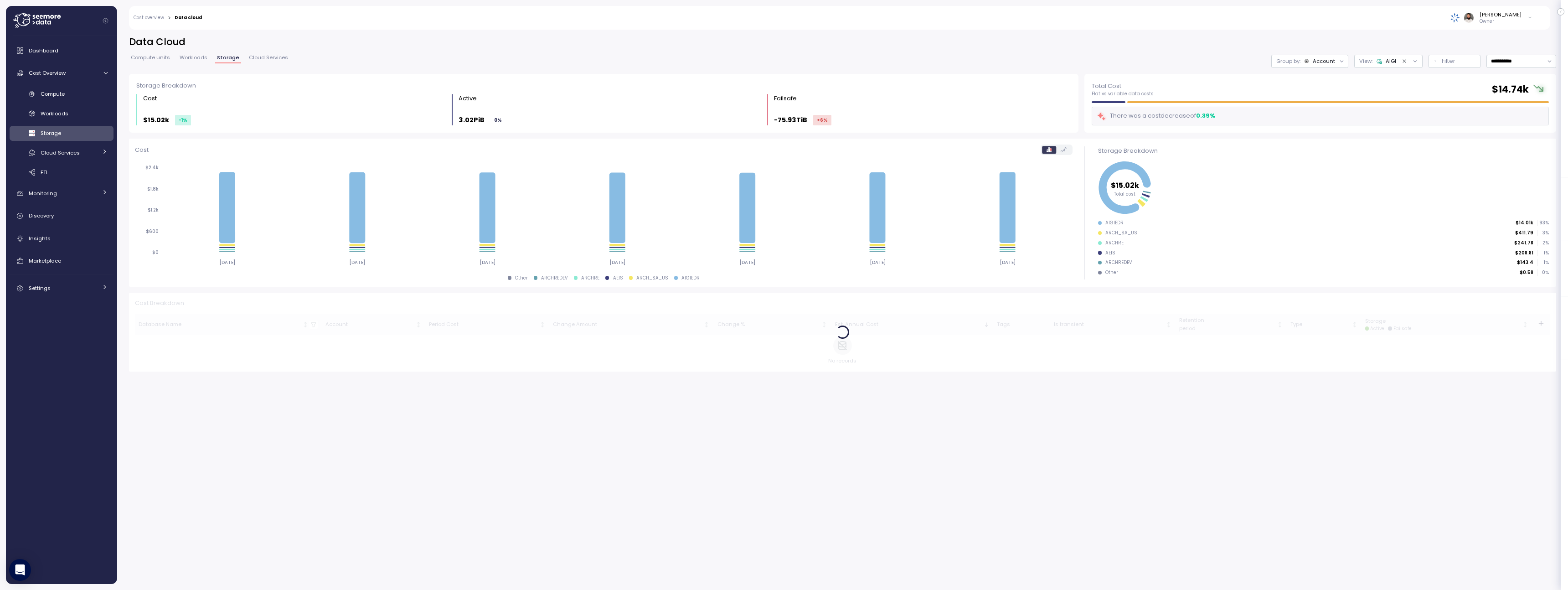
click at [280, 58] on span "Cloud Services" at bounding box center [268, 58] width 39 height 5
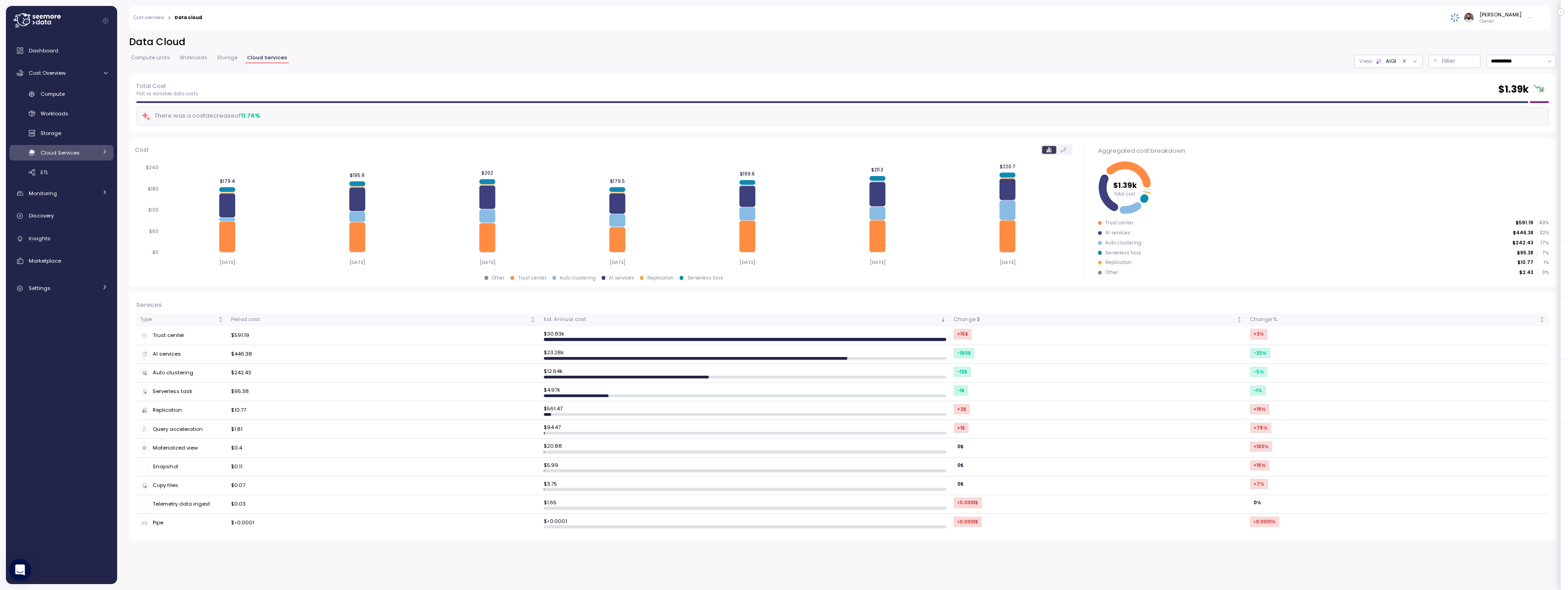
click at [230, 56] on span "Storage" at bounding box center [227, 58] width 20 height 5
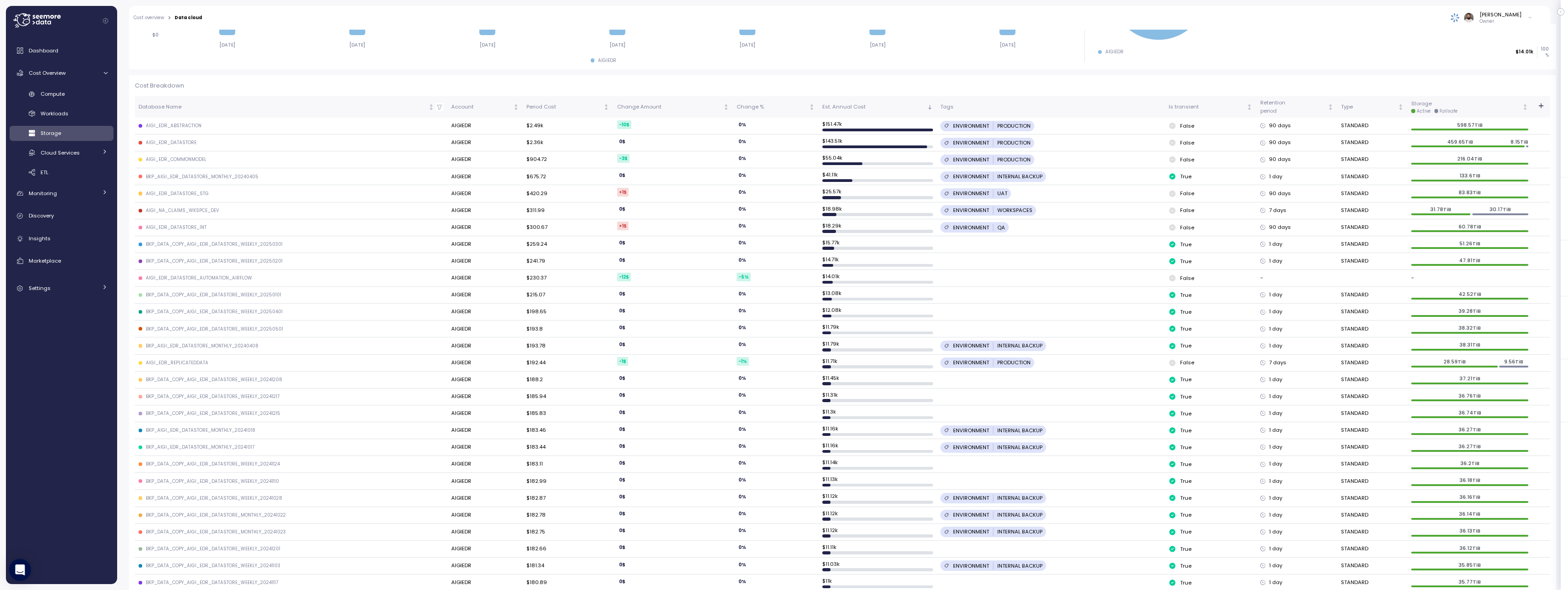
scroll to position [221, 0]
drag, startPoint x: 1278, startPoint y: 125, endPoint x: 1329, endPoint y: 125, distance: 51.0
click at [1329, 125] on tr "AIGI_EDR_ABSTRACTION AIGIEDR $2.49k -10 $ 0 % $ 151.47k ENVIRONMENT PRODUCTION …" at bounding box center [842, 122] width 1415 height 17
click at [1329, 125] on div "90 days" at bounding box center [1297, 122] width 74 height 8
click at [180, 122] on div "AIGI_EDR_ABSTRACTION" at bounding box center [173, 122] width 56 height 6
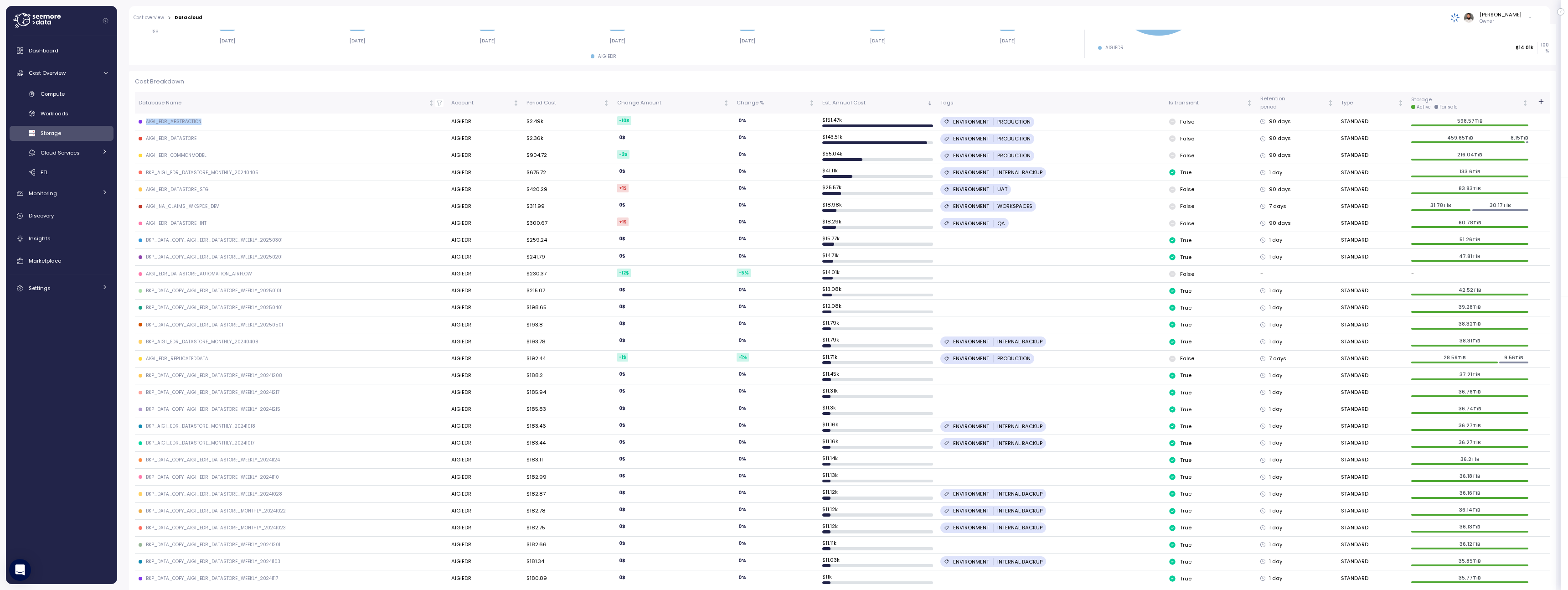
click at [180, 122] on div "AIGI_EDR_ABSTRACTION" at bounding box center [173, 122] width 56 height 6
copy div "AIGI_EDR_ABSTRACTION"
click at [76, 92] on div "Compute" at bounding box center [74, 93] width 67 height 9
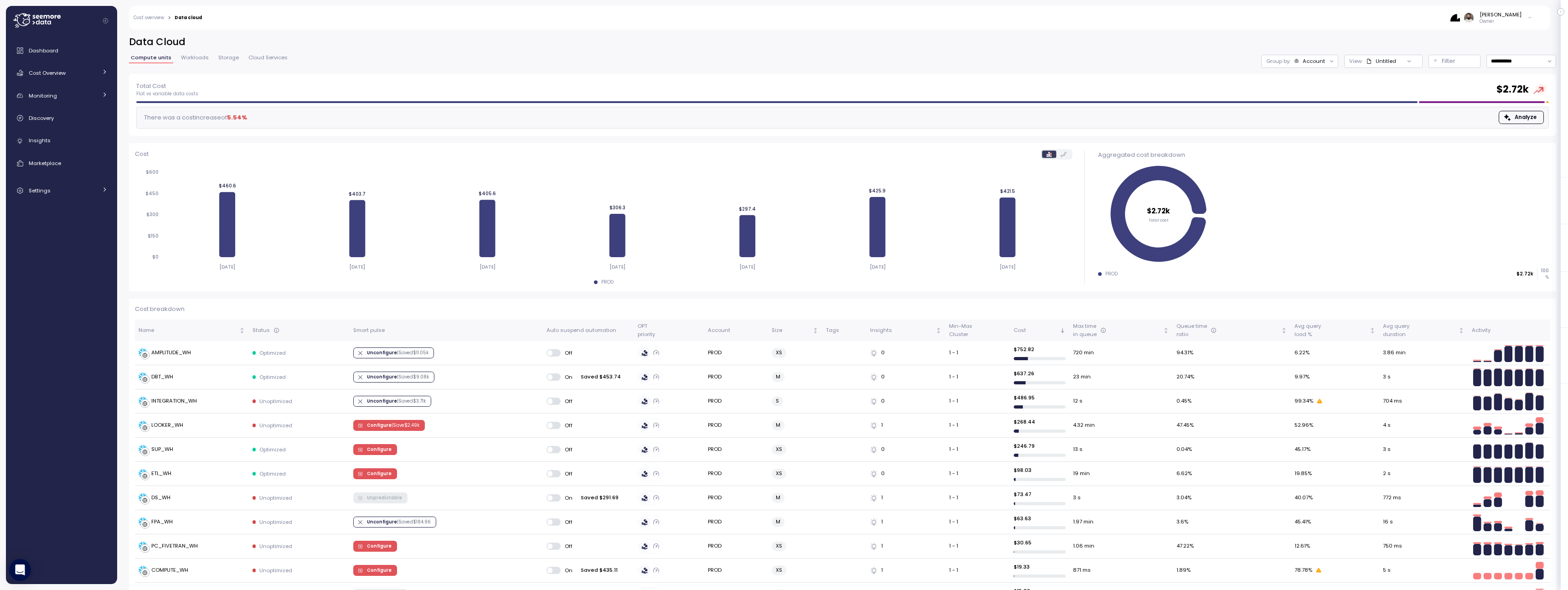
click at [1514, 19] on p "Owner" at bounding box center [1501, 22] width 42 height 6
click at [1495, 71] on div "RxSense" at bounding box center [1488, 75] width 60 height 8
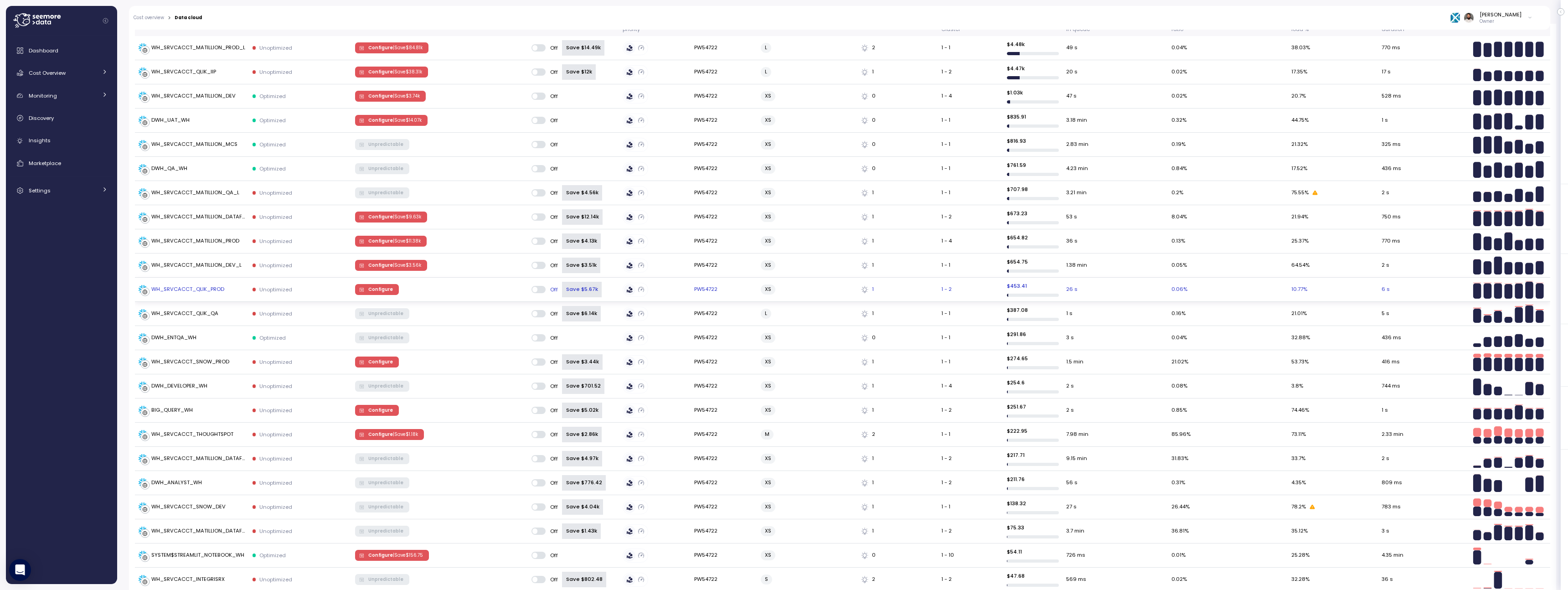
scroll to position [234, 0]
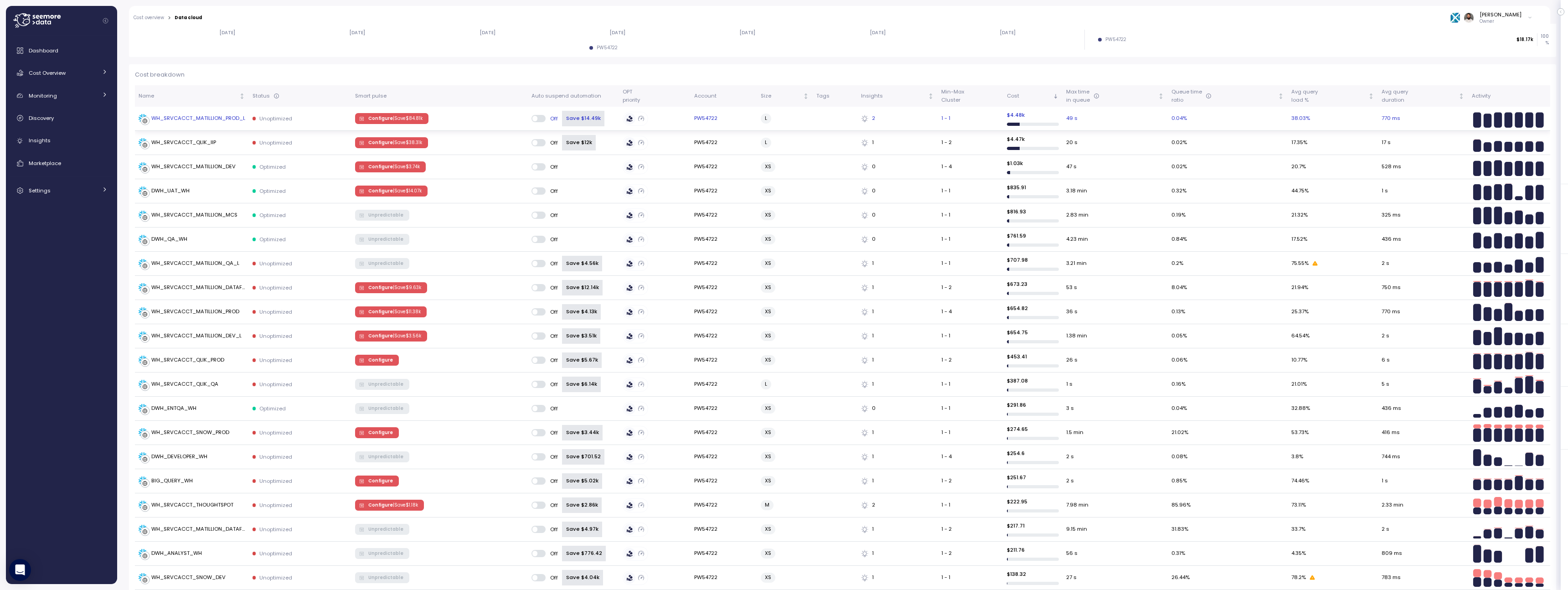
click at [416, 121] on p "| Save $ 84.81k" at bounding box center [407, 118] width 30 height 6
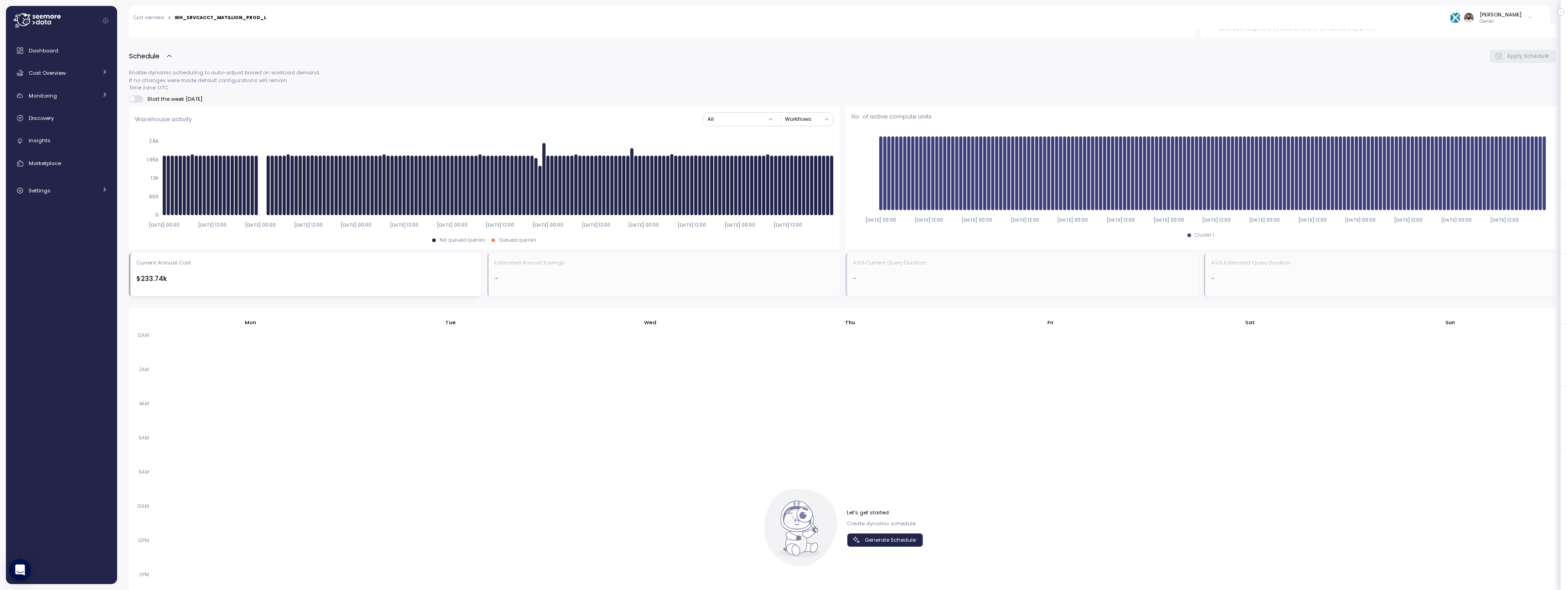
scroll to position [284, 0]
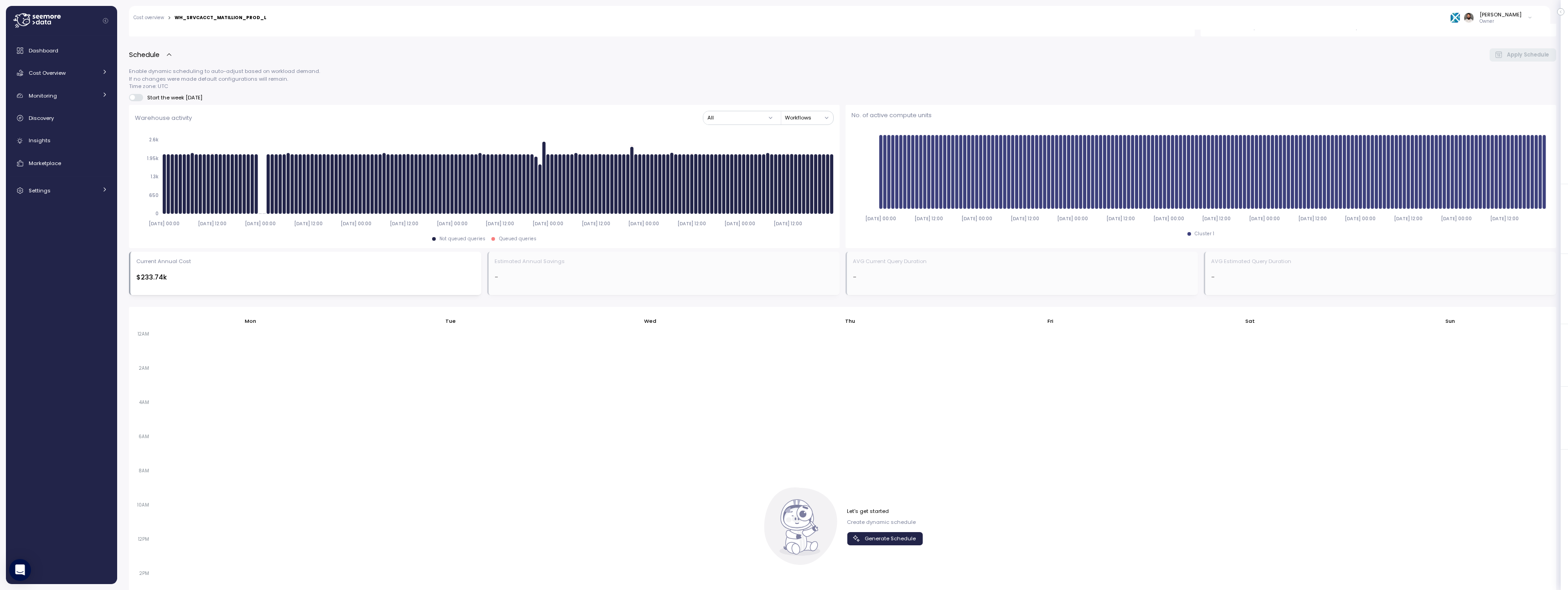
click at [867, 540] on span "Generate Schedule" at bounding box center [890, 538] width 51 height 12
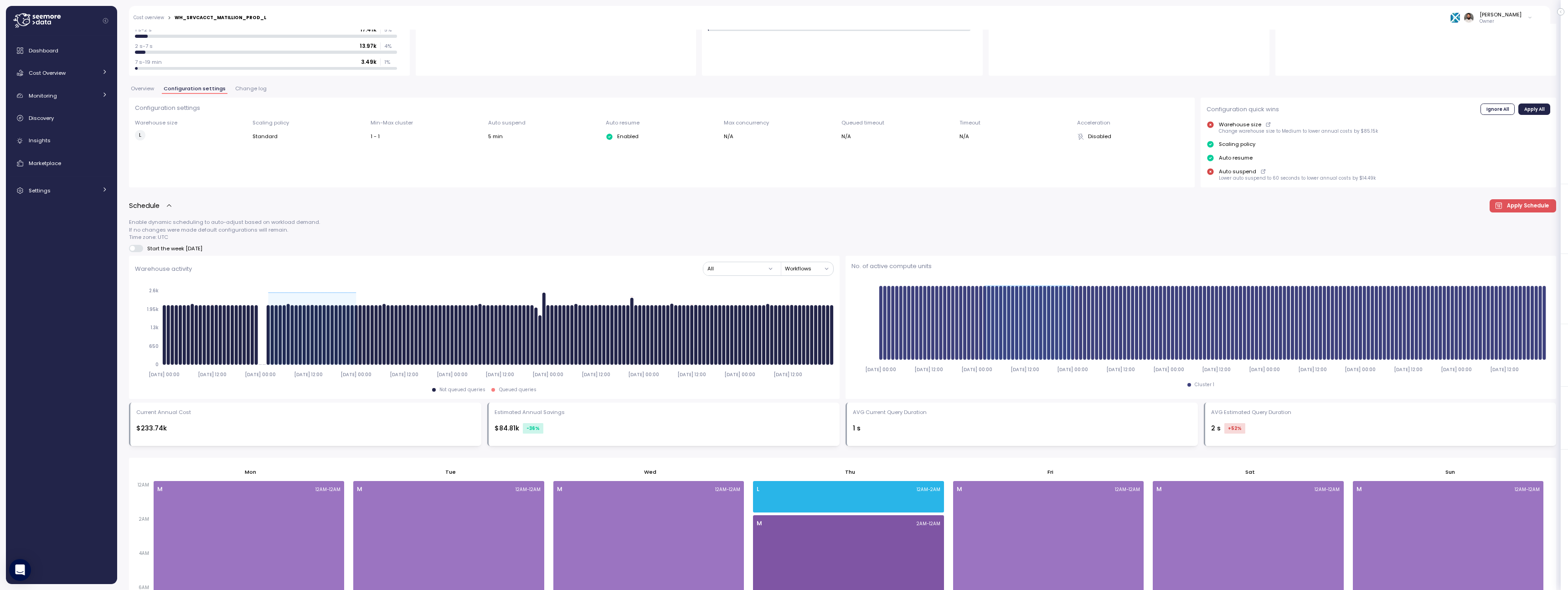
scroll to position [0, 0]
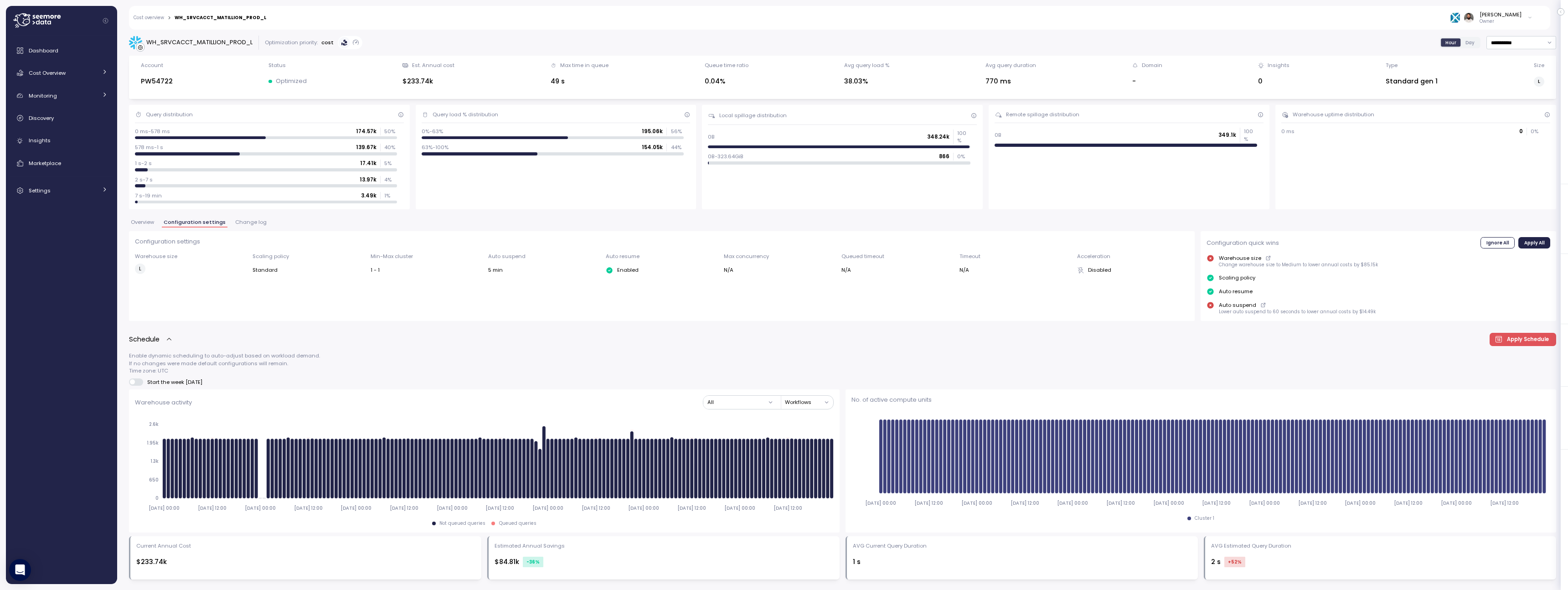
click at [254, 222] on span "Change log" at bounding box center [250, 222] width 32 height 5
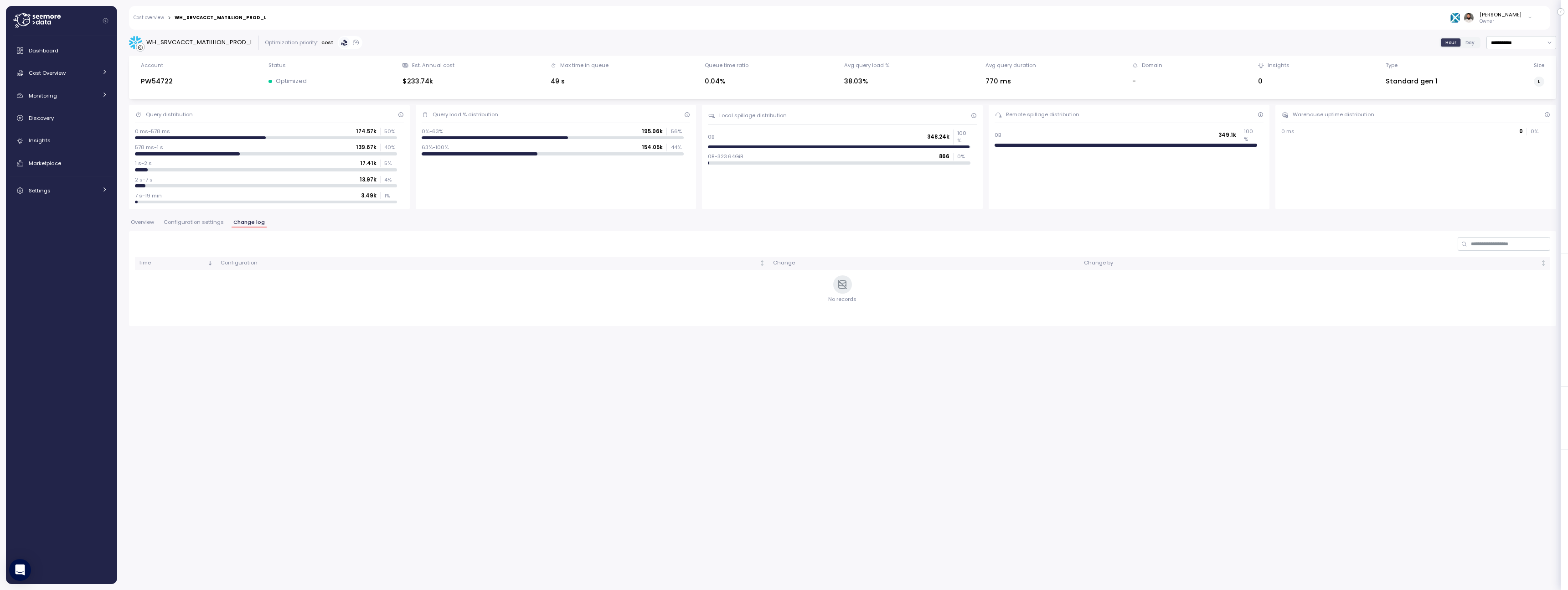
click at [221, 224] on button "Configuration settings" at bounding box center [194, 224] width 64 height 8
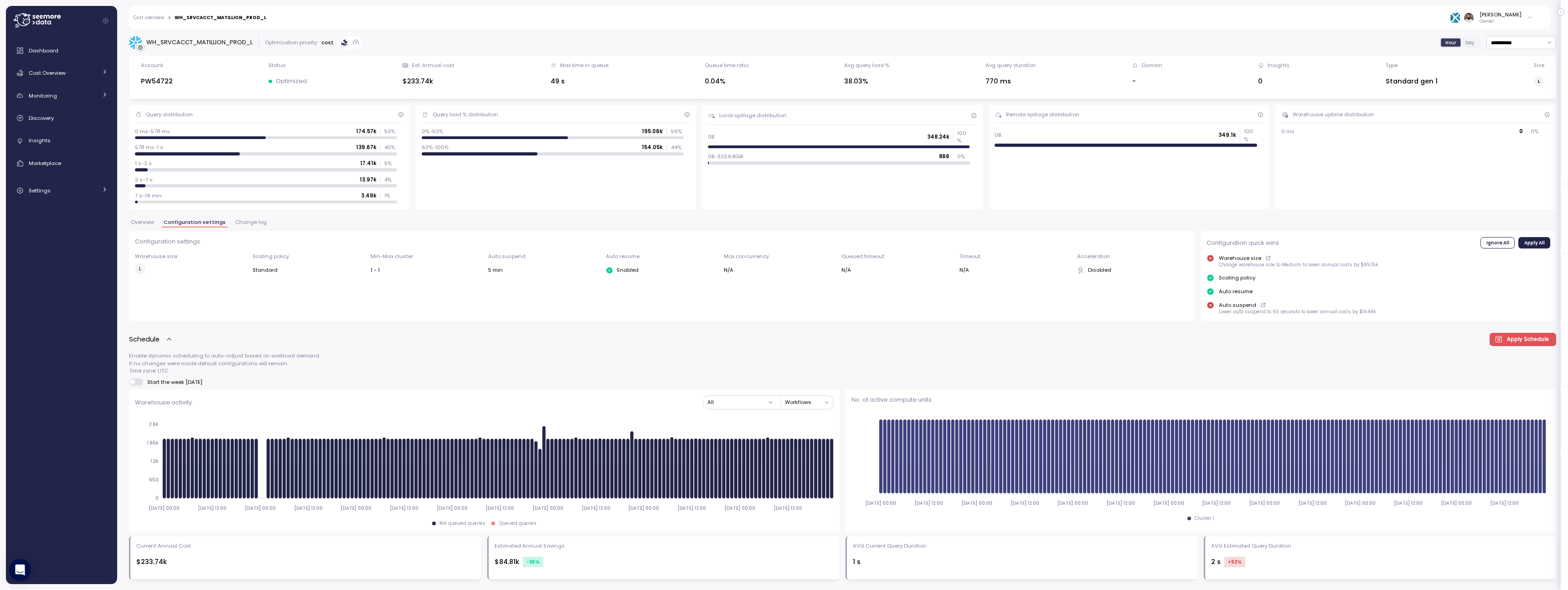
click at [153, 220] on span "Overview" at bounding box center [143, 222] width 23 height 5
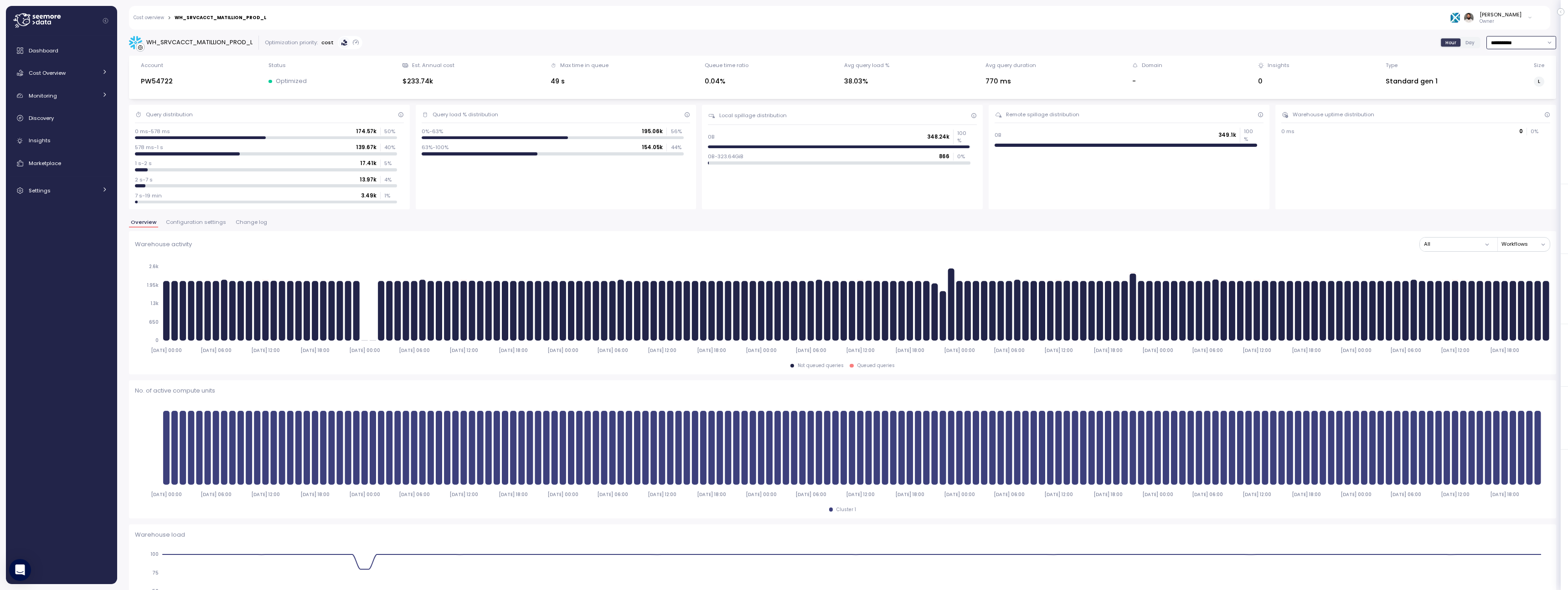
click at [1518, 42] on input "**********" at bounding box center [1521, 42] width 70 height 13
click at [1518, 100] on div "Last 14 days" at bounding box center [1520, 96] width 67 height 12
type input "**********"
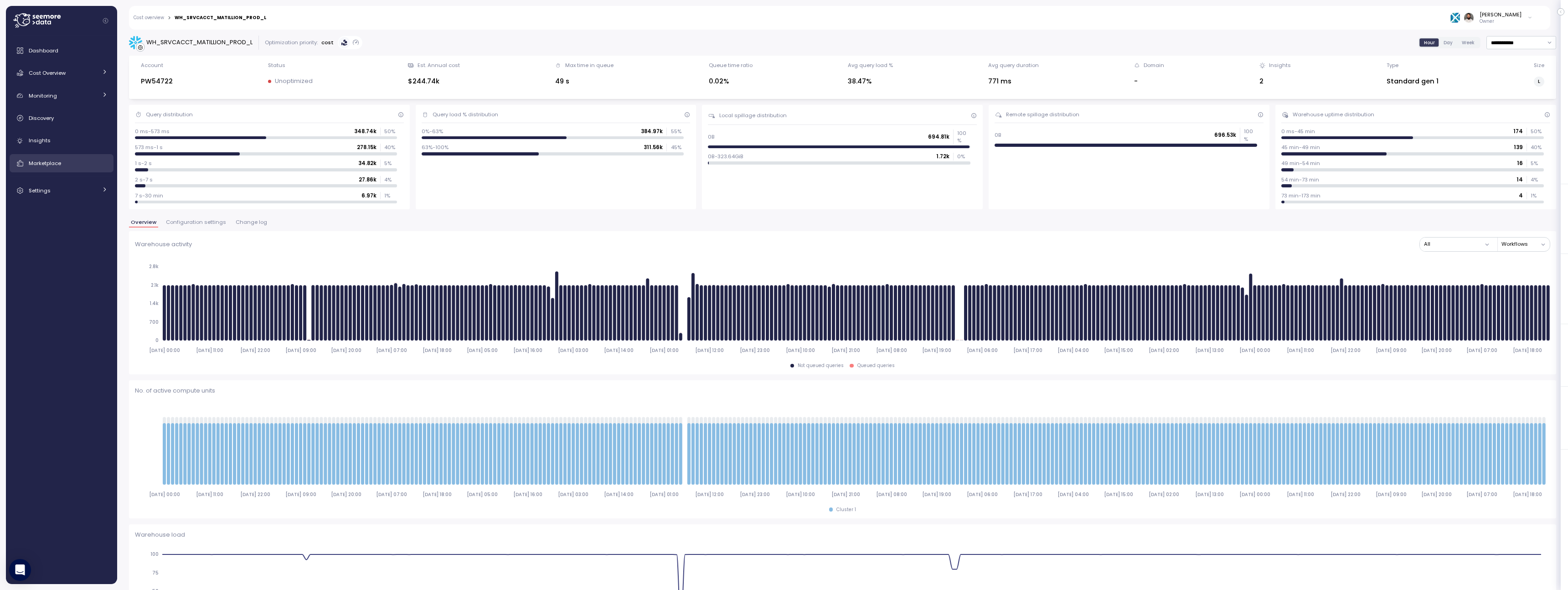
click at [86, 170] on link "Marketplace" at bounding box center [62, 163] width 104 height 19
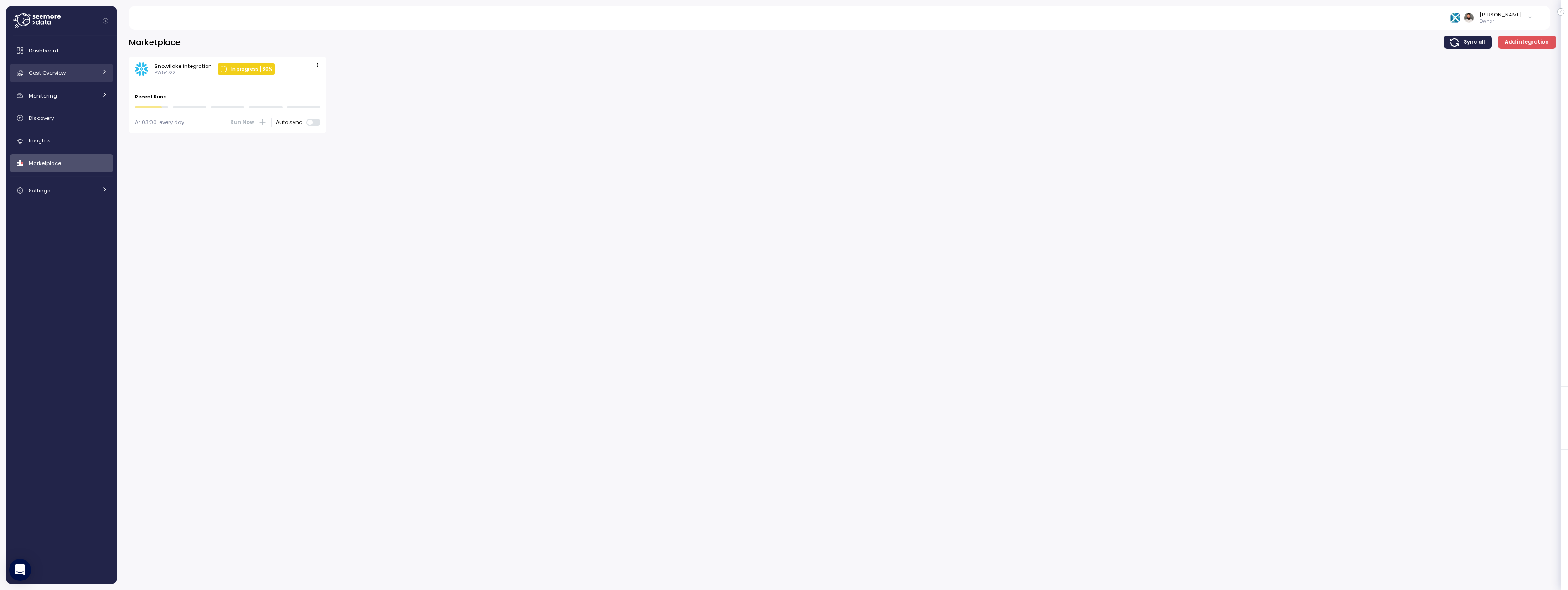
click at [88, 81] on link "Cost Overview" at bounding box center [62, 73] width 104 height 19
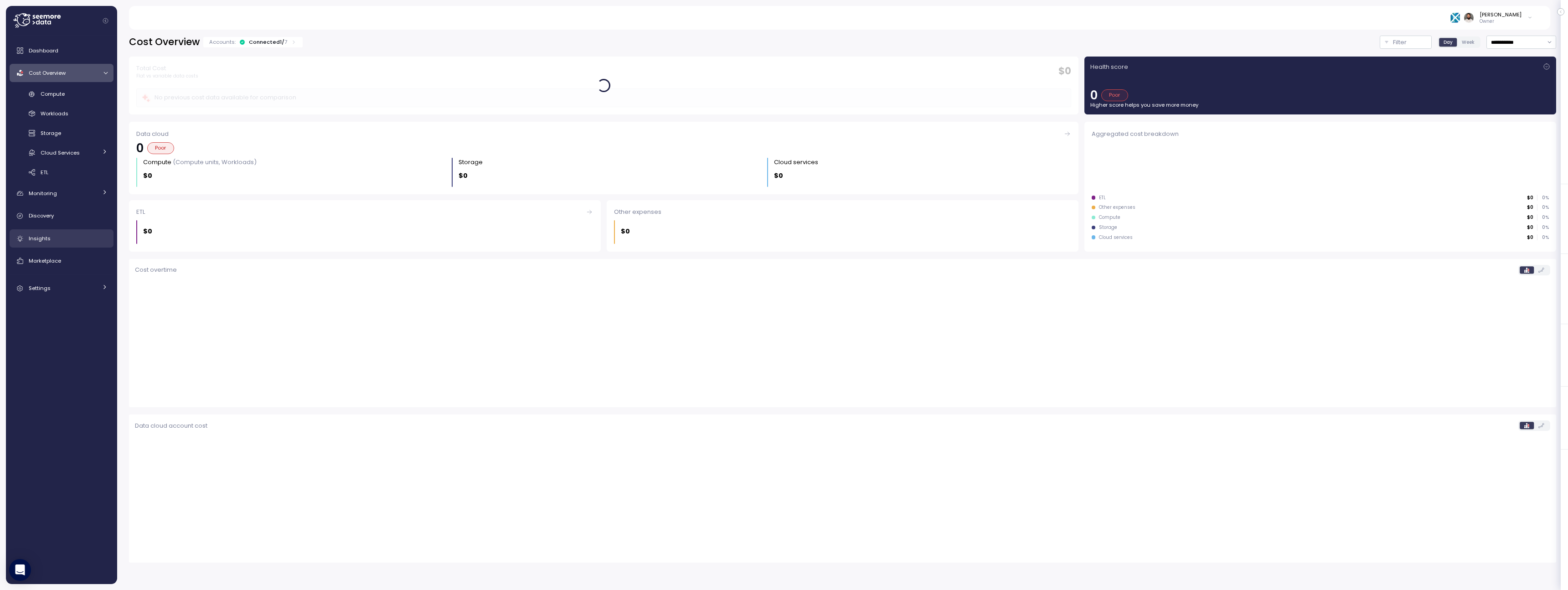
click at [67, 236] on div "Insights" at bounding box center [67, 238] width 79 height 9
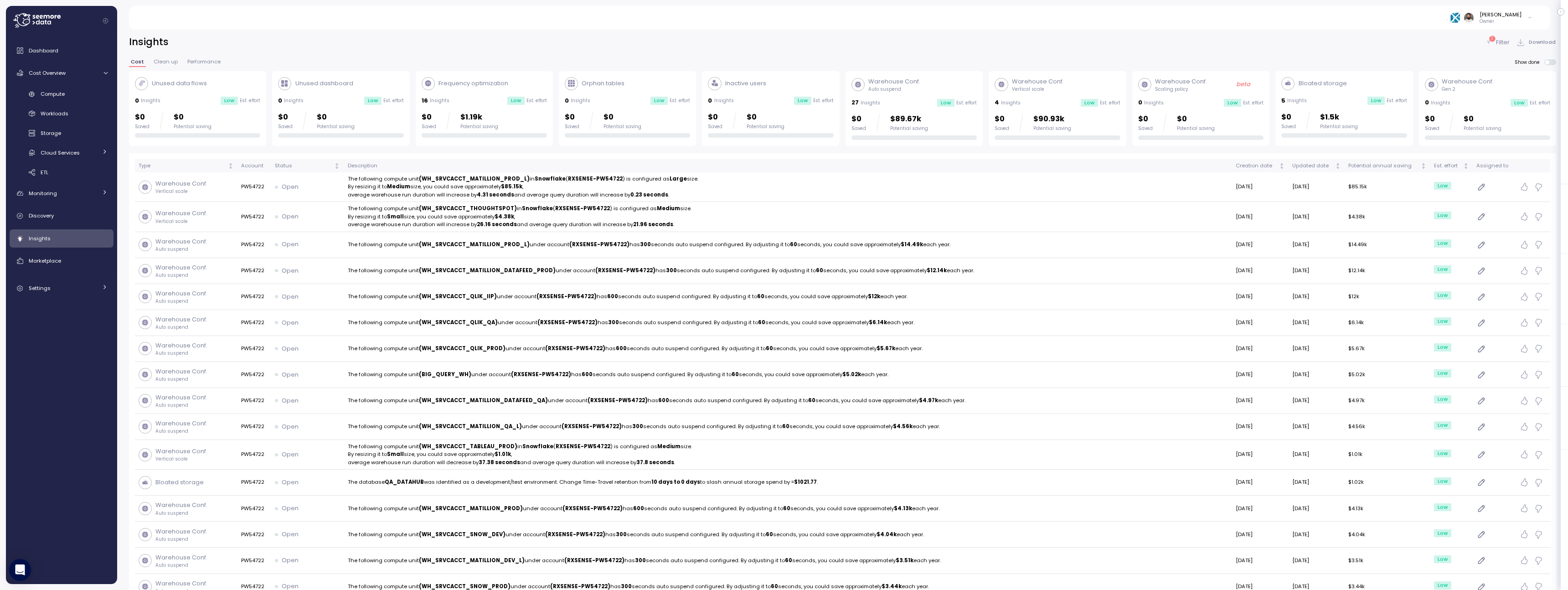
click at [952, 131] on div "$0 Saved $89.67k Potential saving" at bounding box center [914, 122] width 126 height 19
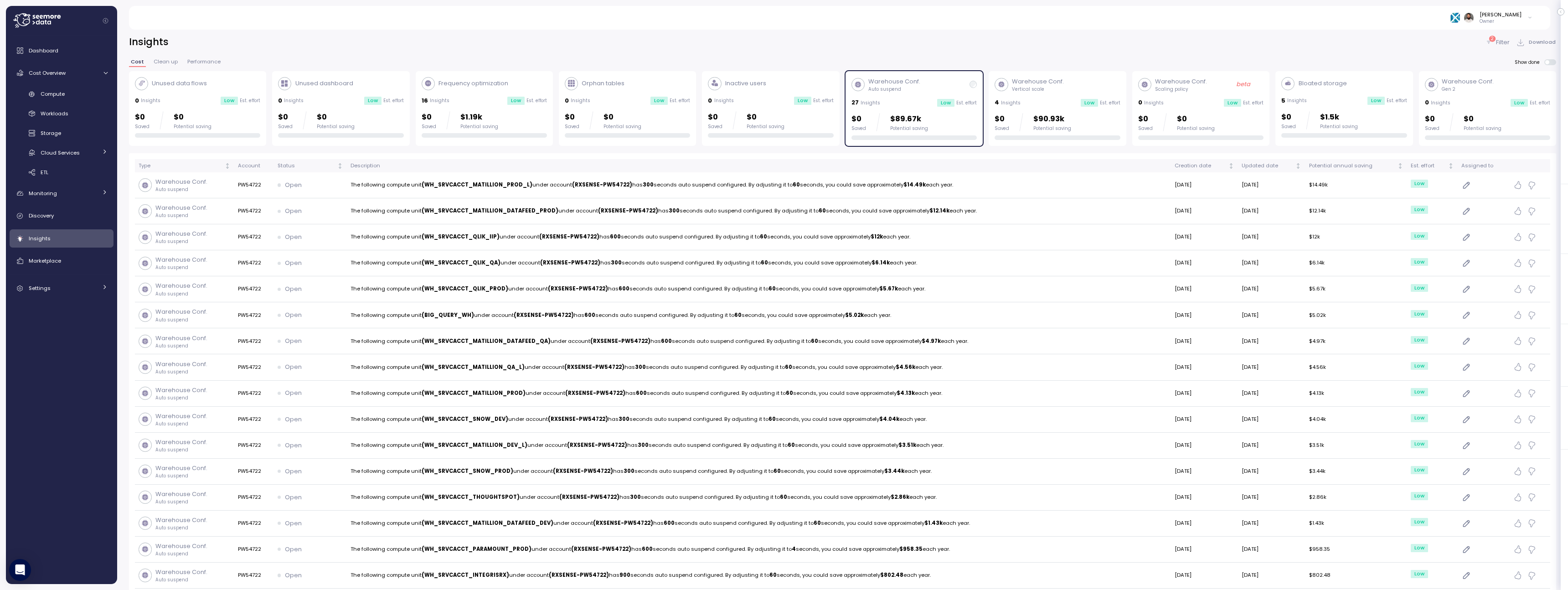
click at [952, 131] on div "$0 Saved $89.67k Potential saving" at bounding box center [914, 122] width 126 height 19
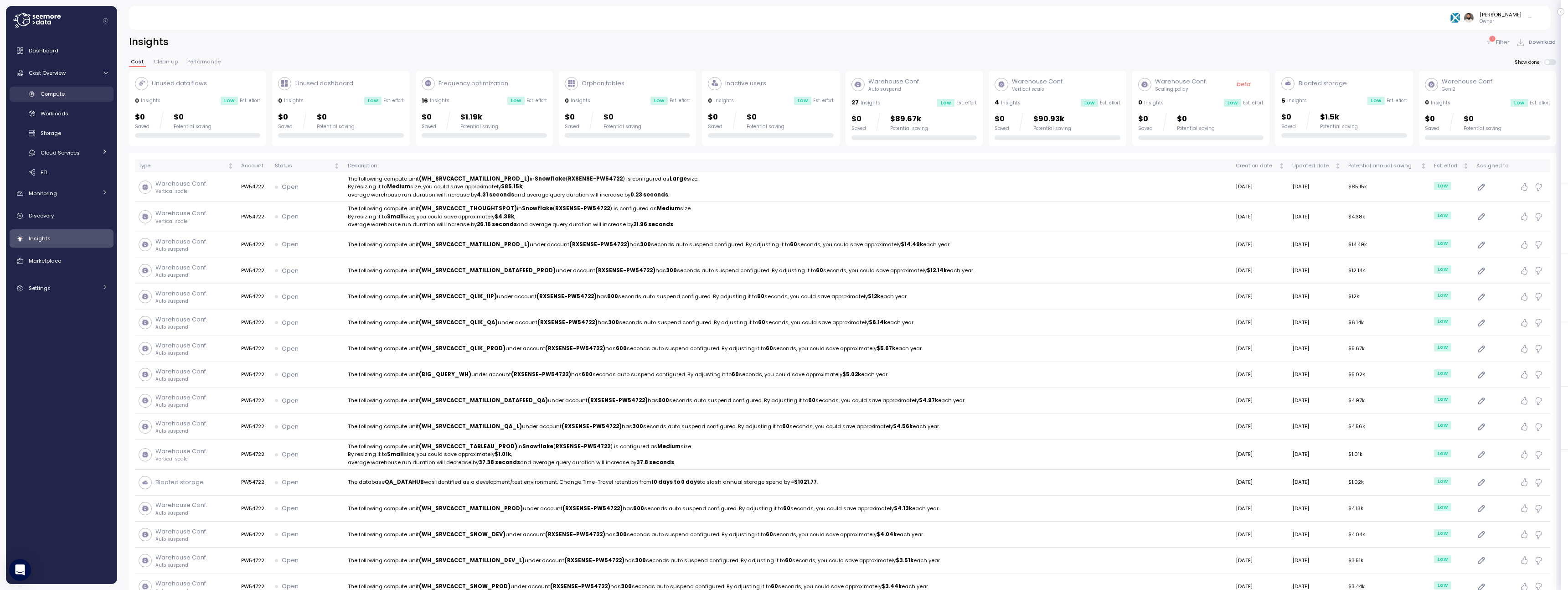
click at [93, 87] on link "Compute" at bounding box center [62, 94] width 104 height 15
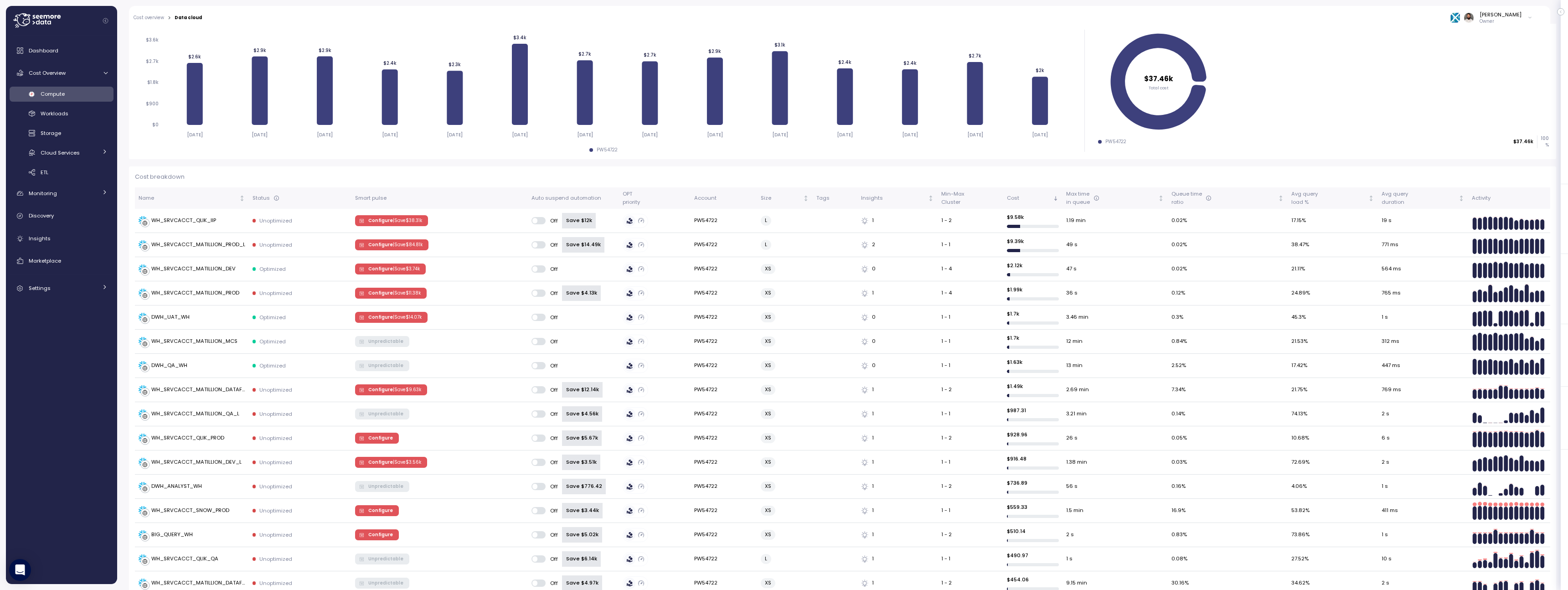
scroll to position [121, 0]
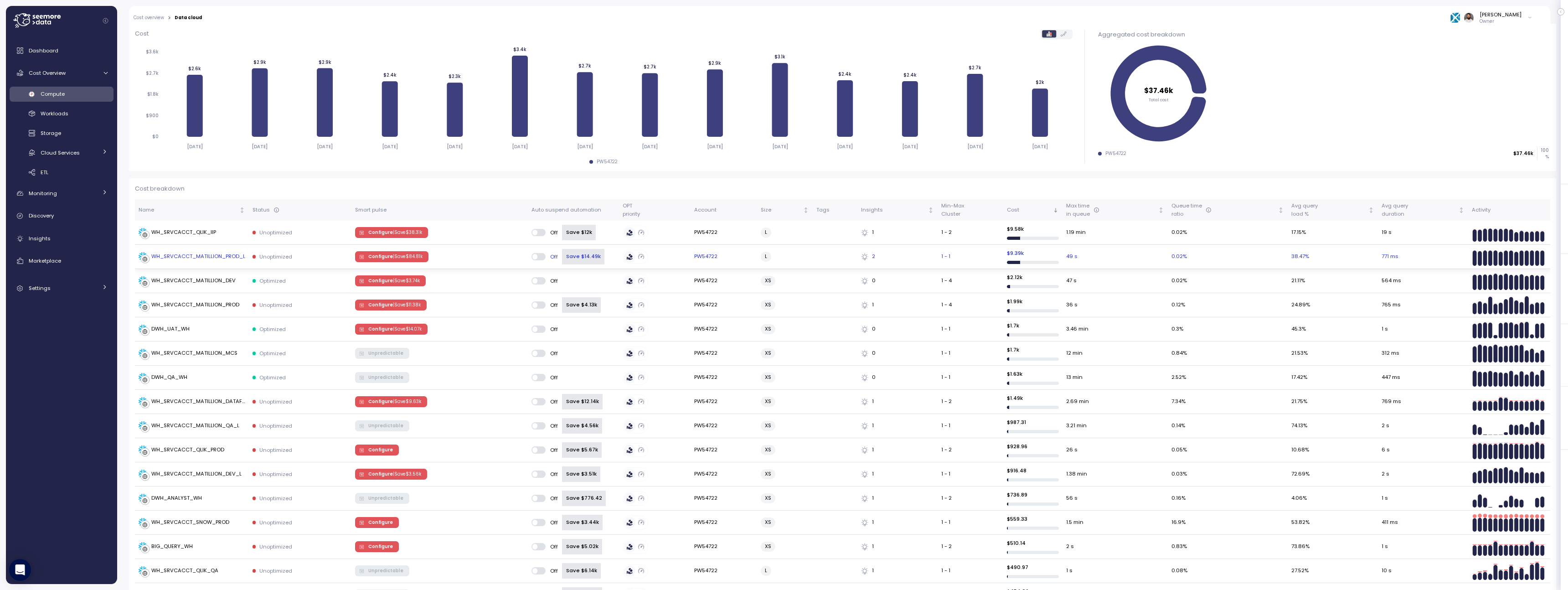
click at [437, 260] on td "Configure | Save $ 84.81k" at bounding box center [440, 257] width 177 height 24
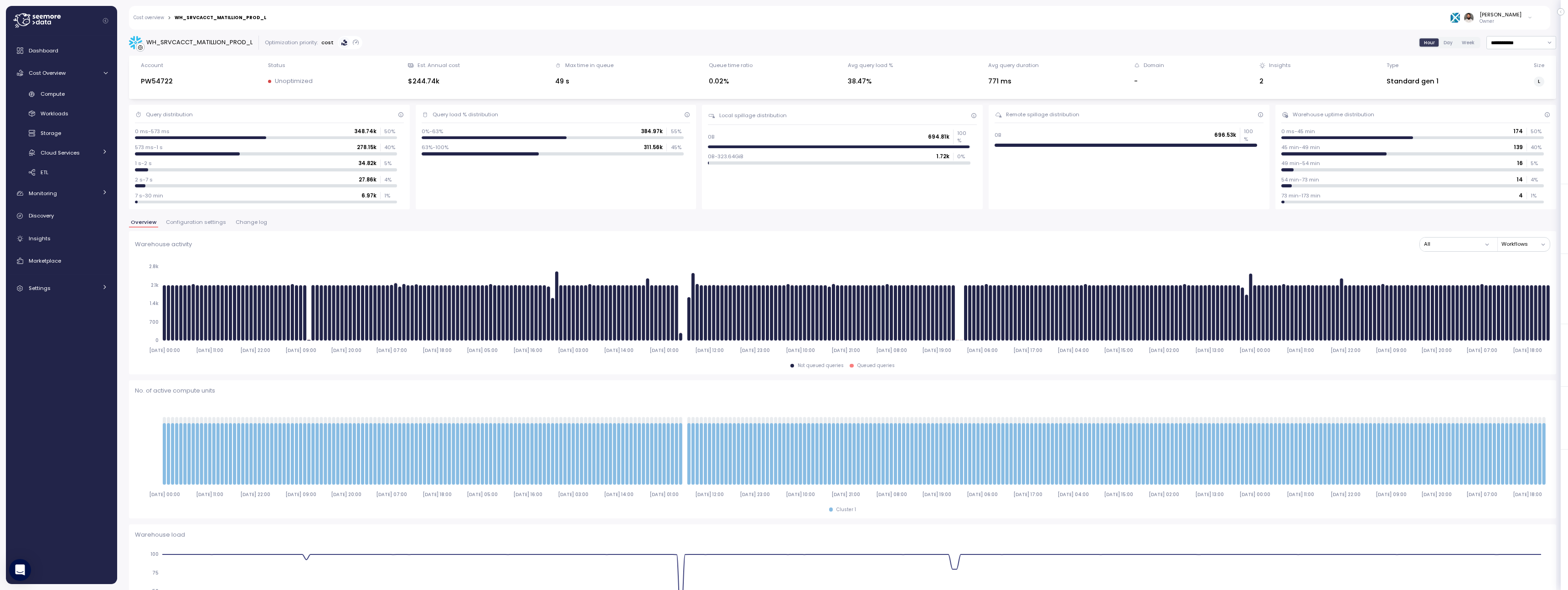
click at [214, 231] on div "Warehouse activity All Workflows 2025-08-27 00:00 2025-08-27 11:00 2025-08-27 2…" at bounding box center [842, 302] width 1427 height 143
click at [214, 226] on button "Configuration settings" at bounding box center [196, 224] width 64 height 8
click at [243, 221] on span "Change log" at bounding box center [251, 222] width 32 height 5
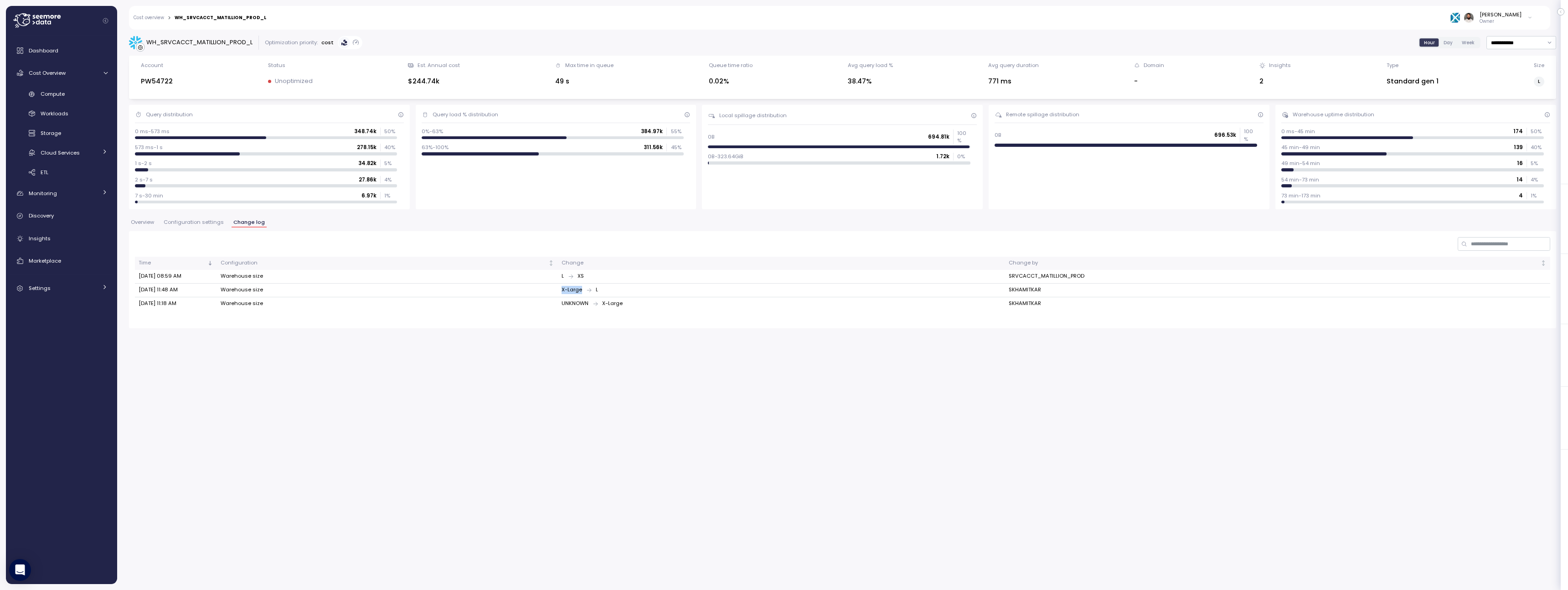
drag, startPoint x: 548, startPoint y: 289, endPoint x: 630, endPoint y: 289, distance: 82.0
click at [630, 289] on tr "Aug 28, 2025 11:48 AM Warehouse size X-Large L SKHAMITKAR" at bounding box center [842, 290] width 1415 height 14
drag, startPoint x: 565, startPoint y: 288, endPoint x: 618, endPoint y: 288, distance: 53.0
click at [618, 288] on div "X-Large L" at bounding box center [781, 290] width 440 height 8
click at [71, 96] on div "Compute" at bounding box center [74, 93] width 67 height 9
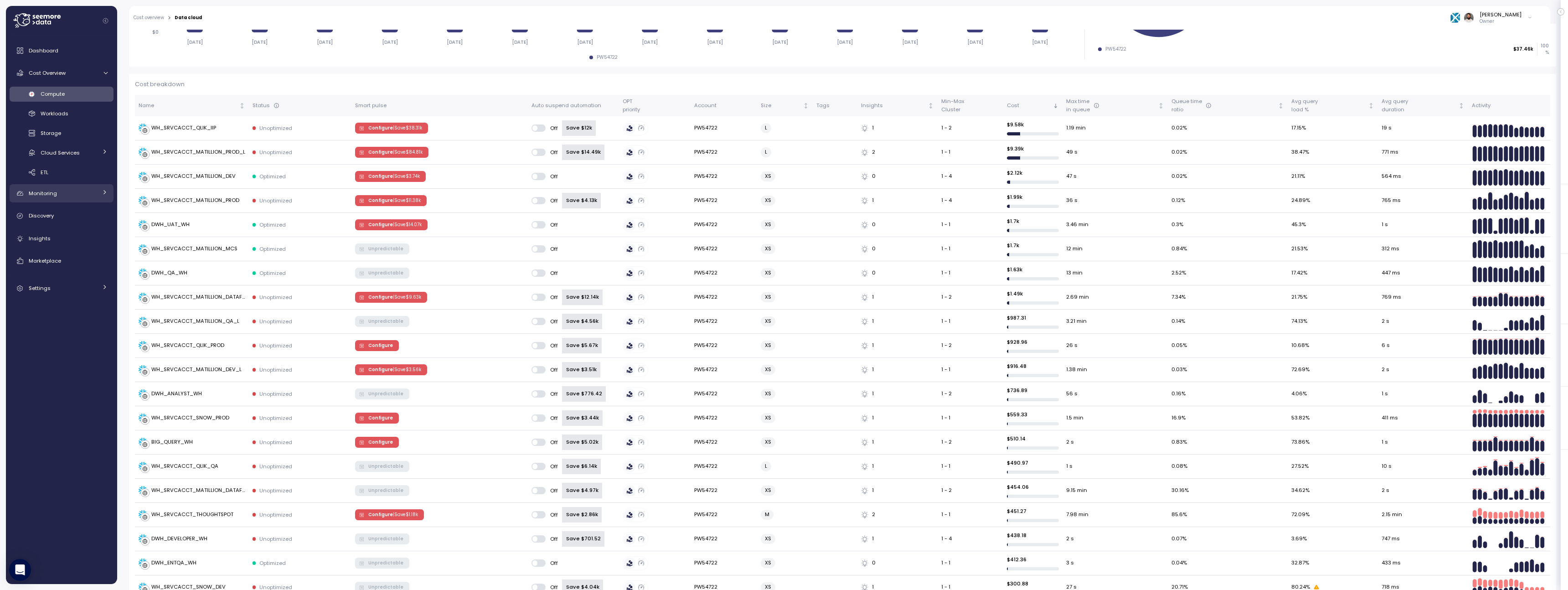
scroll to position [220, 0]
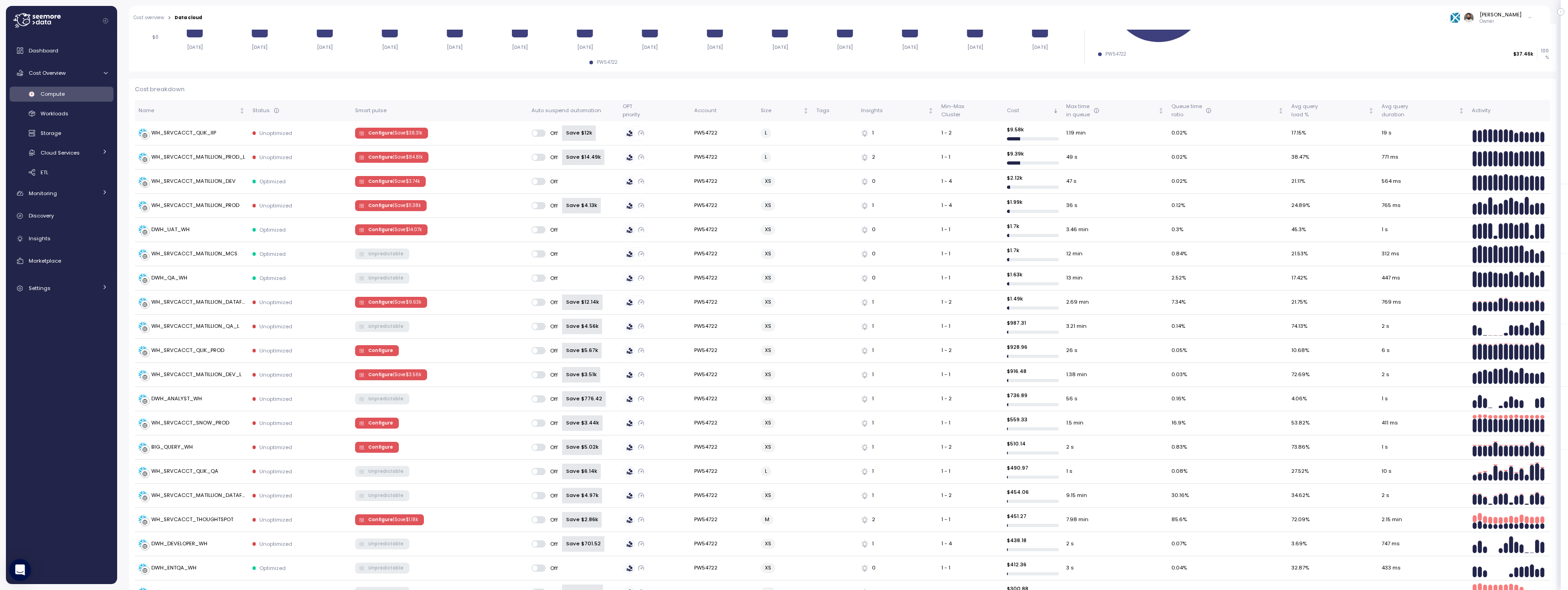
click at [92, 160] on div "Compute Workloads Storage Cloud Services Clustering columns Pipes AI Services S…" at bounding box center [62, 133] width 104 height 93
click at [92, 155] on div "Cloud Services" at bounding box center [69, 152] width 57 height 9
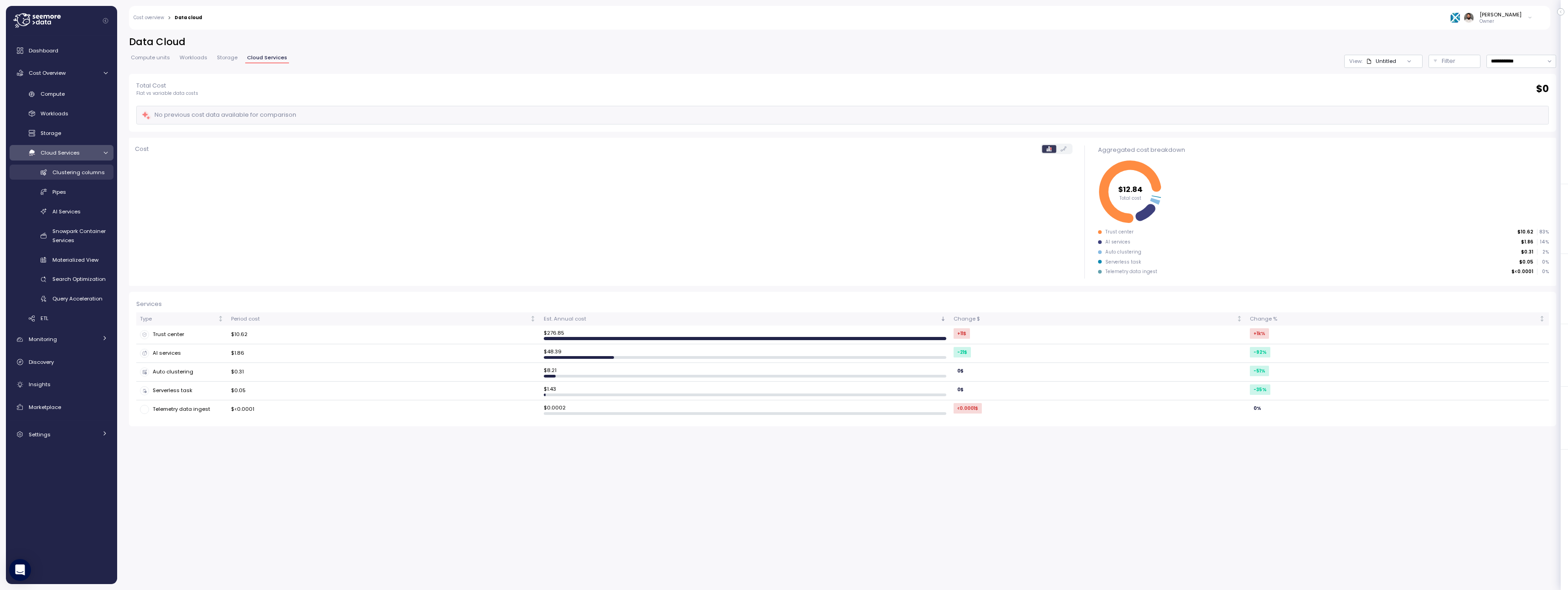
click at [96, 176] on span "Clustering columns" at bounding box center [79, 172] width 53 height 7
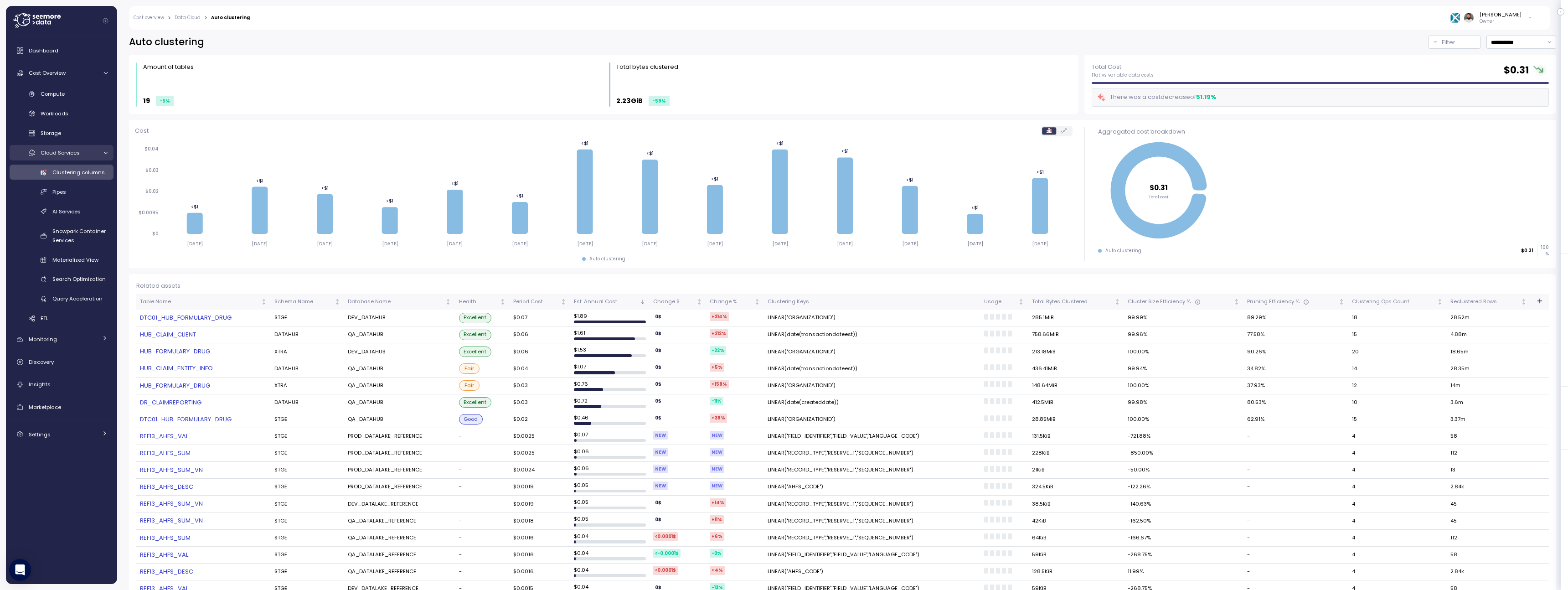
click at [87, 151] on div "Cloud Services" at bounding box center [69, 152] width 57 height 9
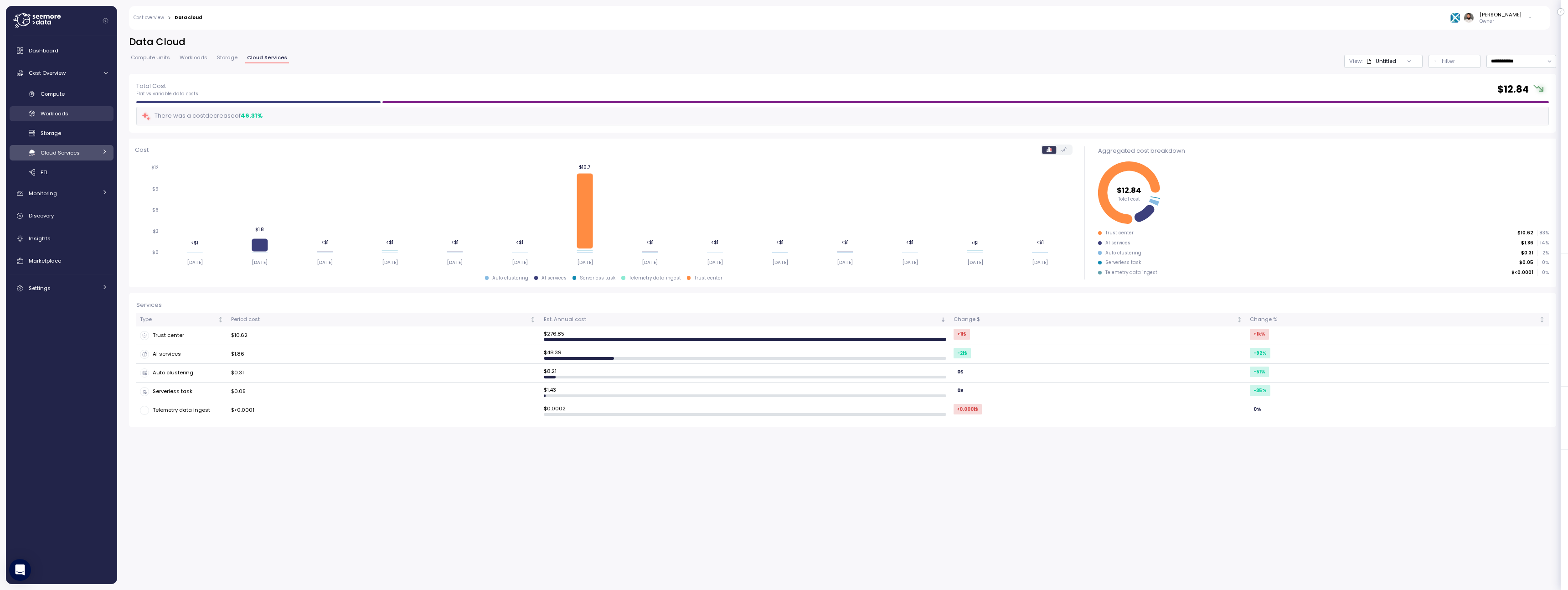
click at [84, 119] on link "Workloads" at bounding box center [62, 113] width 104 height 15
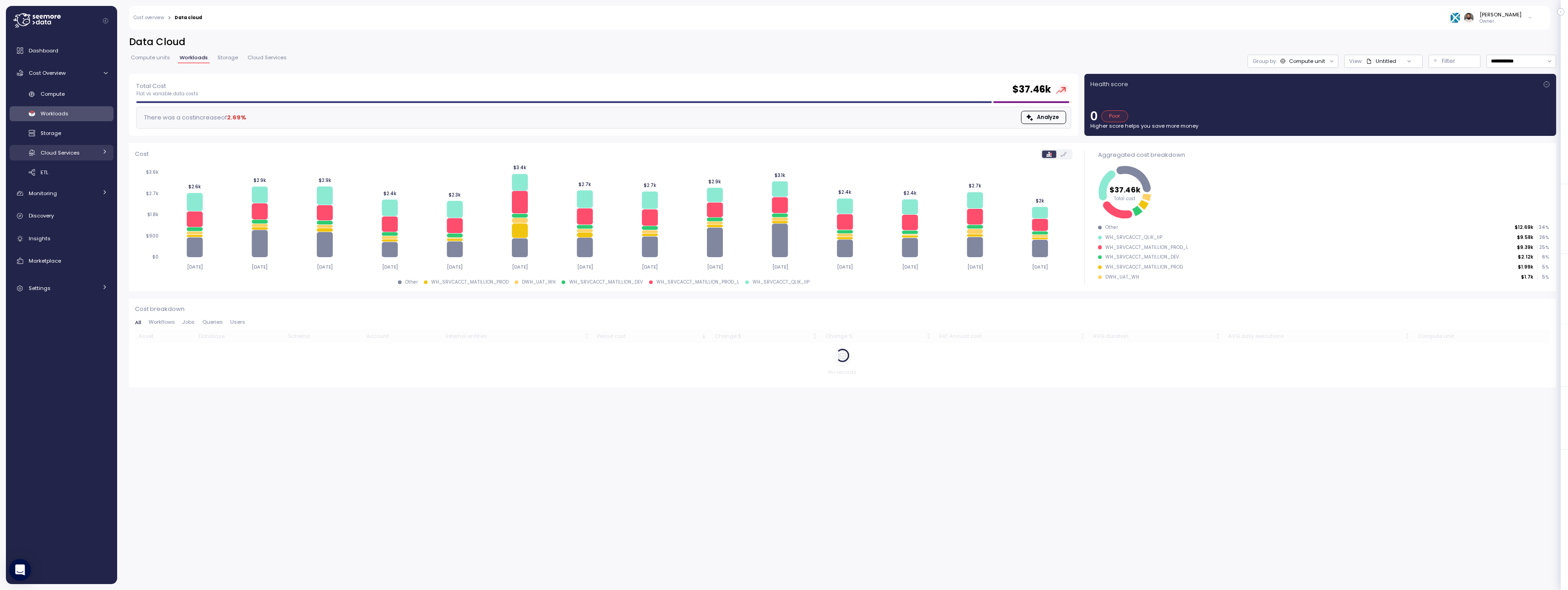
click at [104, 156] on div at bounding box center [104, 152] width 6 height 9
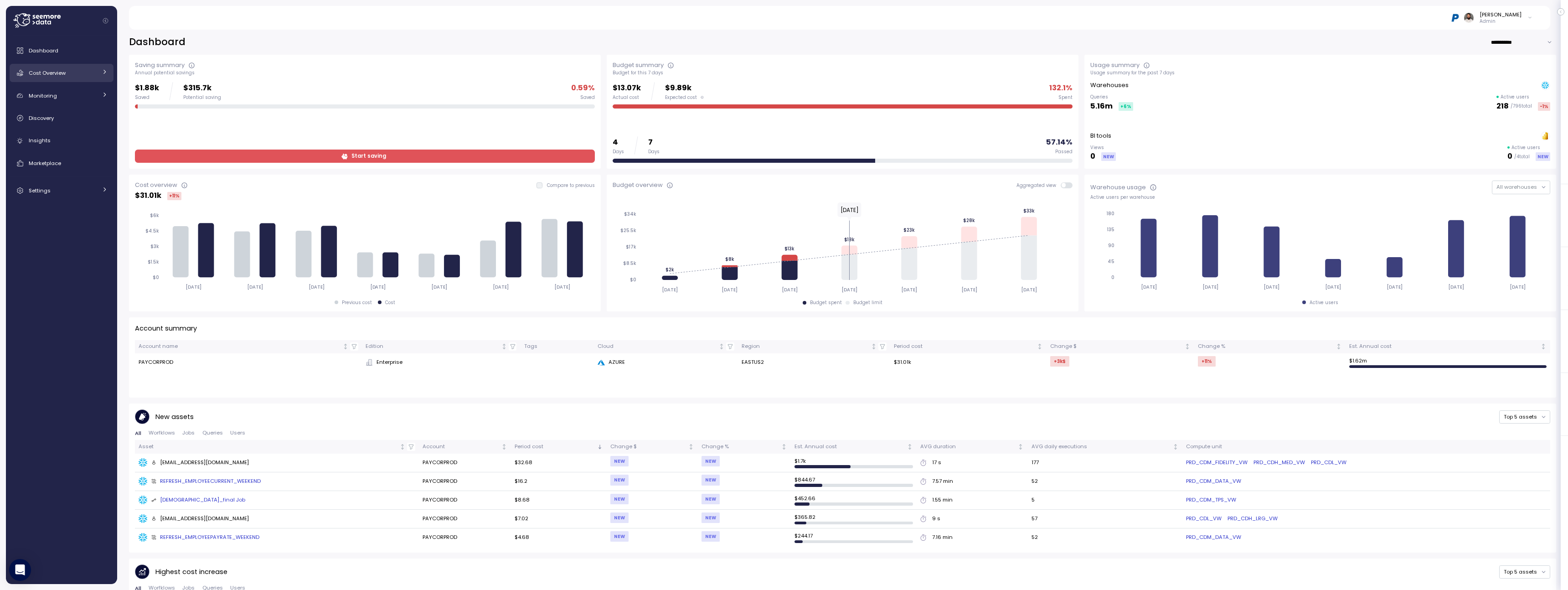
click at [88, 71] on div "Cost Overview" at bounding box center [62, 72] width 68 height 9
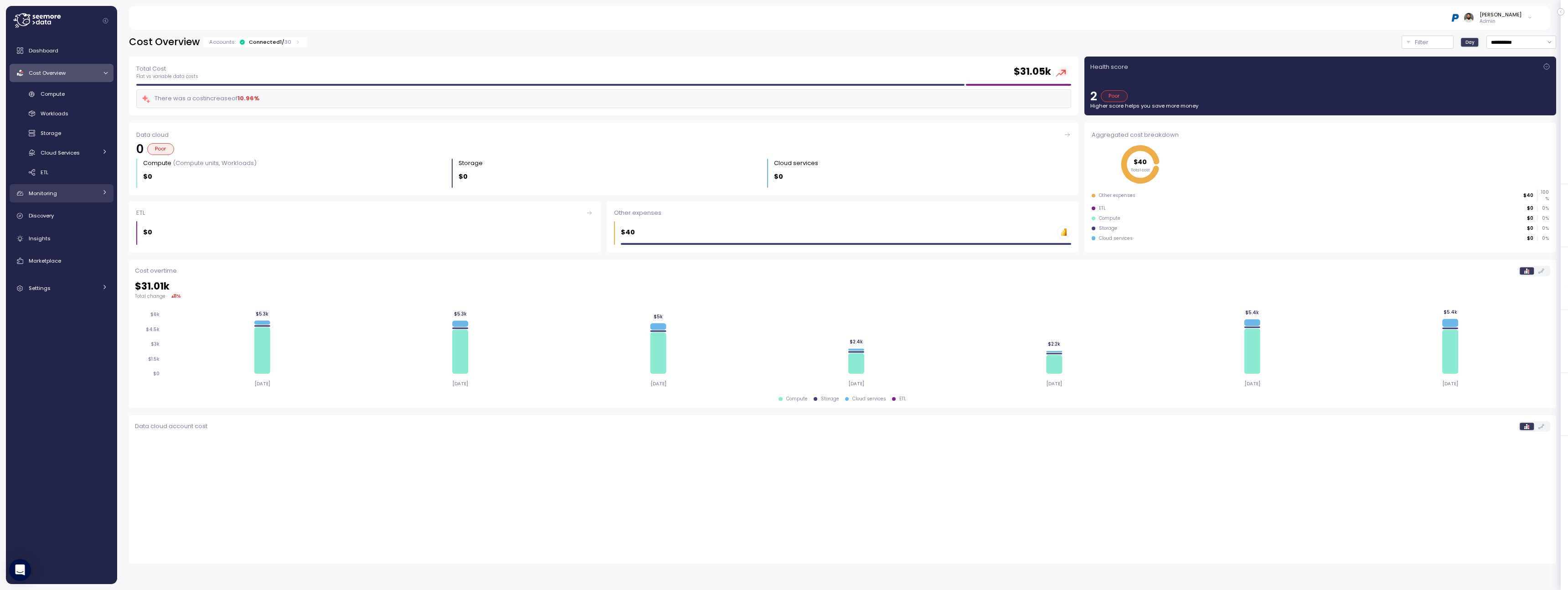
click at [93, 190] on div "Monitoring" at bounding box center [62, 193] width 68 height 9
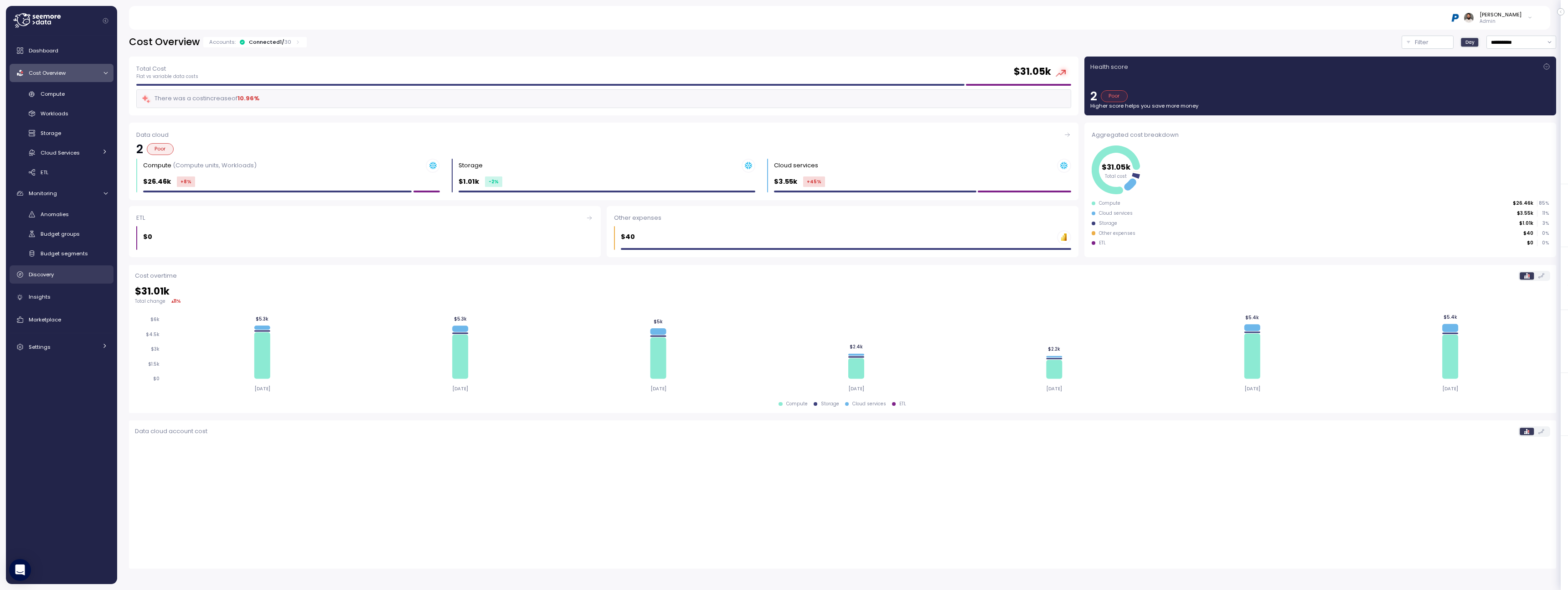
click at [86, 269] on link "Discovery" at bounding box center [62, 275] width 104 height 19
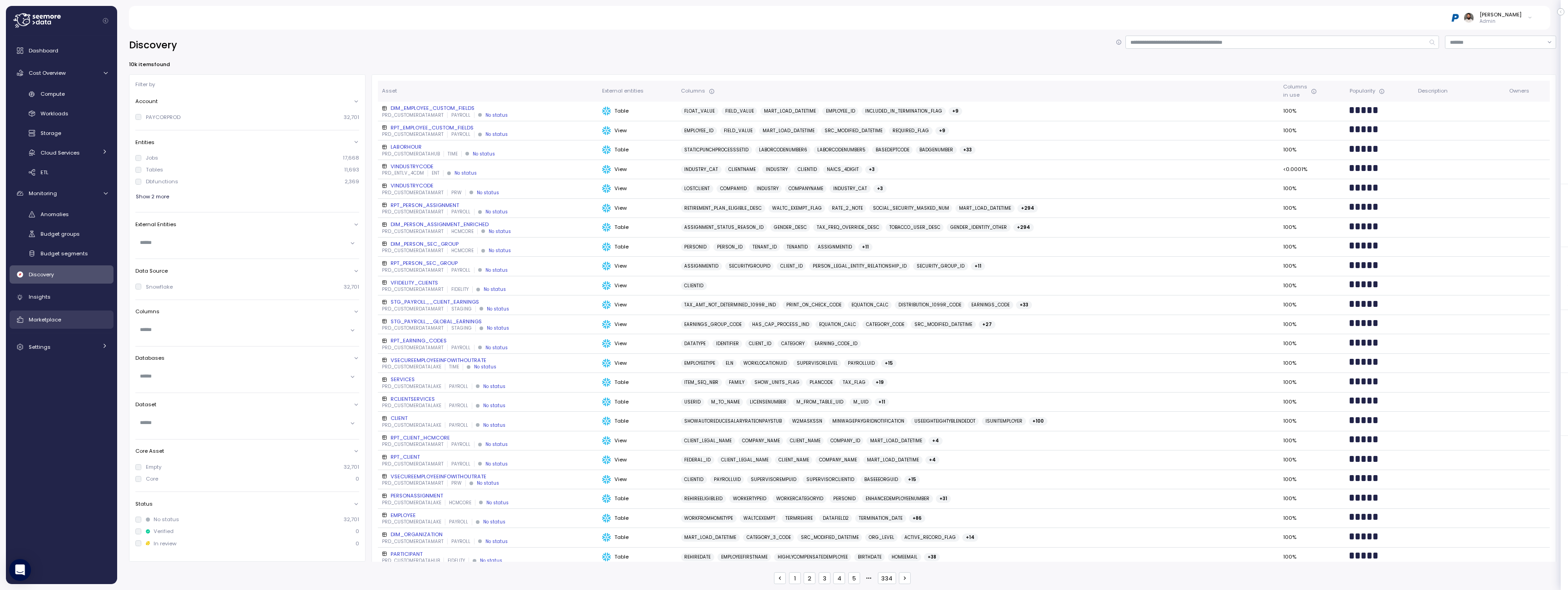
click at [64, 317] on div "Marketplace" at bounding box center [67, 319] width 79 height 9
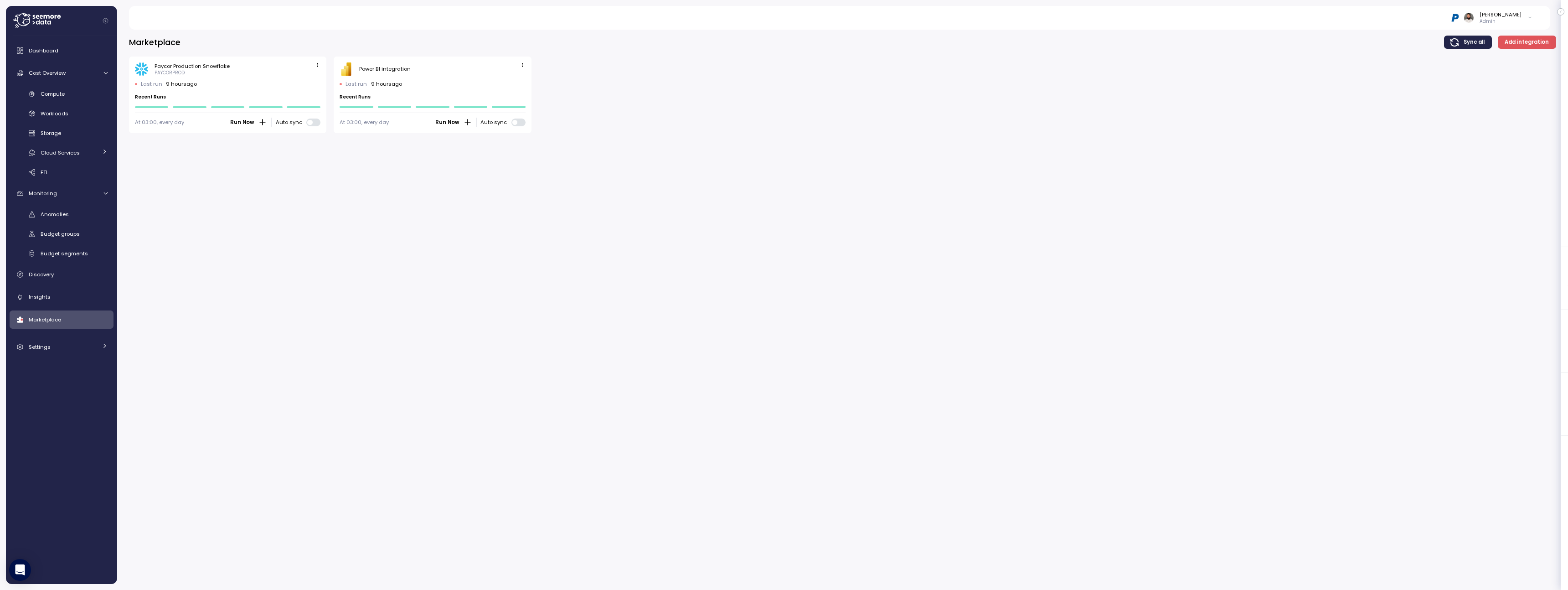
click at [457, 122] on span "Run Now" at bounding box center [447, 122] width 24 height 9
click at [524, 67] on icon "button" at bounding box center [522, 65] width 6 height 6
click at [518, 79] on div "Edit" at bounding box center [513, 83] width 16 height 8
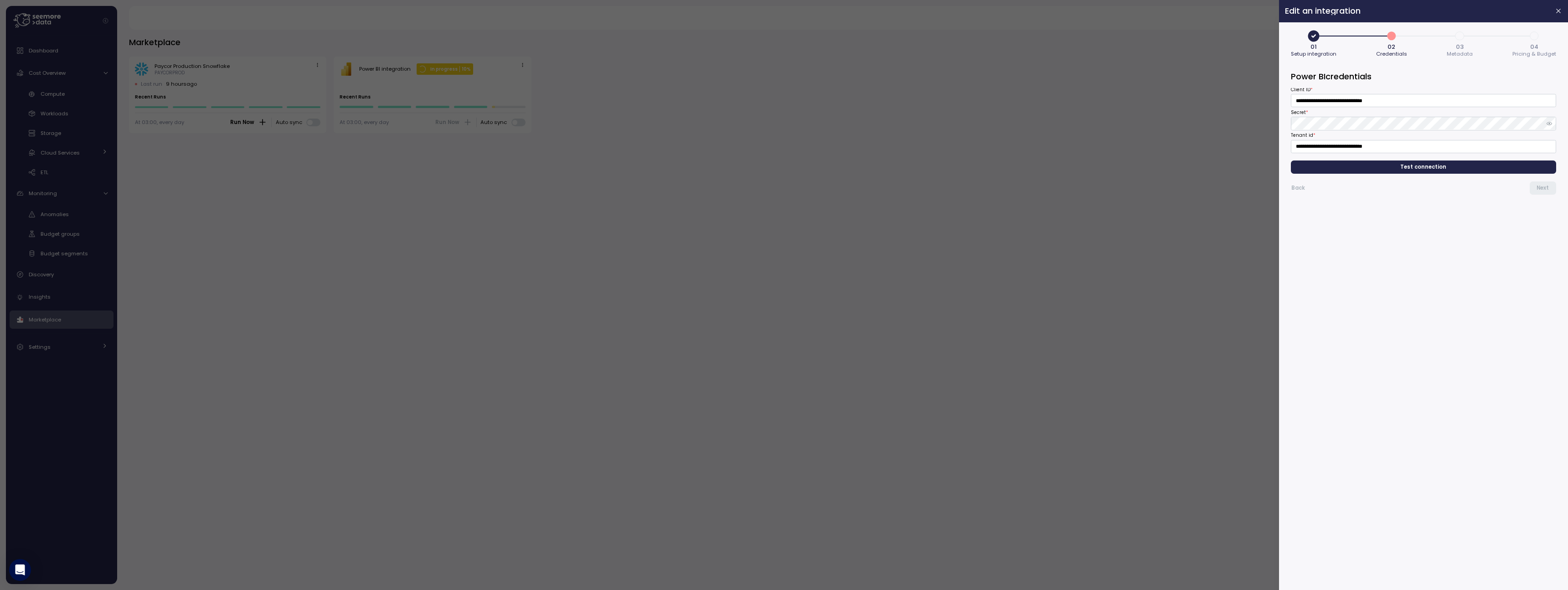
click at [1491, 173] on button "Test connection" at bounding box center [1424, 167] width 266 height 13
click at [1544, 188] on span "Next" at bounding box center [1542, 188] width 12 height 12
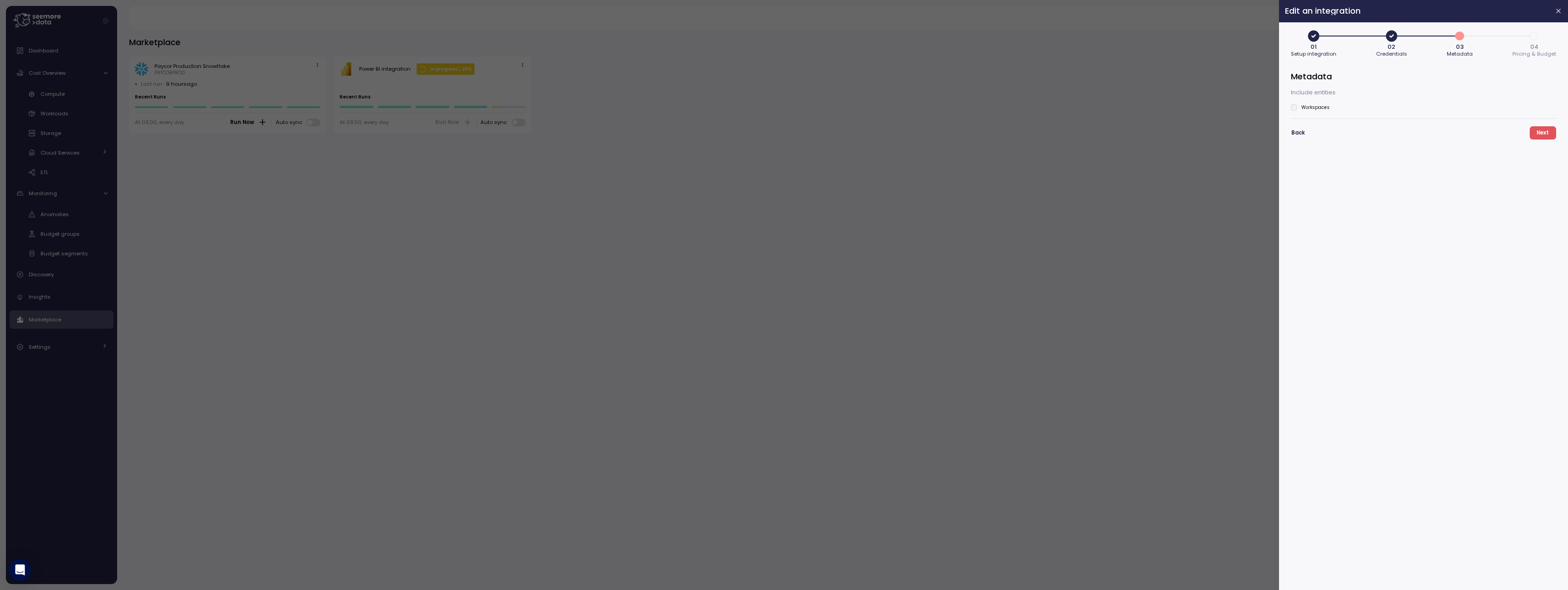
click at [1323, 105] on label "Workspaces" at bounding box center [1313, 107] width 33 height 6
click at [1302, 107] on label "Workspaces" at bounding box center [1313, 107] width 33 height 6
click at [1297, 107] on label "Workspaces" at bounding box center [1313, 107] width 33 height 6
click at [1558, 6] on button "button" at bounding box center [1558, 11] width 11 height 11
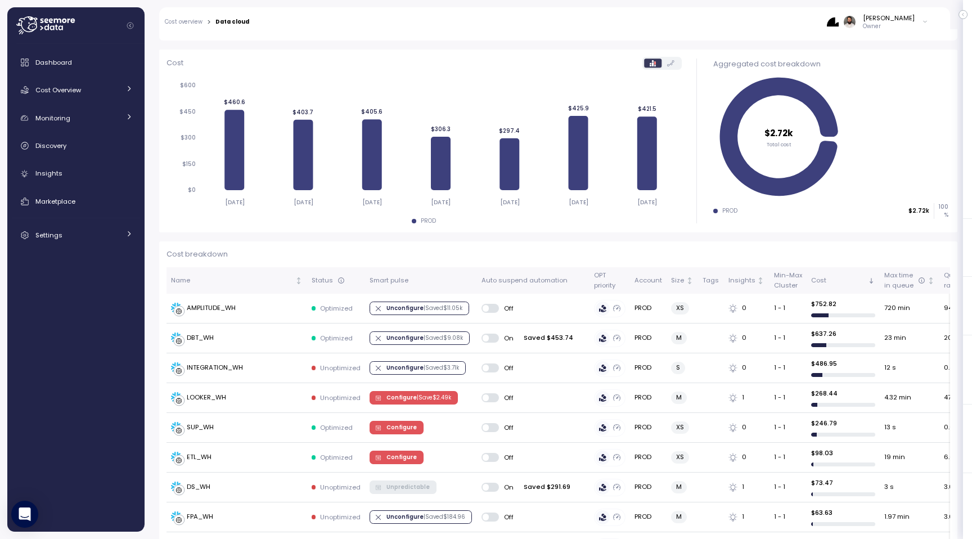
scroll to position [75, 0]
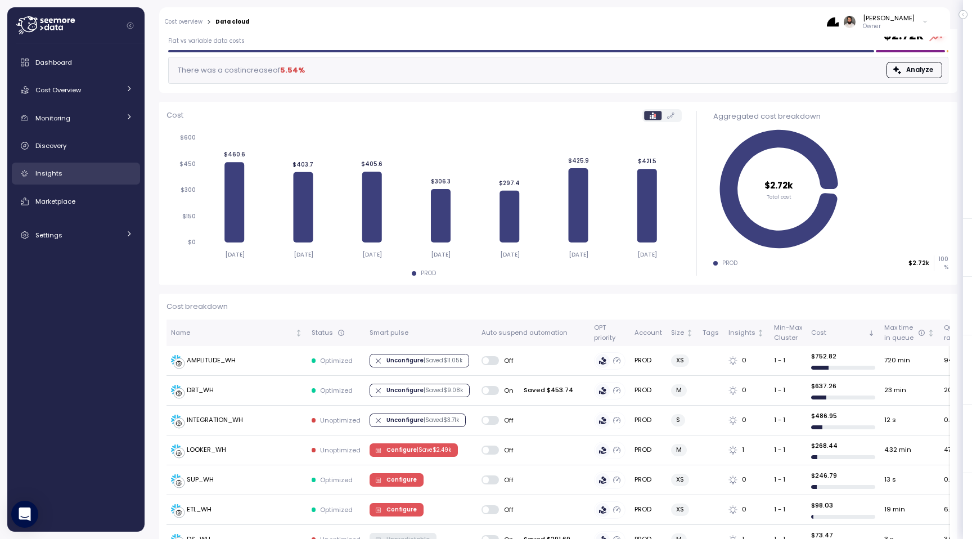
click at [102, 176] on div "Insights" at bounding box center [83, 173] width 97 height 11
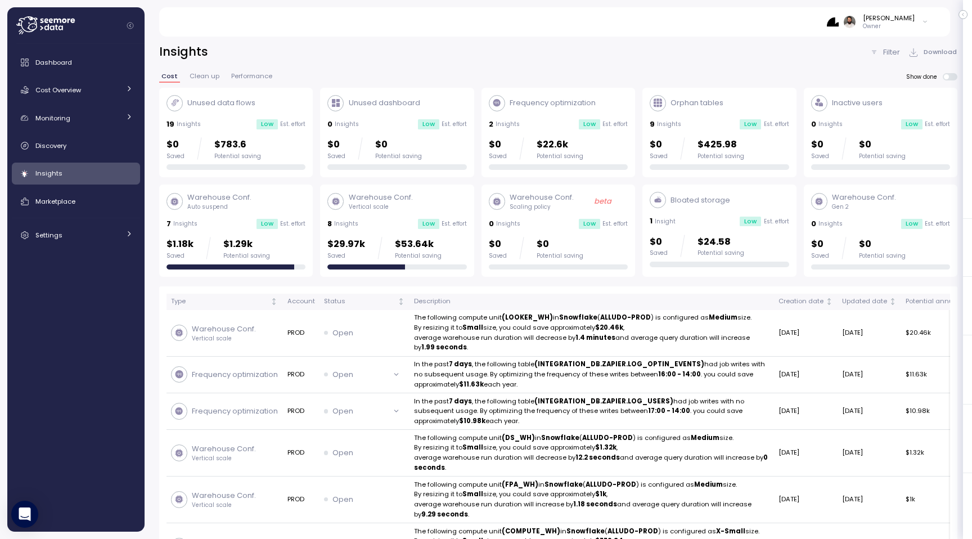
click at [370, 239] on div "$29.97k Saved $53.64k Potential saving" at bounding box center [385, 248] width 114 height 23
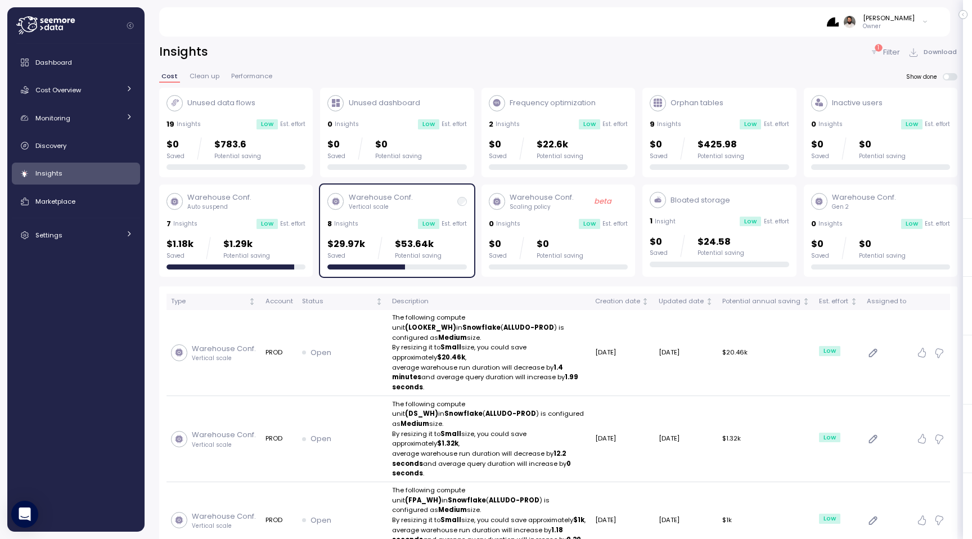
click at [954, 77] on span at bounding box center [953, 76] width 9 height 7
click at [954, 77] on span at bounding box center [950, 76] width 15 height 7
click at [954, 77] on span at bounding box center [953, 76] width 9 height 7
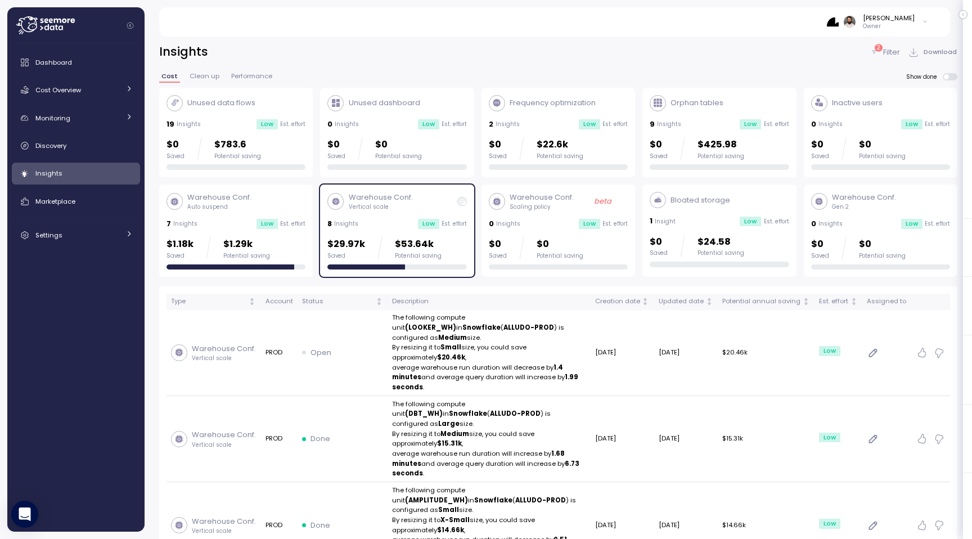
click at [421, 257] on div "Potential saving" at bounding box center [418, 256] width 47 height 8
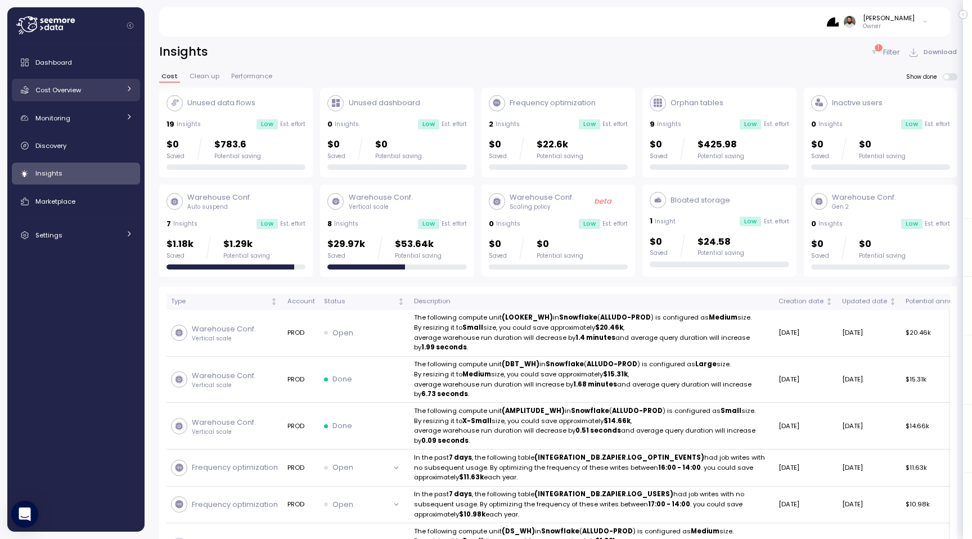
click at [109, 95] on div "Cost Overview" at bounding box center [77, 89] width 84 height 11
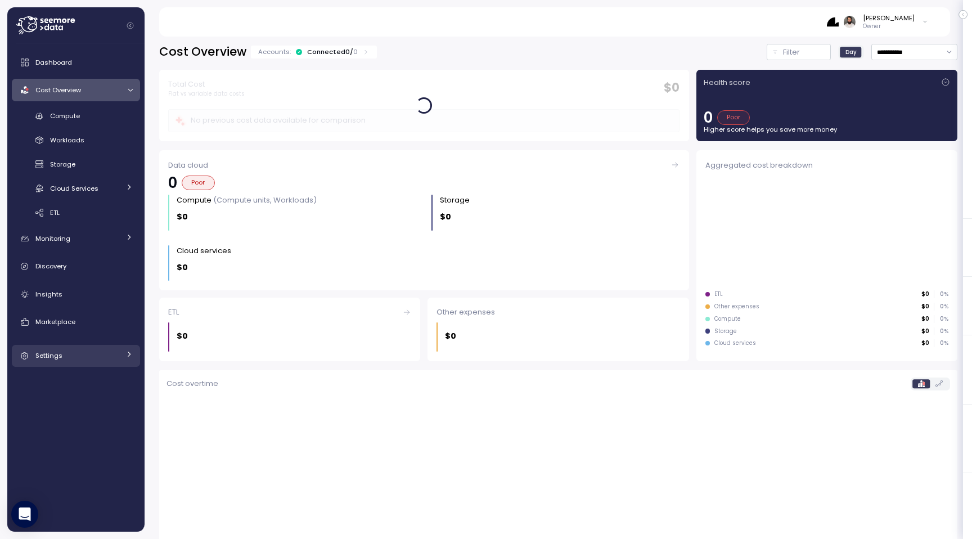
click at [86, 356] on div "Settings" at bounding box center [77, 355] width 84 height 11
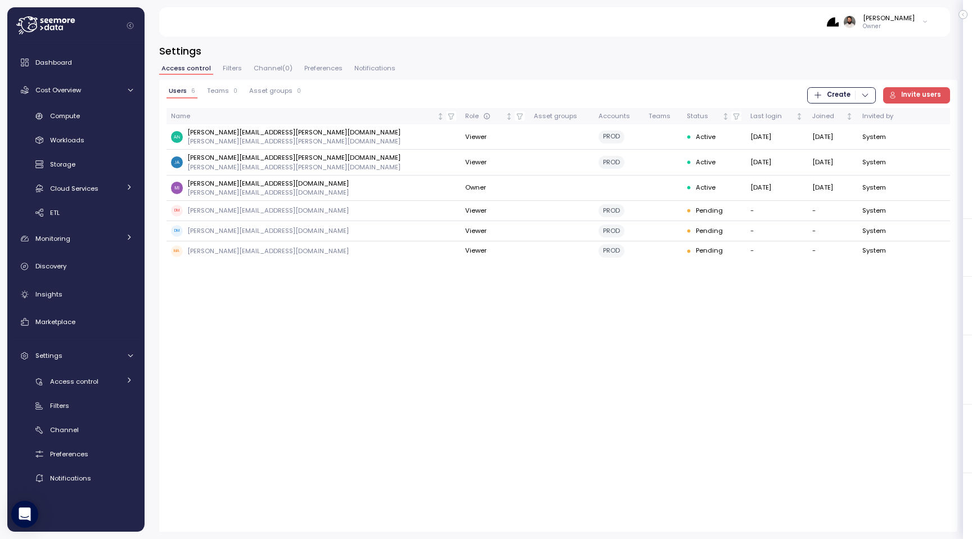
click at [227, 70] on span "Filters" at bounding box center [232, 68] width 19 height 6
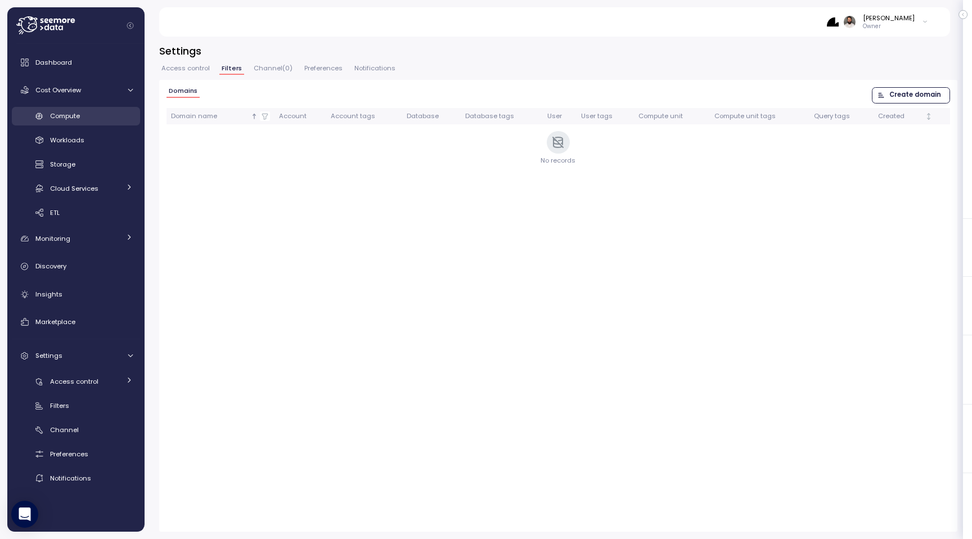
click at [102, 115] on div "Compute" at bounding box center [91, 115] width 83 height 11
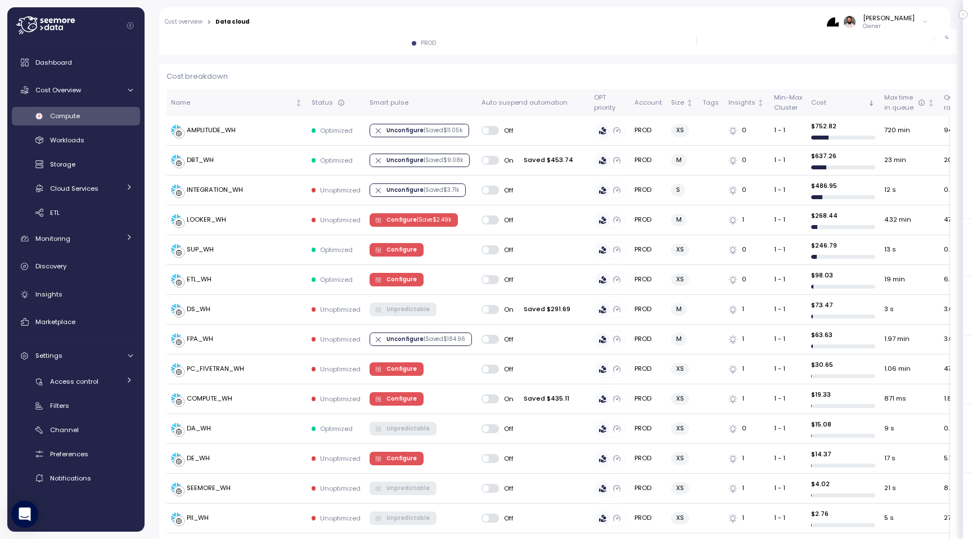
scroll to position [302, 0]
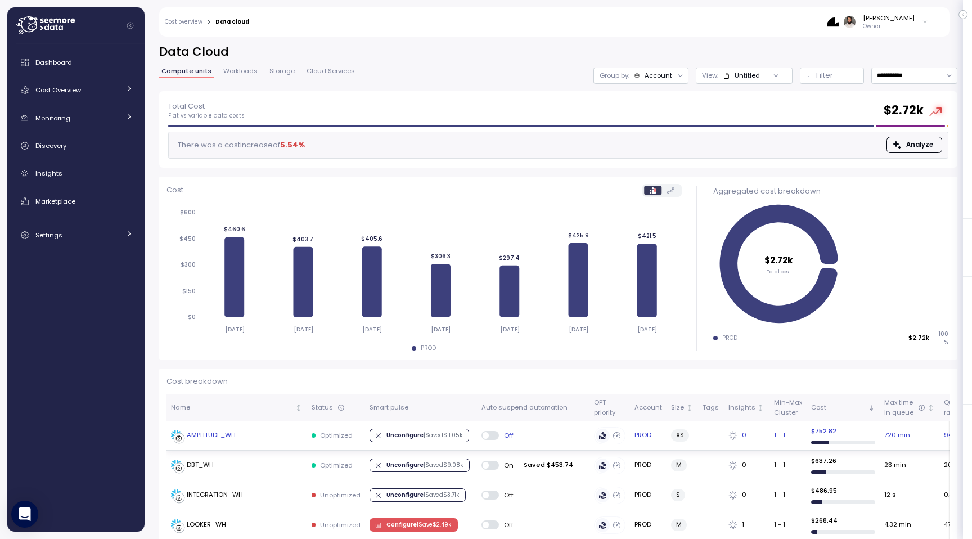
click at [273, 438] on div "AMPLITUDE_WH" at bounding box center [237, 435] width 132 height 11
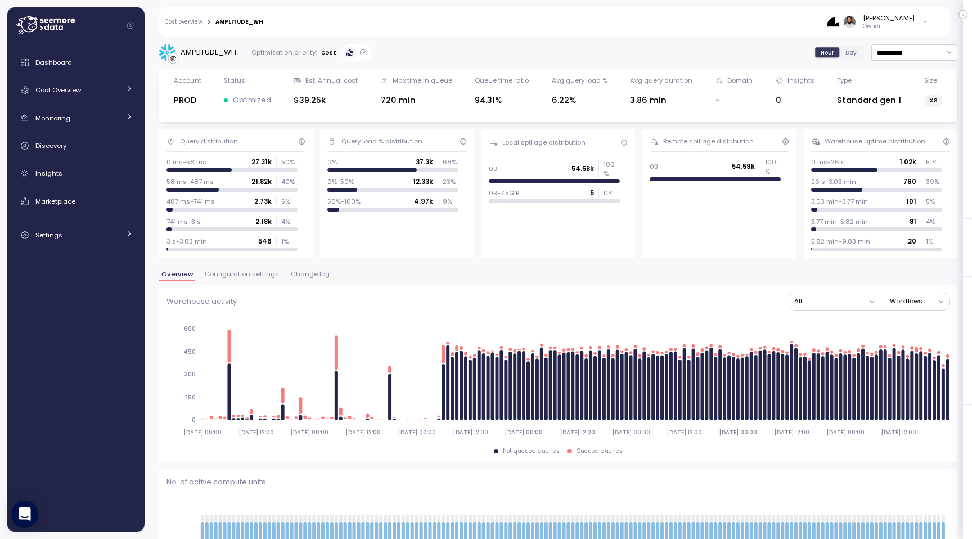
click at [304, 277] on span "Change log" at bounding box center [310, 274] width 39 height 6
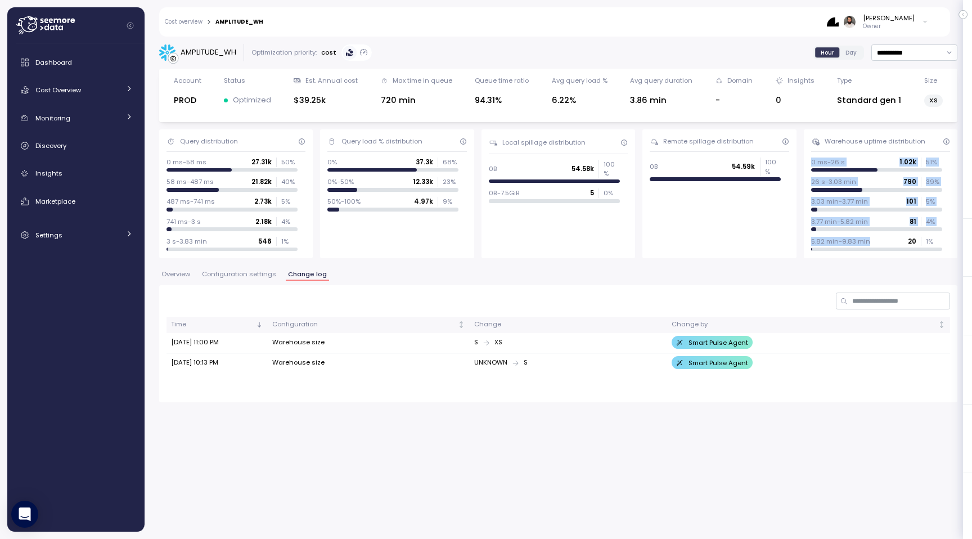
drag, startPoint x: 823, startPoint y: 163, endPoint x: 882, endPoint y: 248, distance: 103.5
click at [882, 247] on div "Warehouse uptime distribution 0 ms-26 s 1.02k 51 % 26 s-3.03 min 790 39 % 3.03 …" at bounding box center [881, 193] width 154 height 129
click at [882, 248] on div at bounding box center [876, 250] width 131 height 4
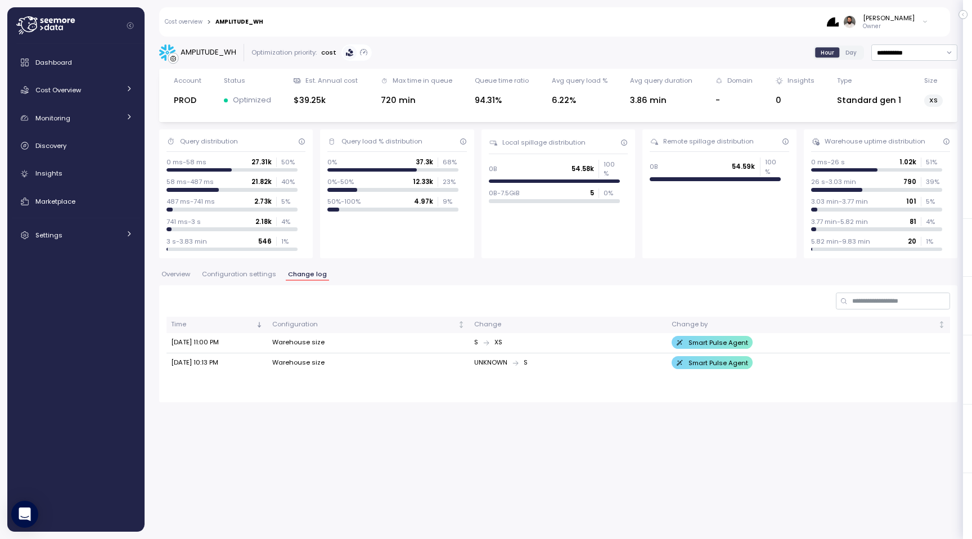
click at [246, 281] on div "Overview Configuration settings Change log" at bounding box center [558, 278] width 799 height 15
click at [245, 289] on div "Time Configuration Change Change by [DATE] 11:00 PM Warehouse size S XS Smart P…" at bounding box center [558, 343] width 799 height 117
click at [245, 279] on button "Configuration settings" at bounding box center [239, 276] width 79 height 10
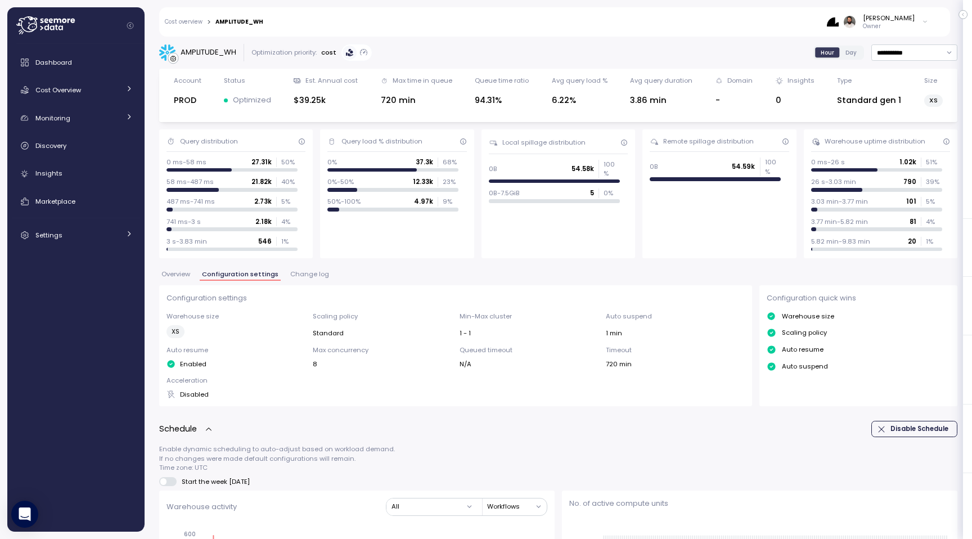
click at [196, 16] on div "Cost overview > AMPLITUDE_WH [PERSON_NAME] Owner" at bounding box center [547, 21] width 777 height 29
click at [196, 21] on link "Cost overview" at bounding box center [184, 22] width 38 height 6
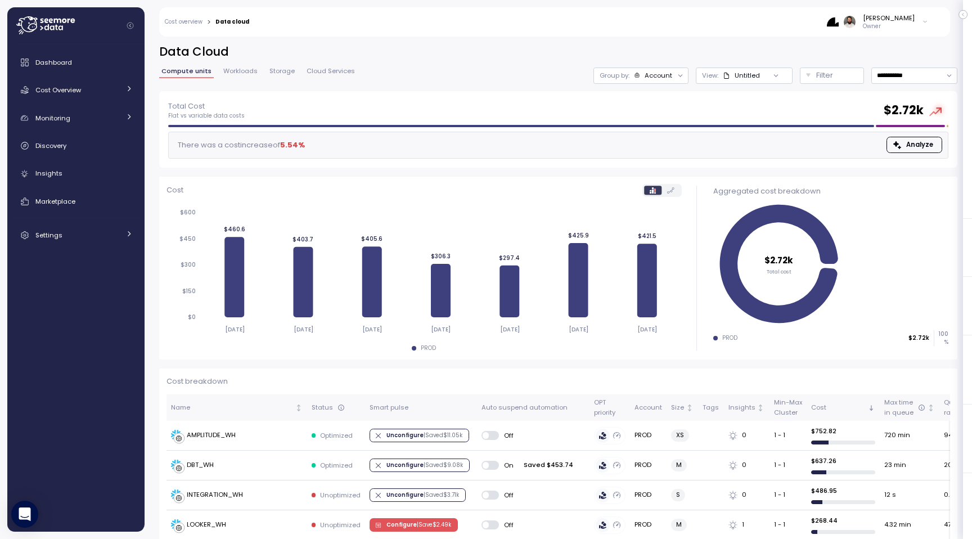
click at [243, 70] on span "Workloads" at bounding box center [240, 71] width 34 height 6
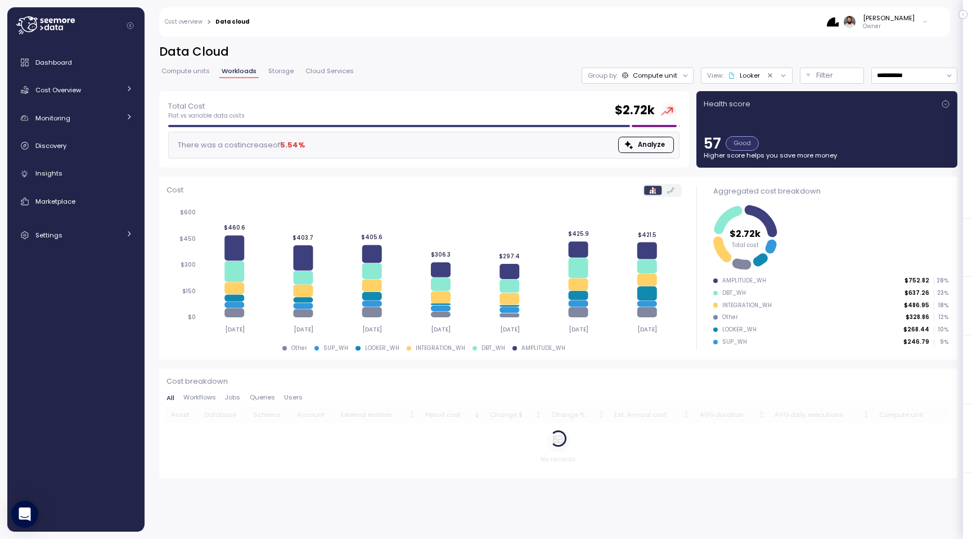
click at [277, 77] on link "Storage" at bounding box center [281, 73] width 30 height 10
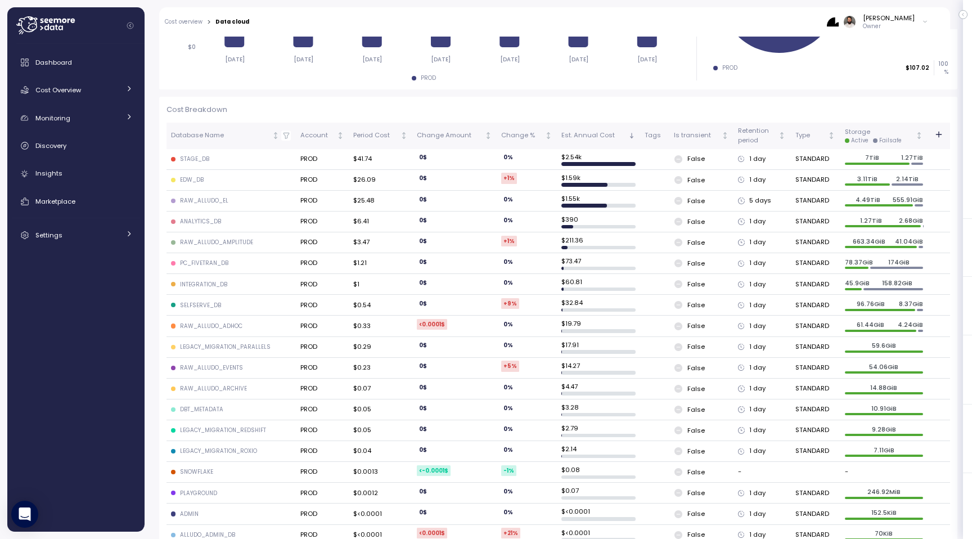
scroll to position [216, 0]
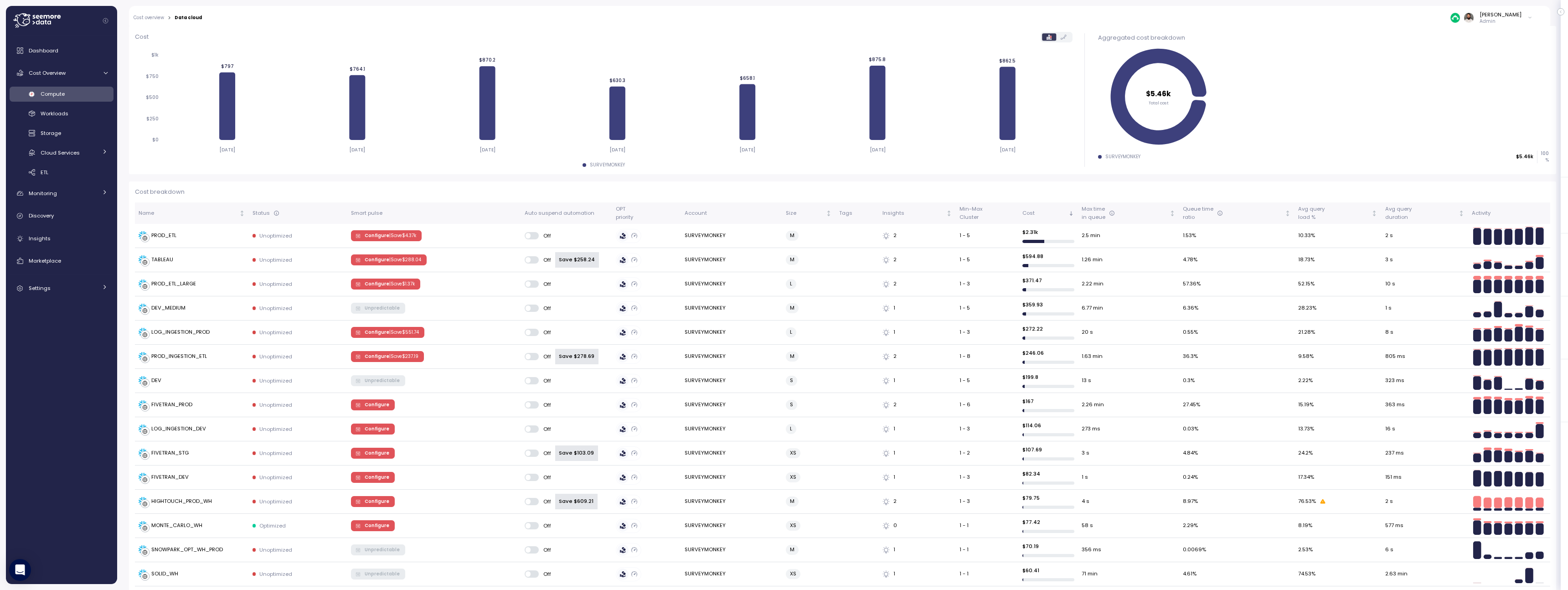
scroll to position [119, 0]
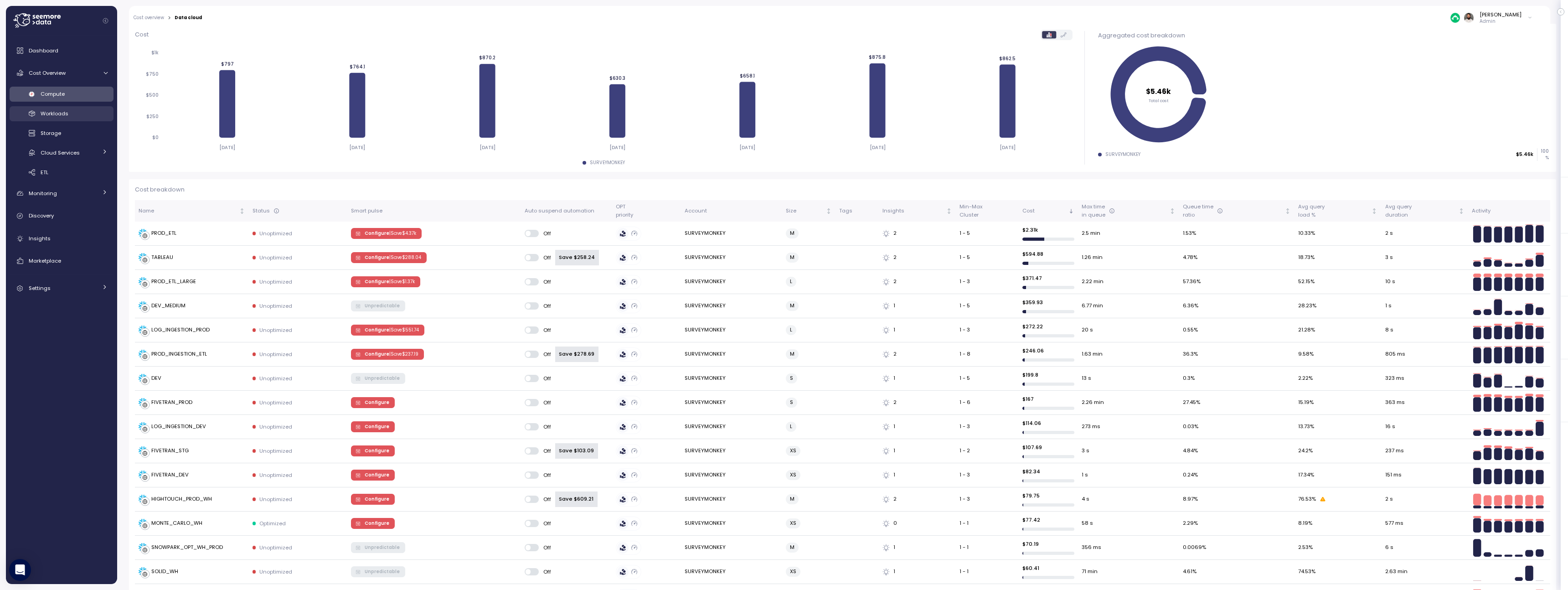
click at [79, 113] on div "Workloads" at bounding box center [74, 113] width 67 height 9
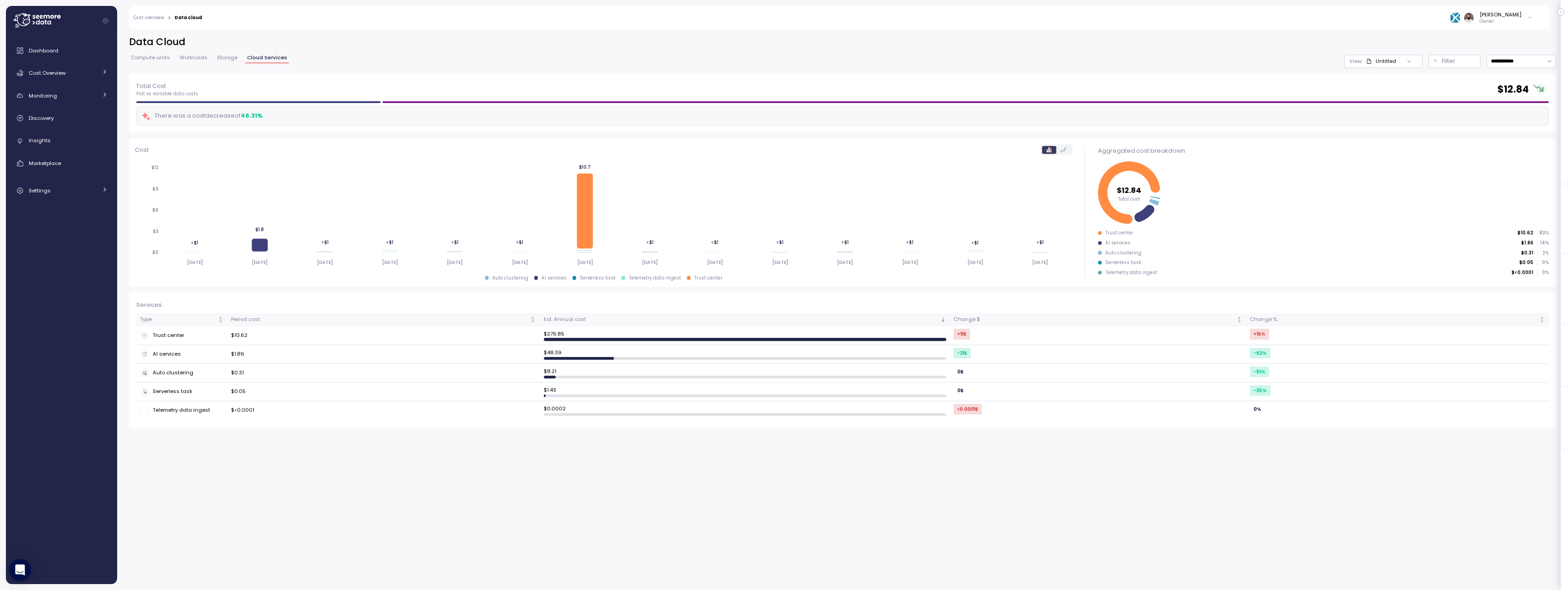
click at [156, 60] on span "Compute units" at bounding box center [151, 58] width 39 height 5
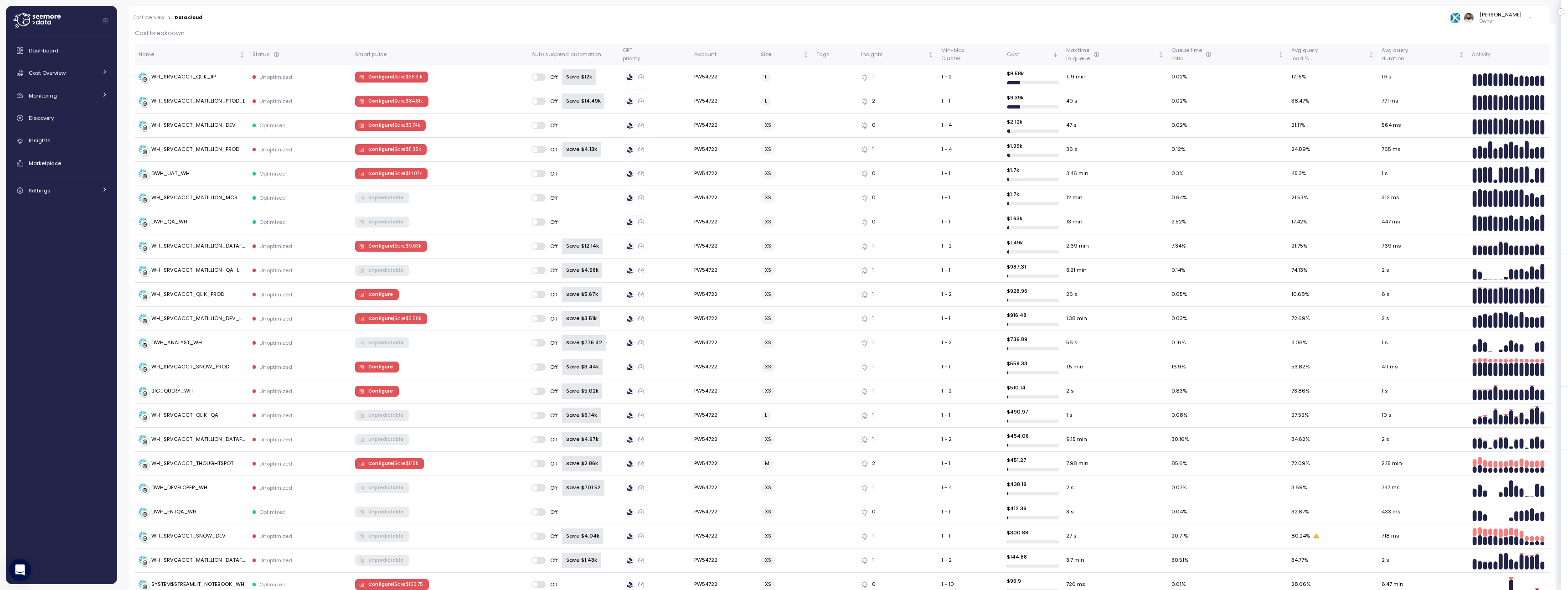
scroll to position [278, 0]
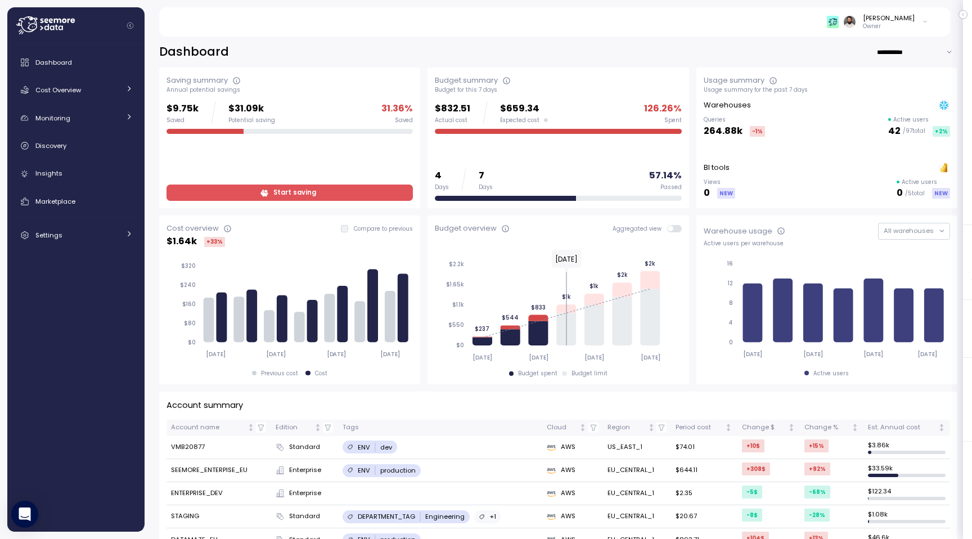
click at [100, 213] on div "Dashboard Cost Overview Compute Workloads Storage Cloud Services Clustering col…" at bounding box center [76, 148] width 128 height 195
click at [100, 208] on link "Marketplace" at bounding box center [76, 201] width 128 height 23
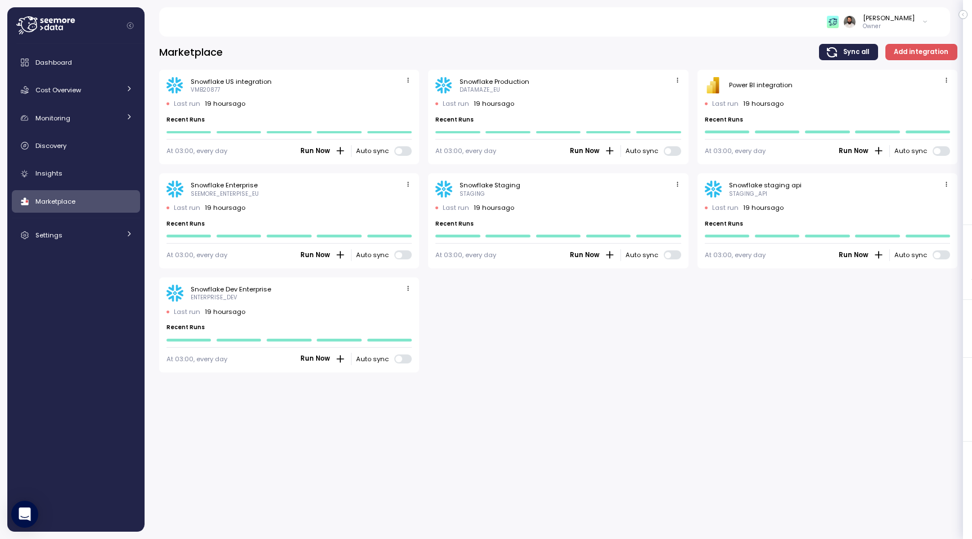
click at [952, 78] on span "button" at bounding box center [947, 81] width 12 height 12
click at [935, 97] on div "Edit" at bounding box center [935, 102] width 20 height 10
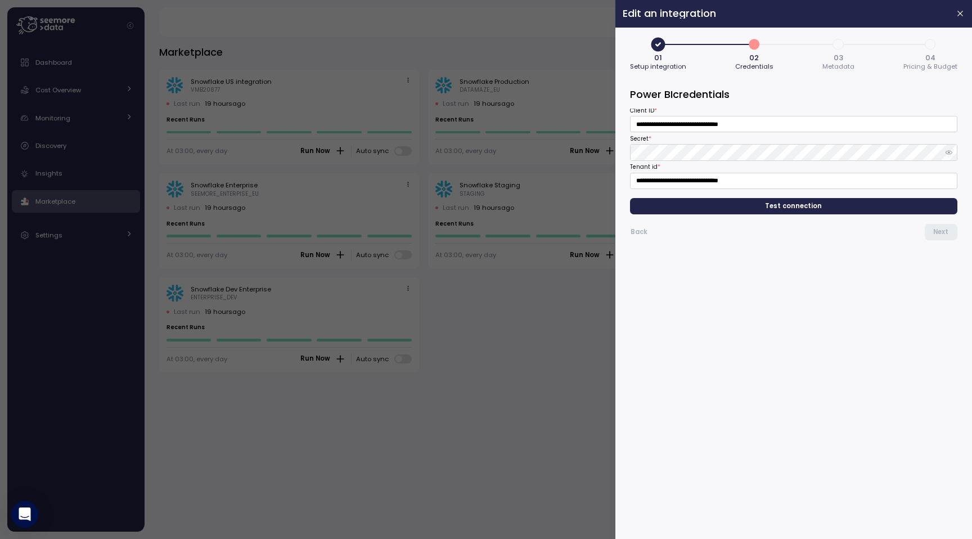
click at [837, 44] on span "3" at bounding box center [838, 44] width 19 height 19
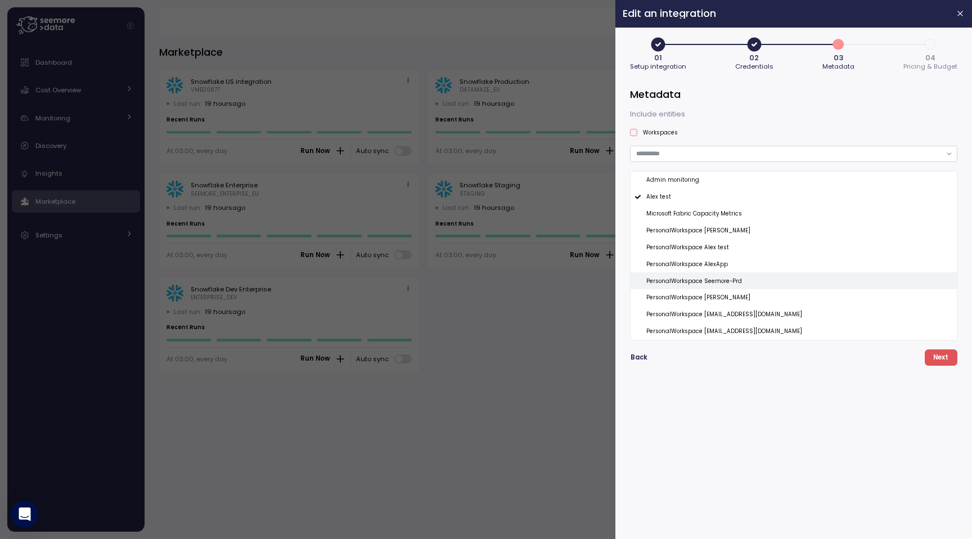
type button "2"
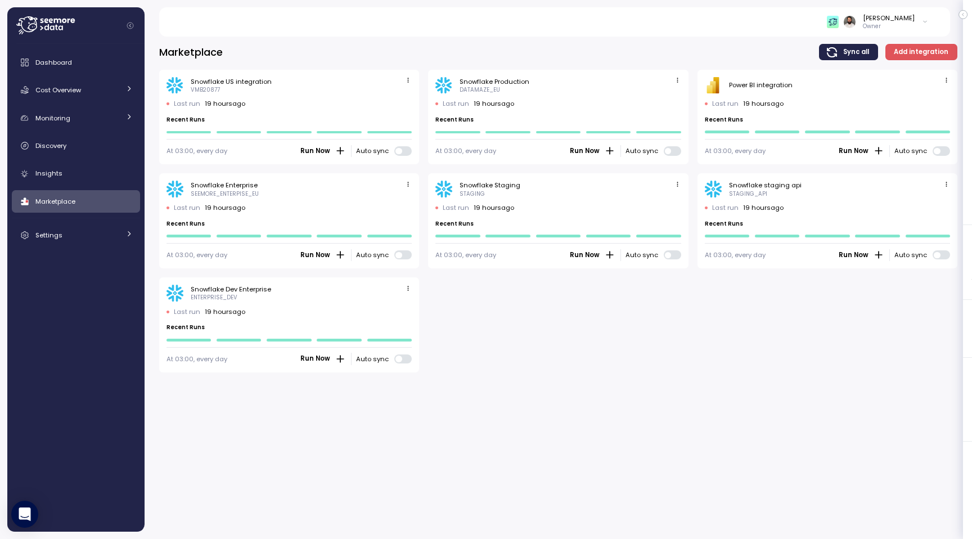
click at [942, 78] on span "button" at bounding box center [947, 81] width 12 height 12
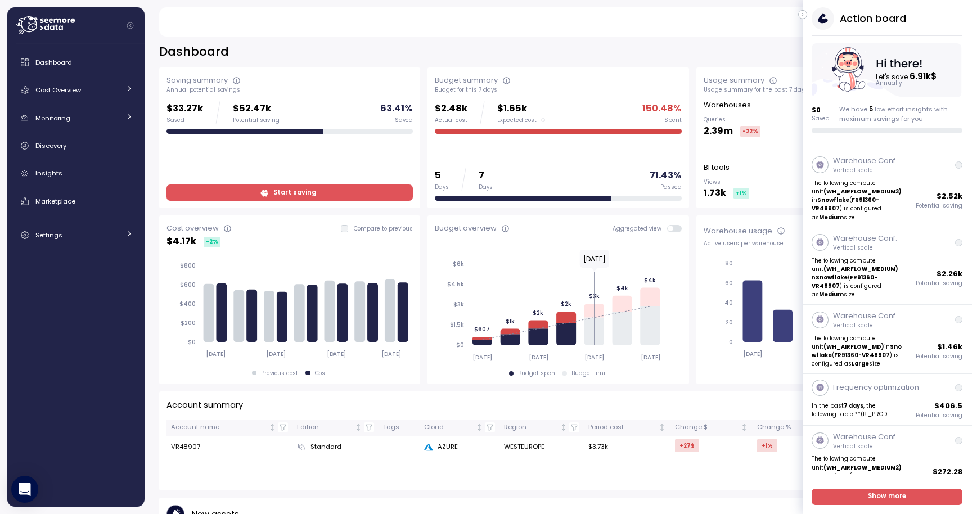
click at [805, 15] on icon "button" at bounding box center [803, 15] width 5 height 14
